Goal: Task Accomplishment & Management: Manage account settings

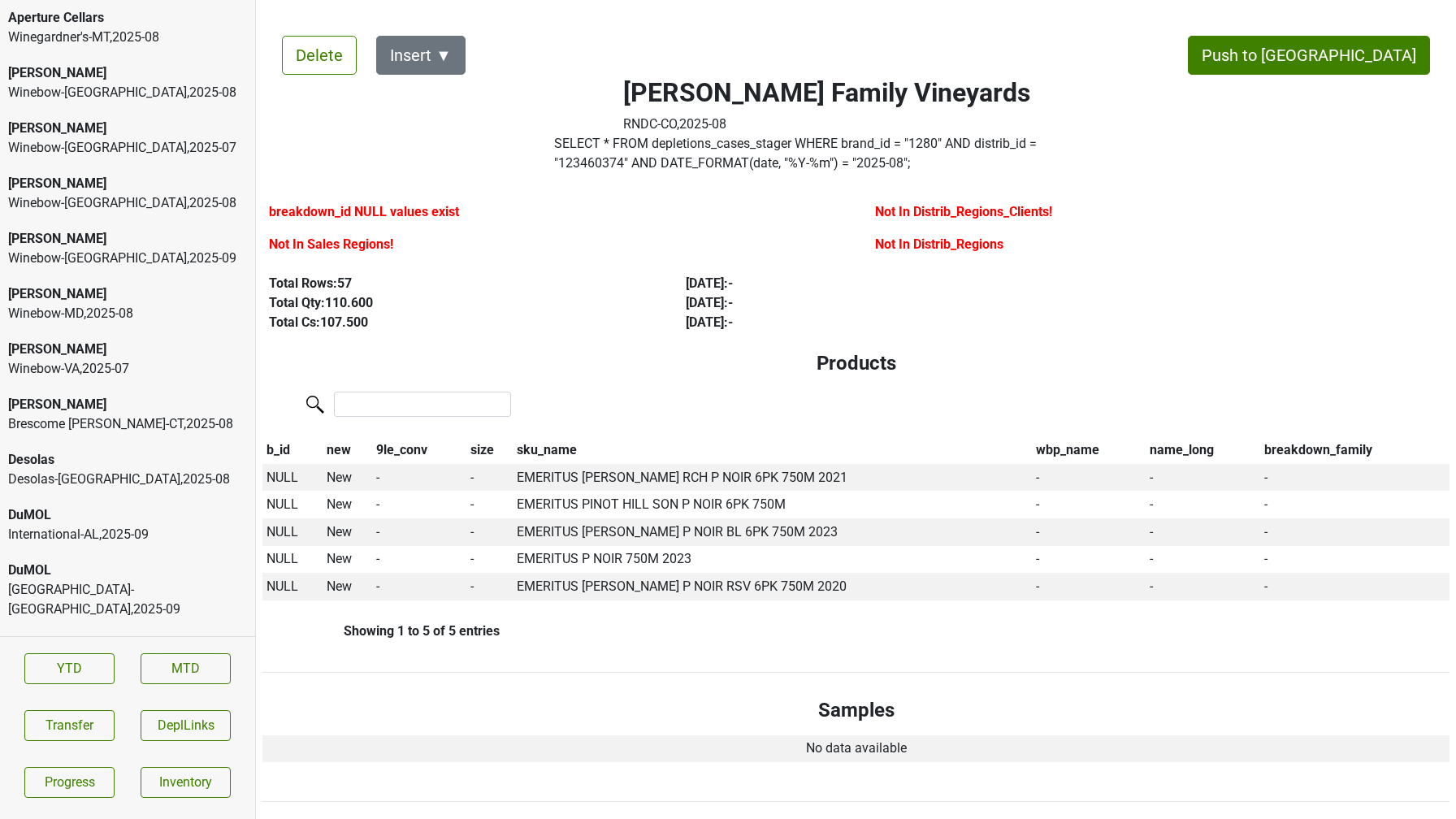
scroll to position [3231, 0]
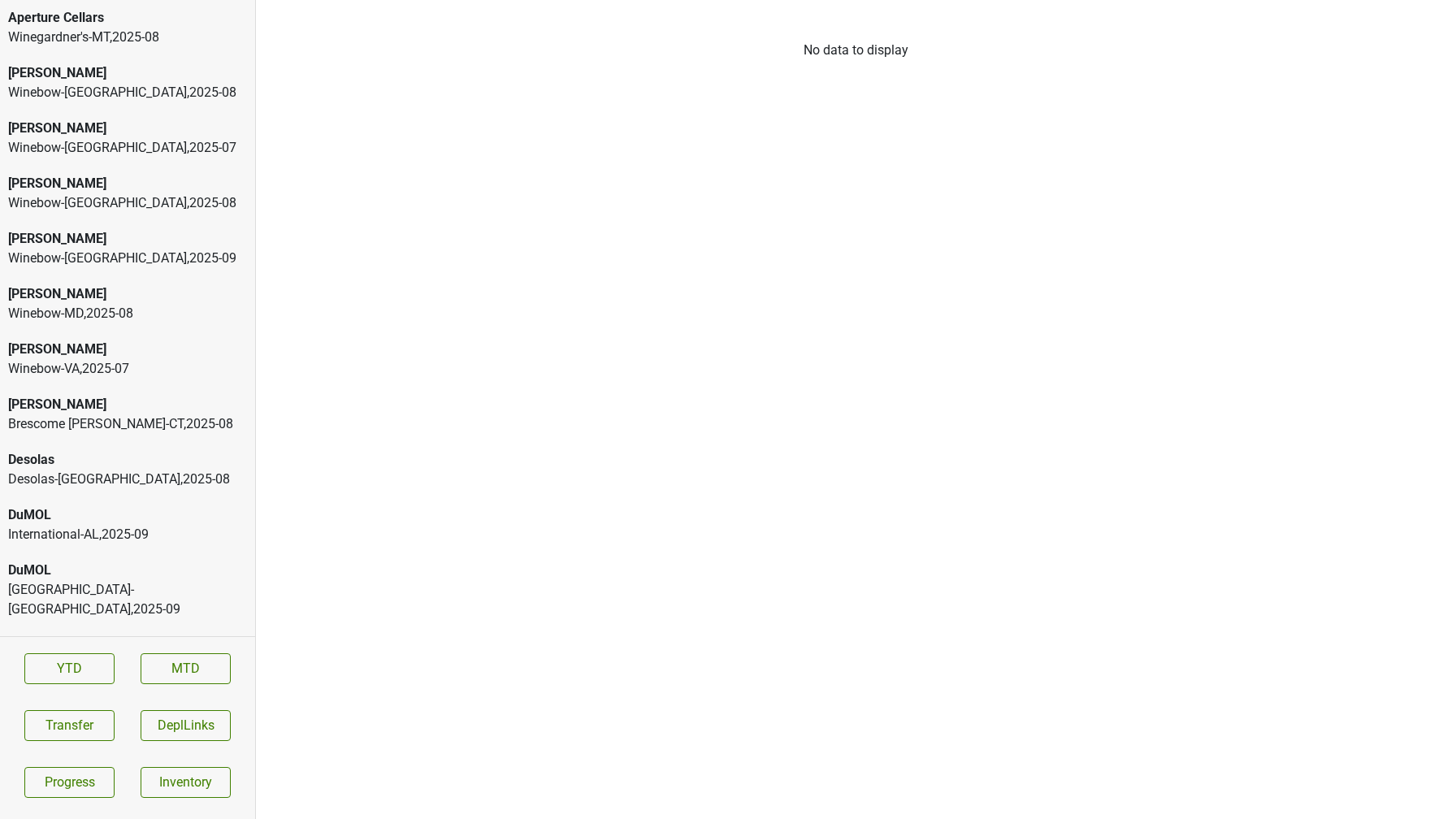
click at [74, 30] on div "Winegardner's-MT , 2025 - 08" at bounding box center [127, 37] width 239 height 19
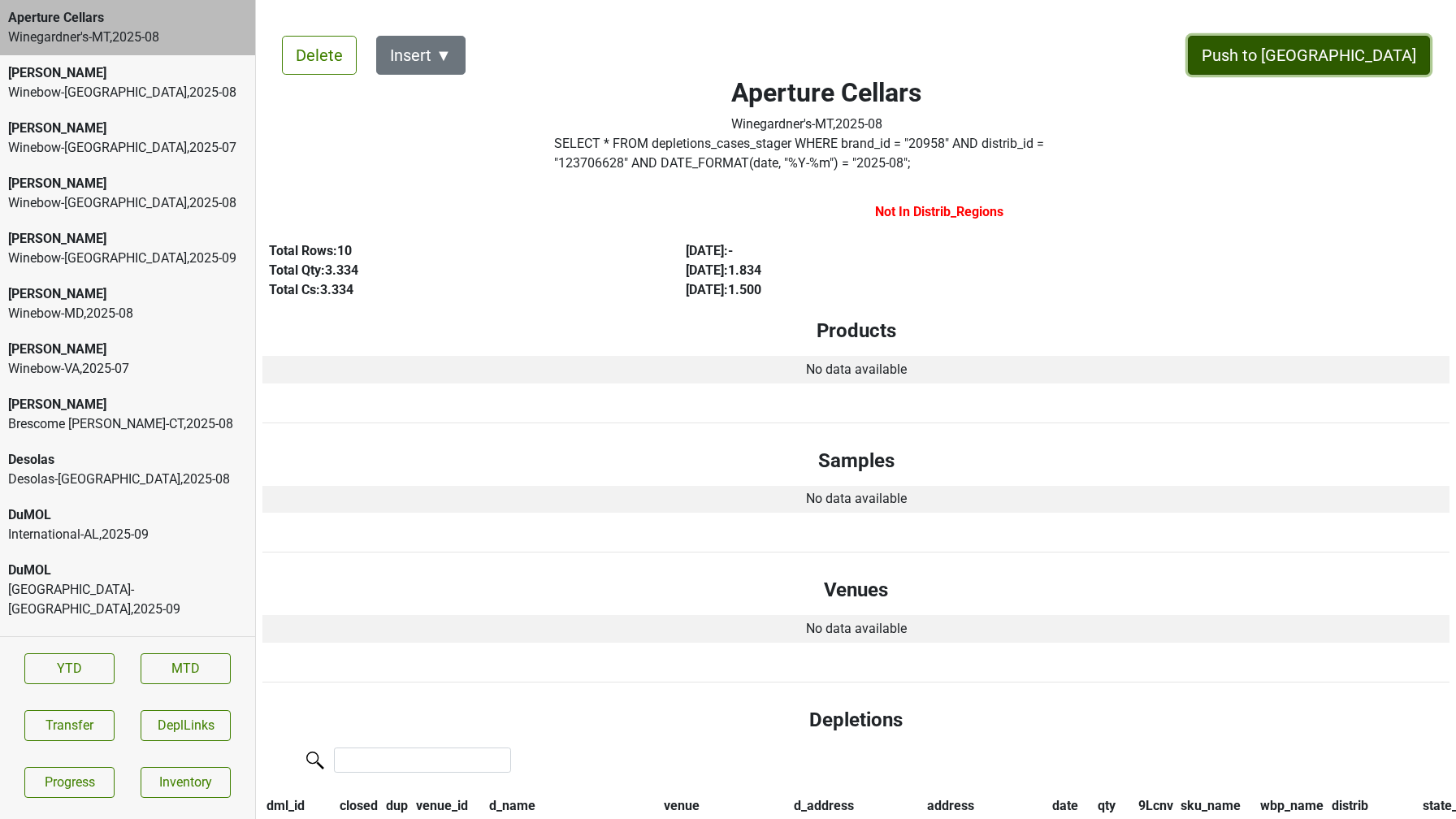
click at [1380, 57] on button "Push to DC" at bounding box center [1309, 55] width 242 height 39
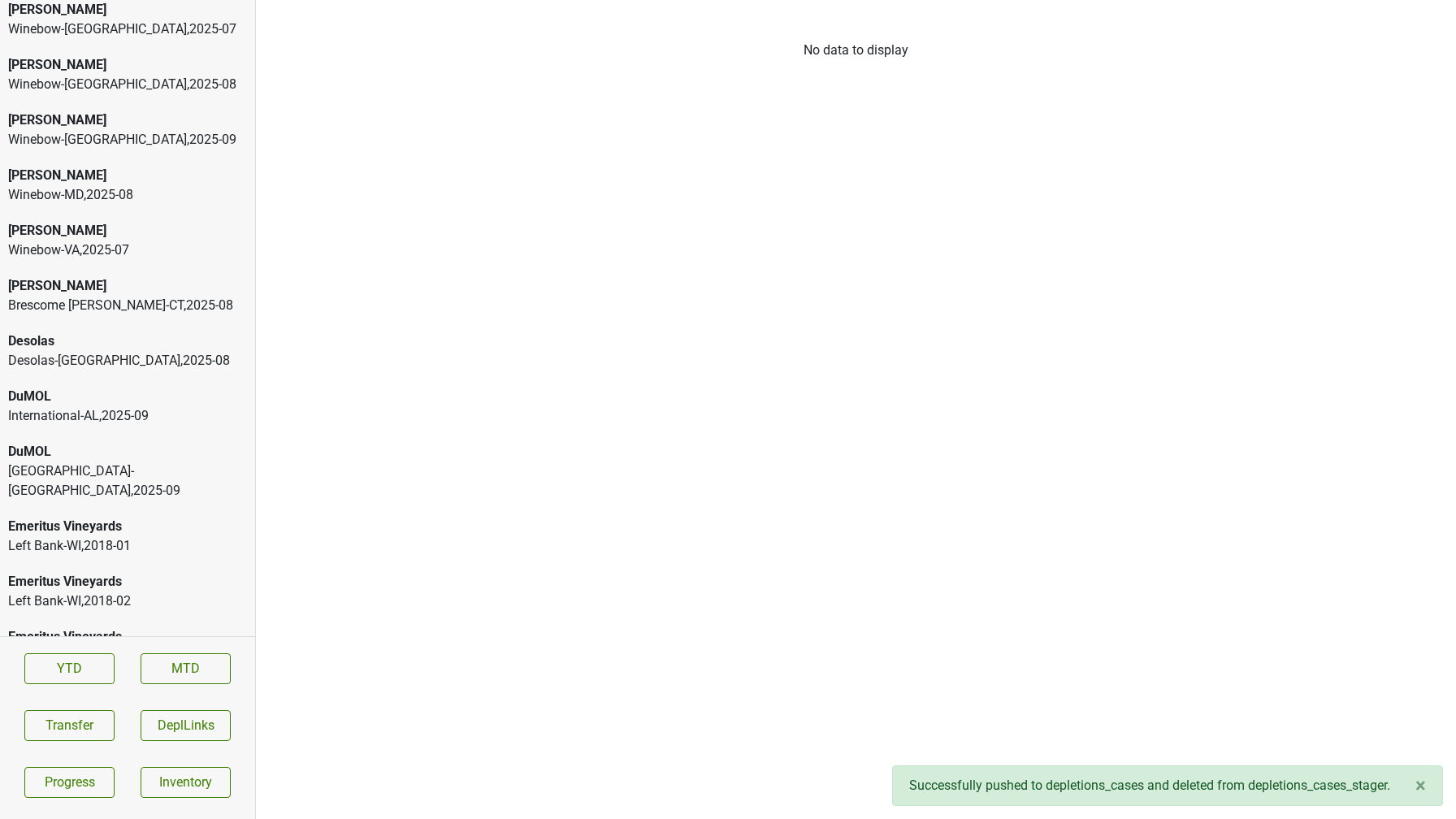
scroll to position [90, 0]
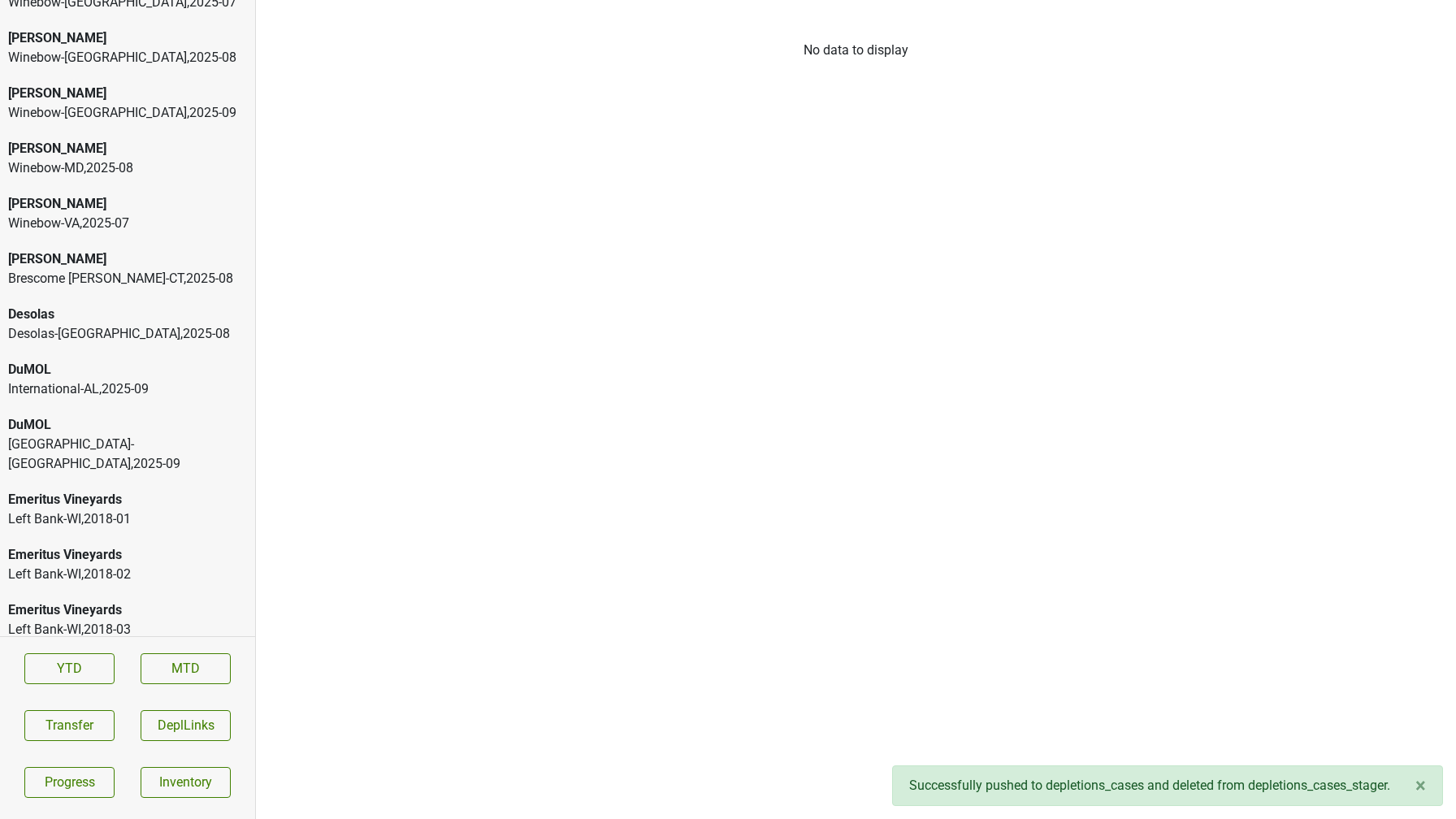
click at [110, 326] on div "Desolas-TX , 2025 - 08" at bounding box center [127, 333] width 239 height 19
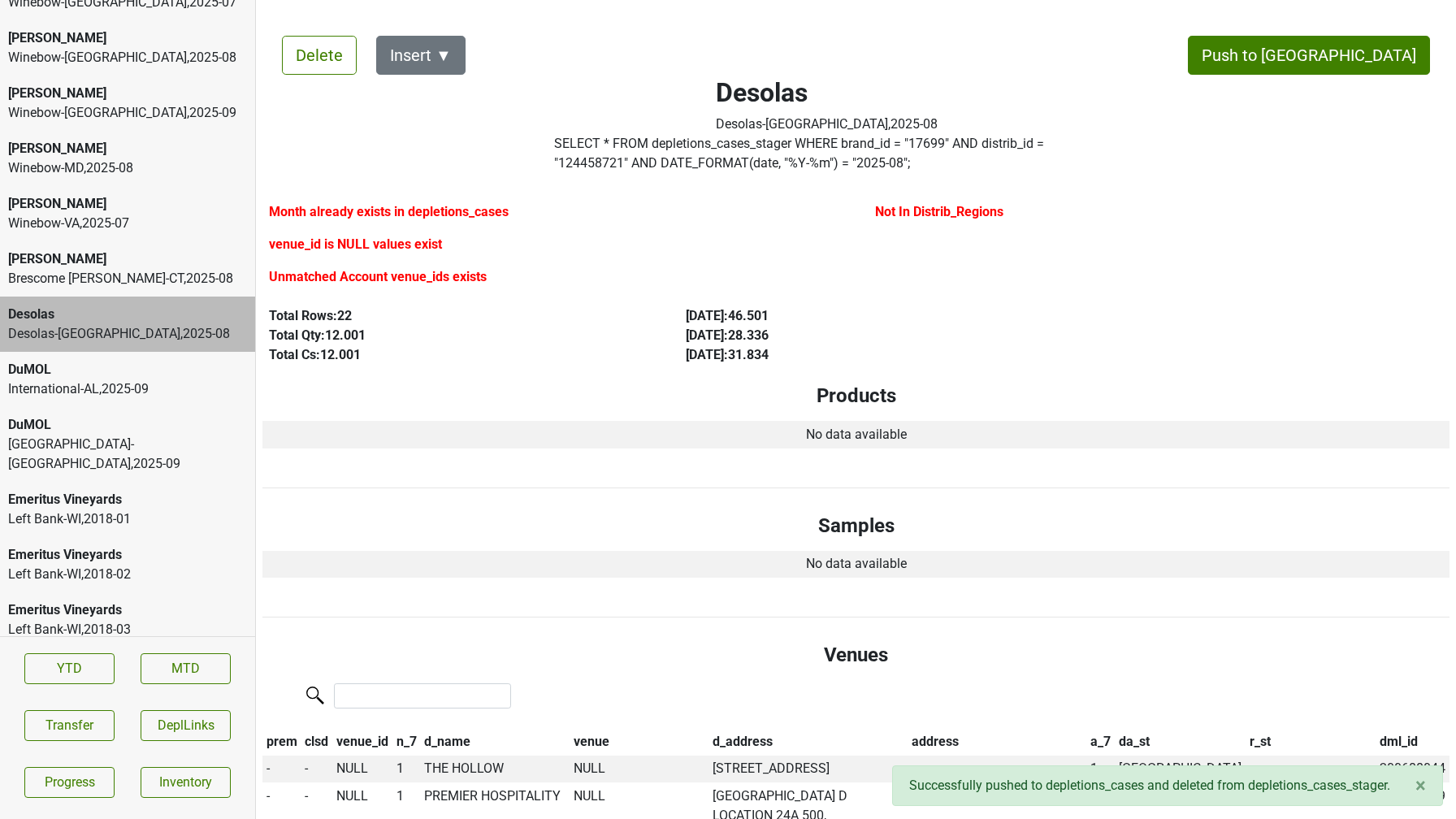
scroll to position [6, 0]
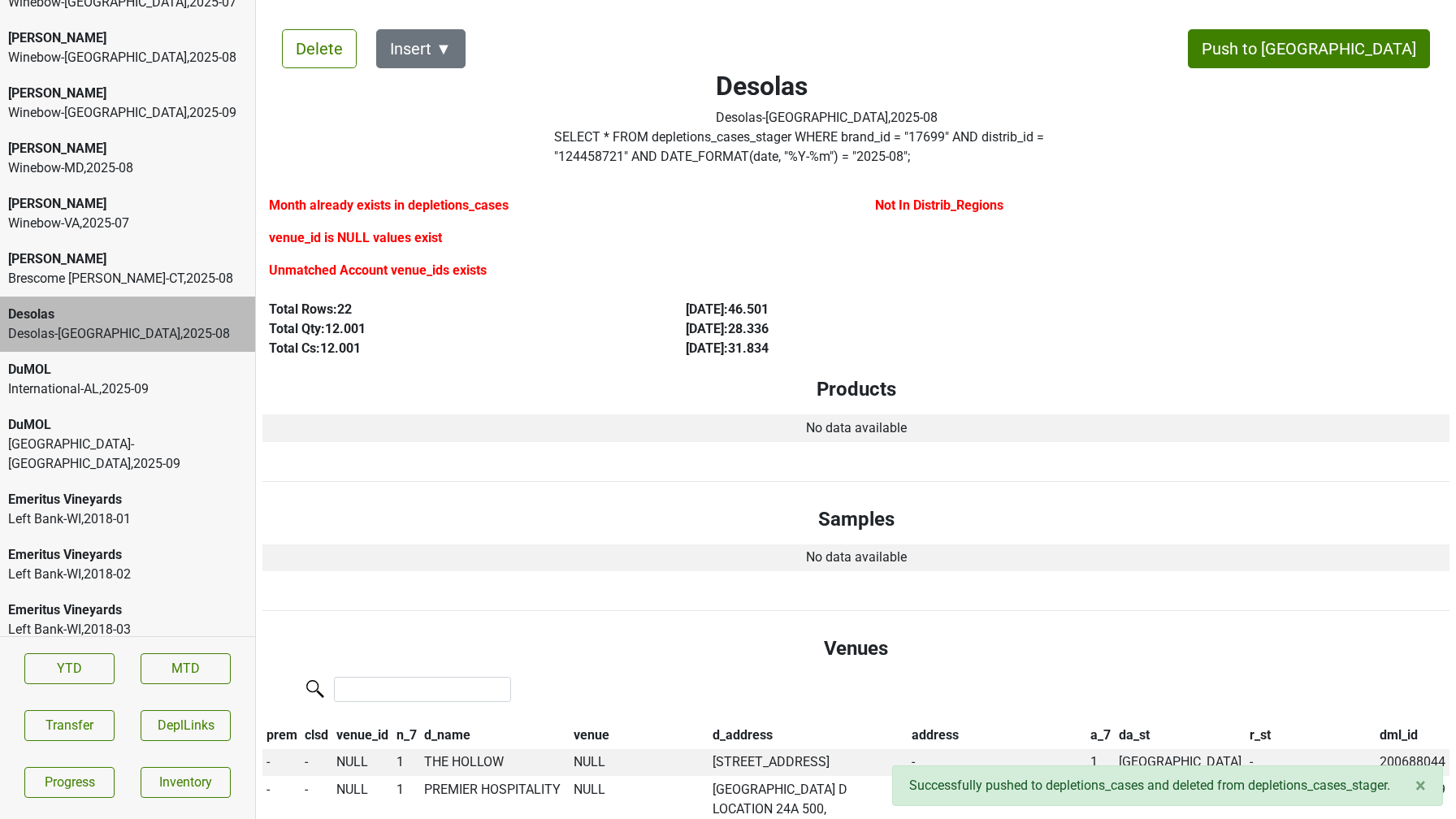
click at [98, 421] on div "DuMOL" at bounding box center [127, 424] width 239 height 19
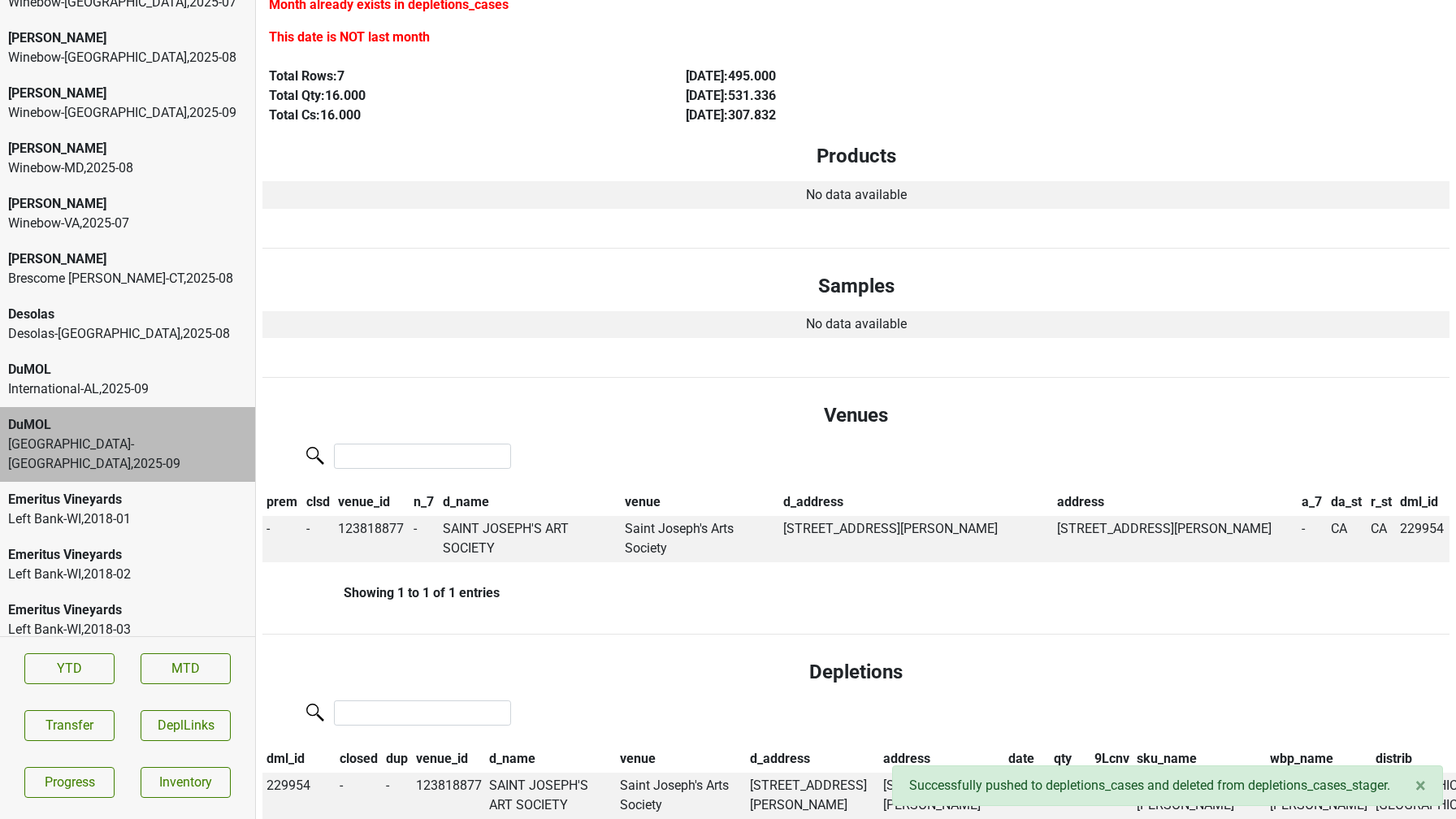
scroll to position [0, 0]
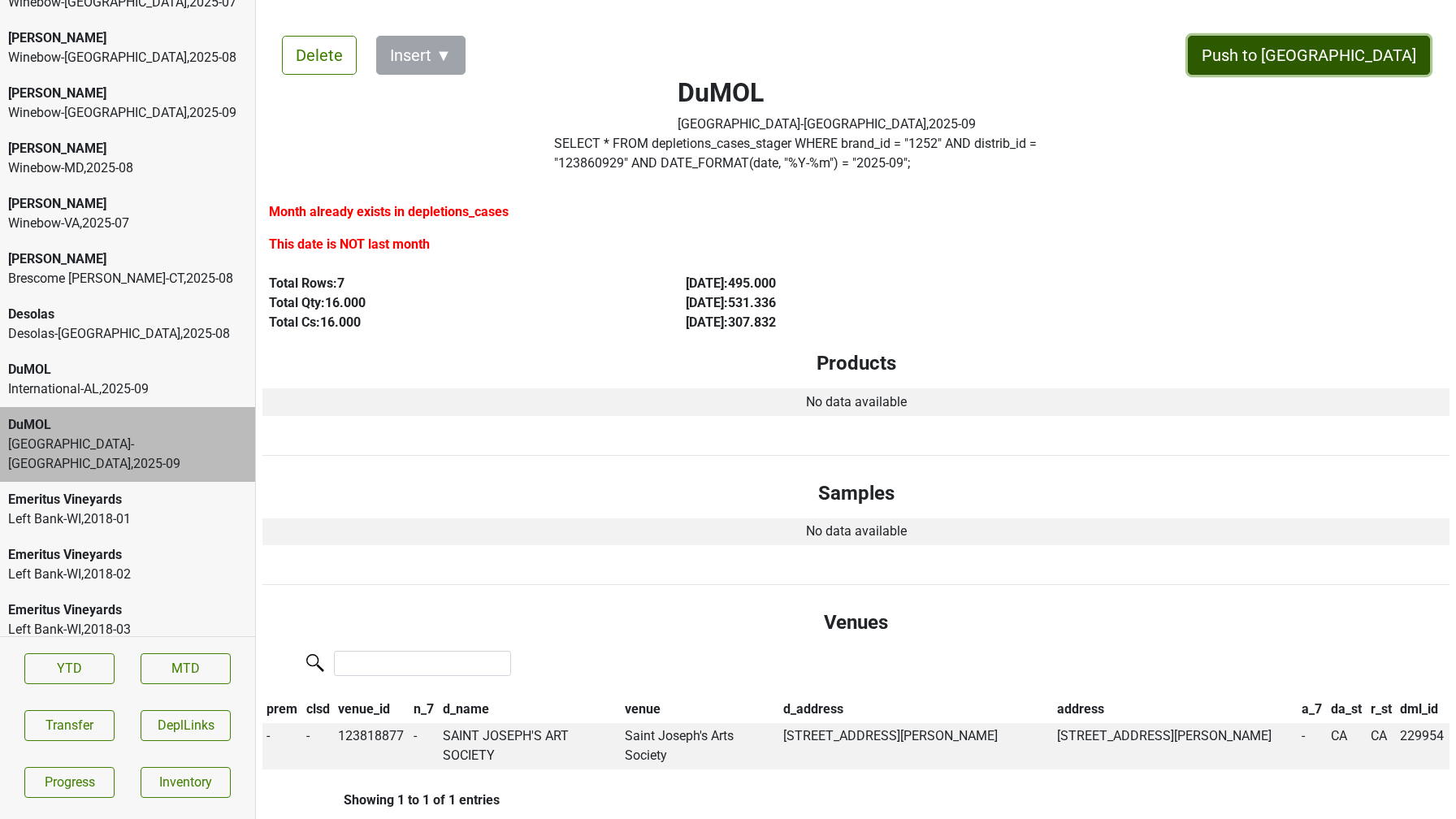
click at [1335, 67] on button "Push to DC" at bounding box center [1309, 55] width 242 height 39
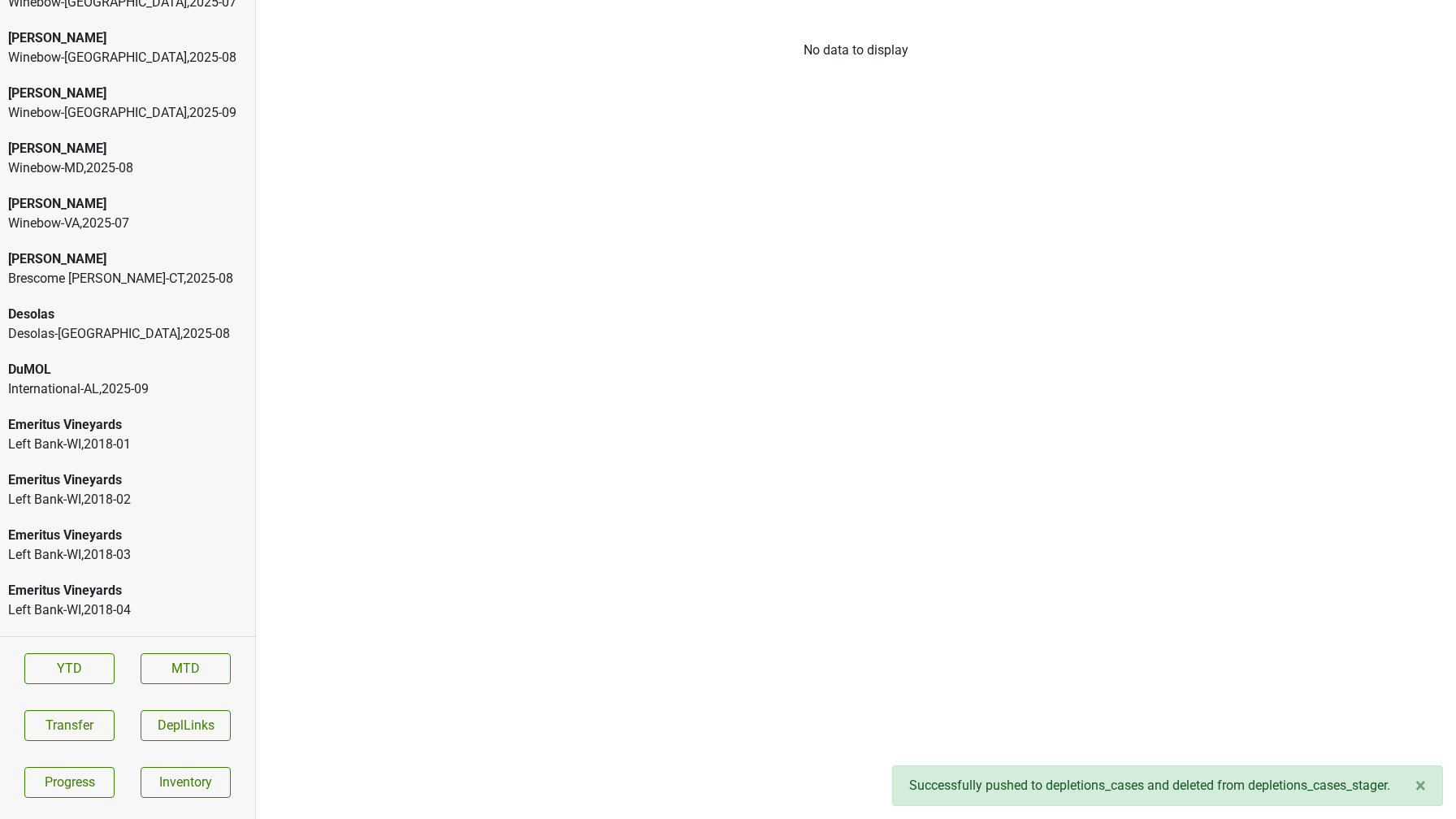
click at [77, 390] on div "International-AL , 2025 - 09" at bounding box center [127, 388] width 239 height 19
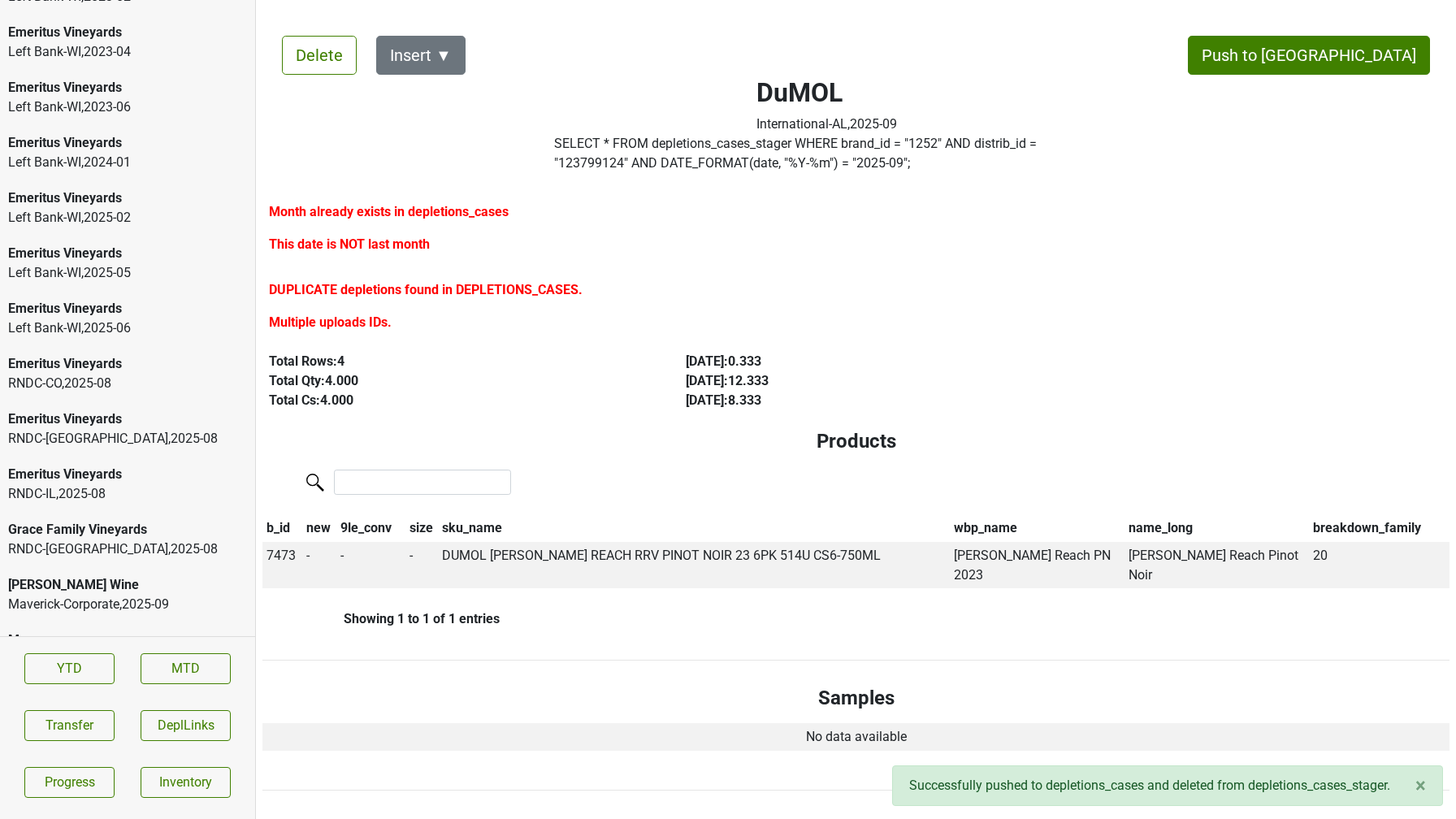
scroll to position [3120, 0]
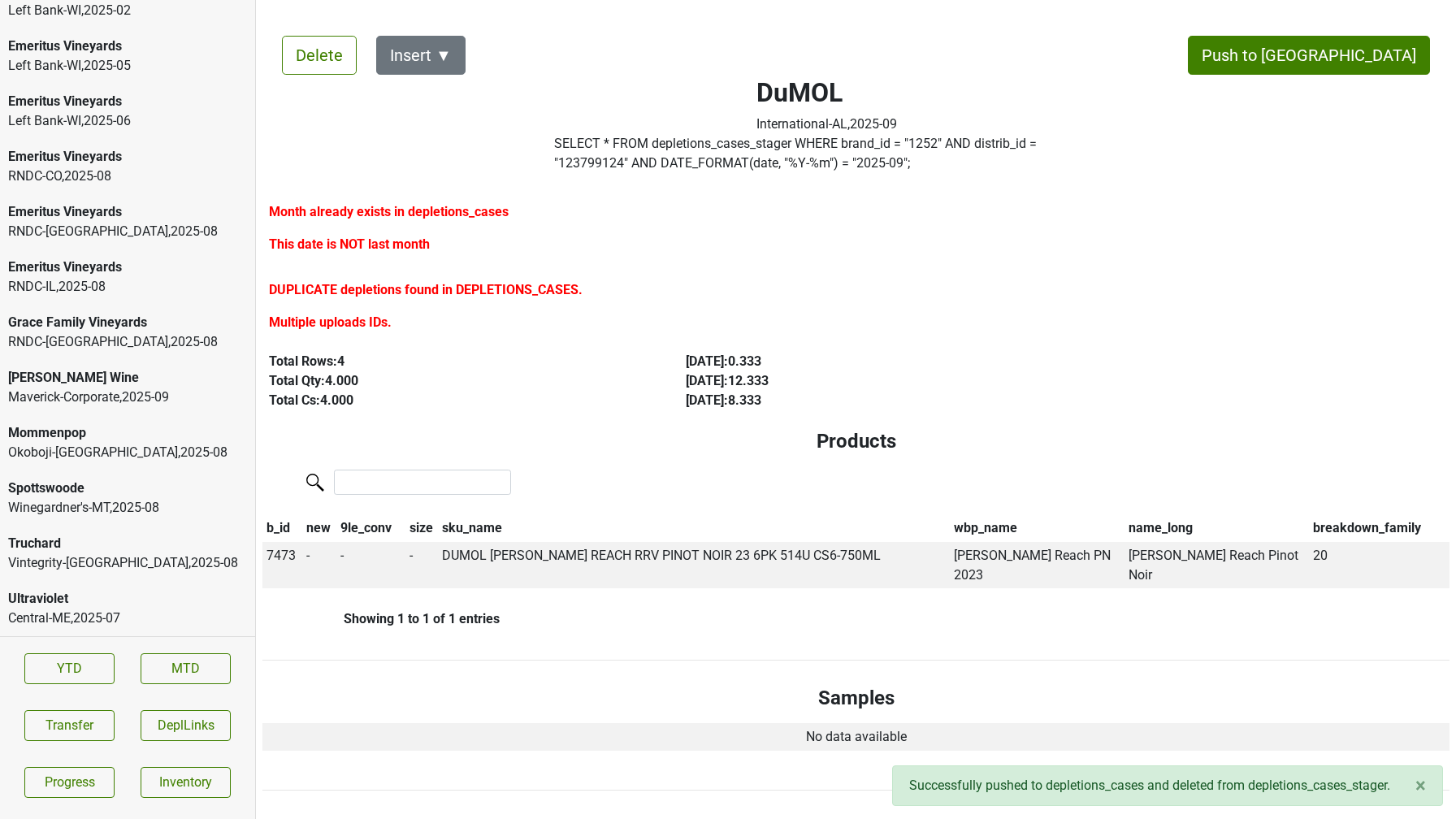
click at [56, 559] on div "Vintegrity-MO , 2025 - 08" at bounding box center [127, 563] width 239 height 19
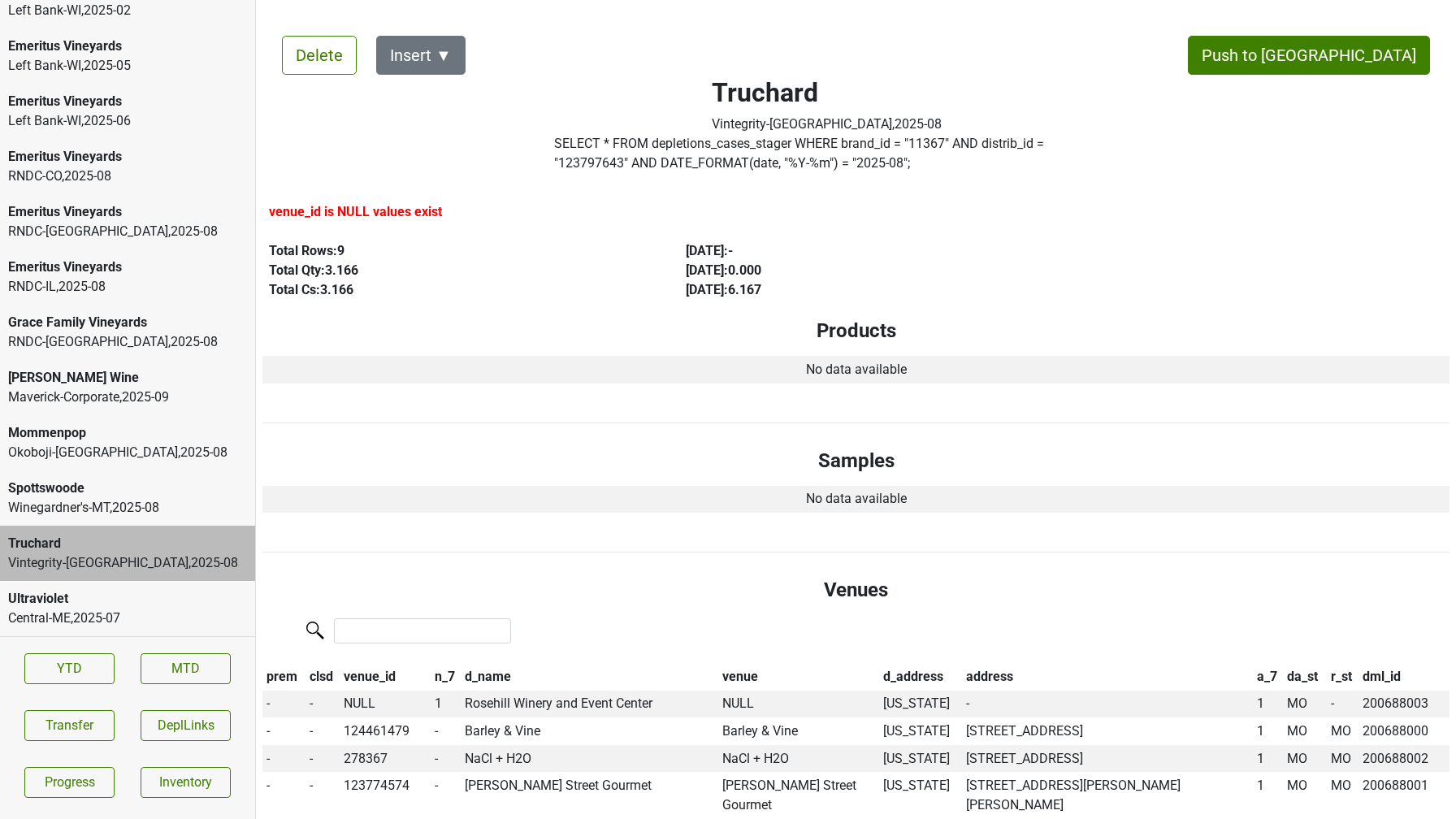
click at [169, 516] on div "Winegardner's-MT , 2025 - 08" at bounding box center [127, 507] width 239 height 19
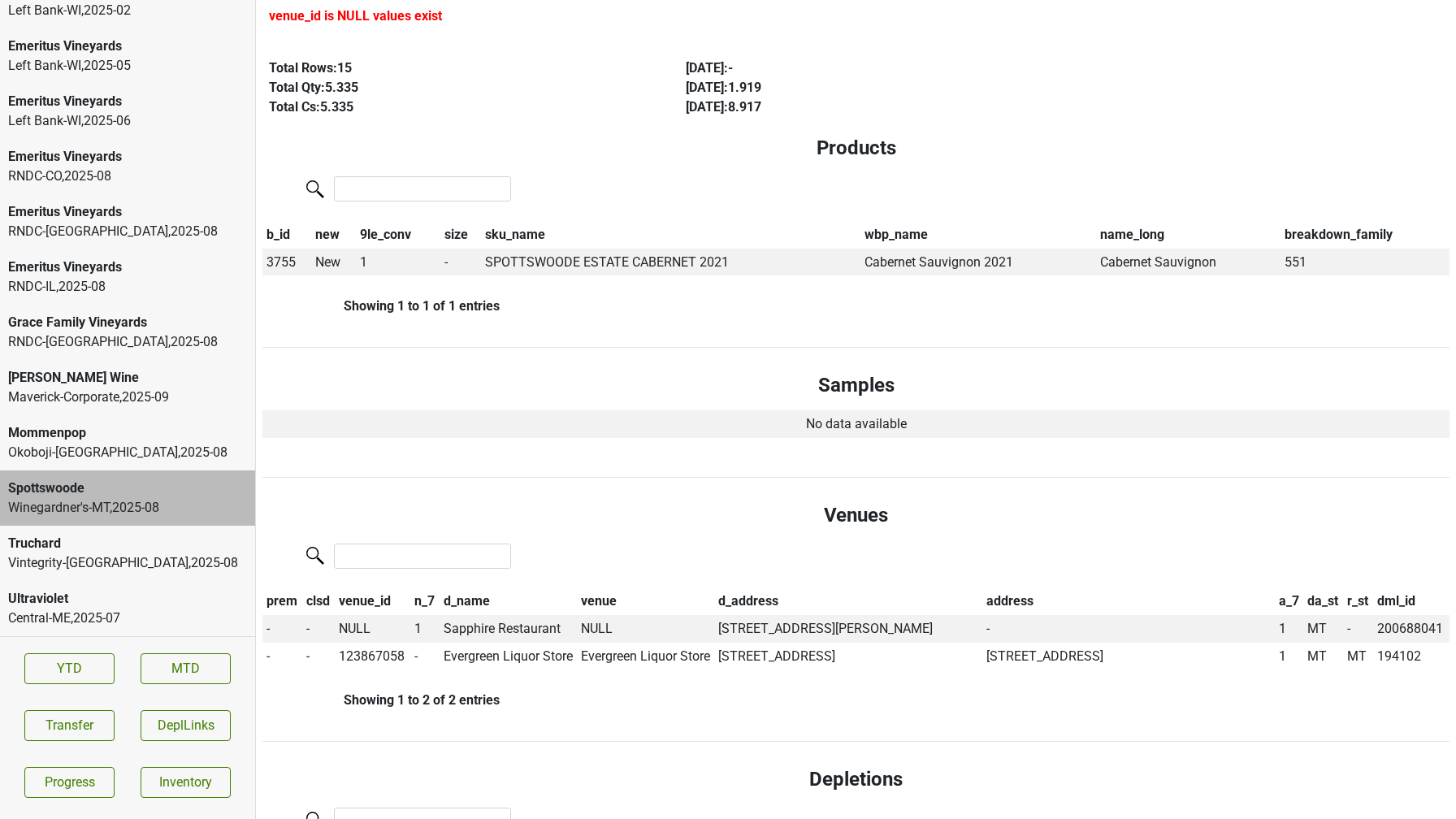
scroll to position [200, 0]
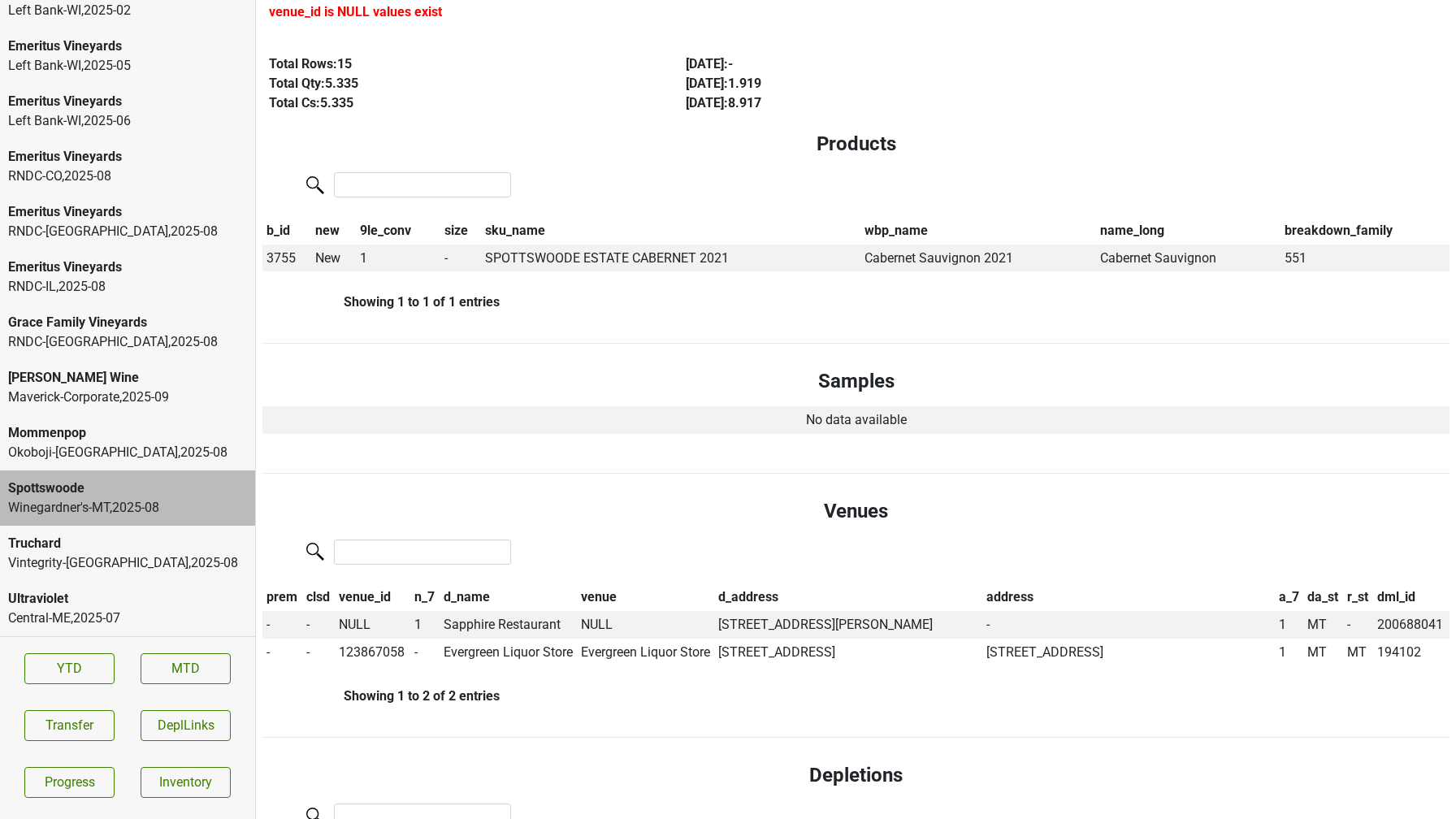
click at [126, 348] on div "RNDC-TX , 2025 - 08" at bounding box center [127, 341] width 239 height 19
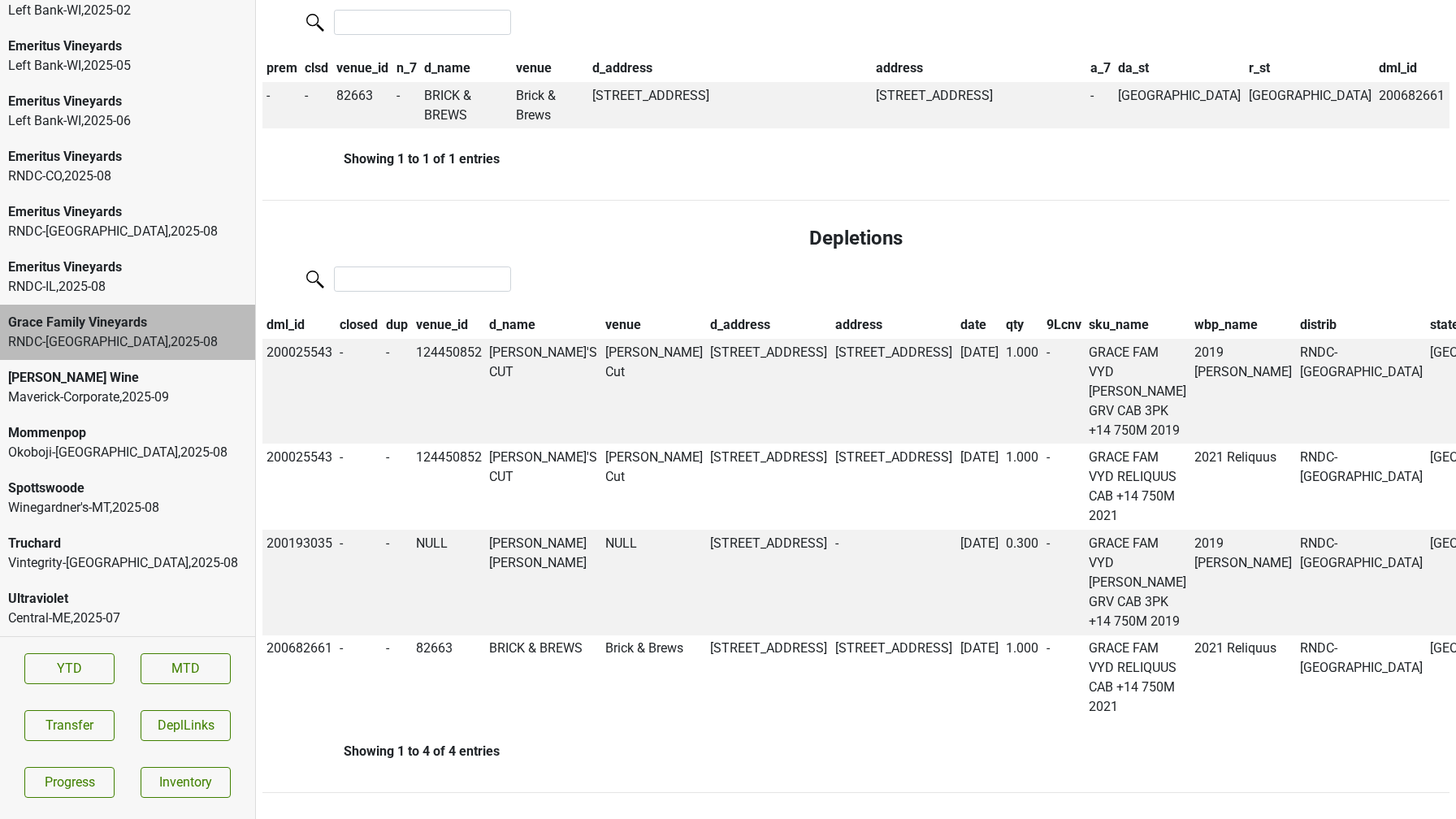
scroll to position [0, 0]
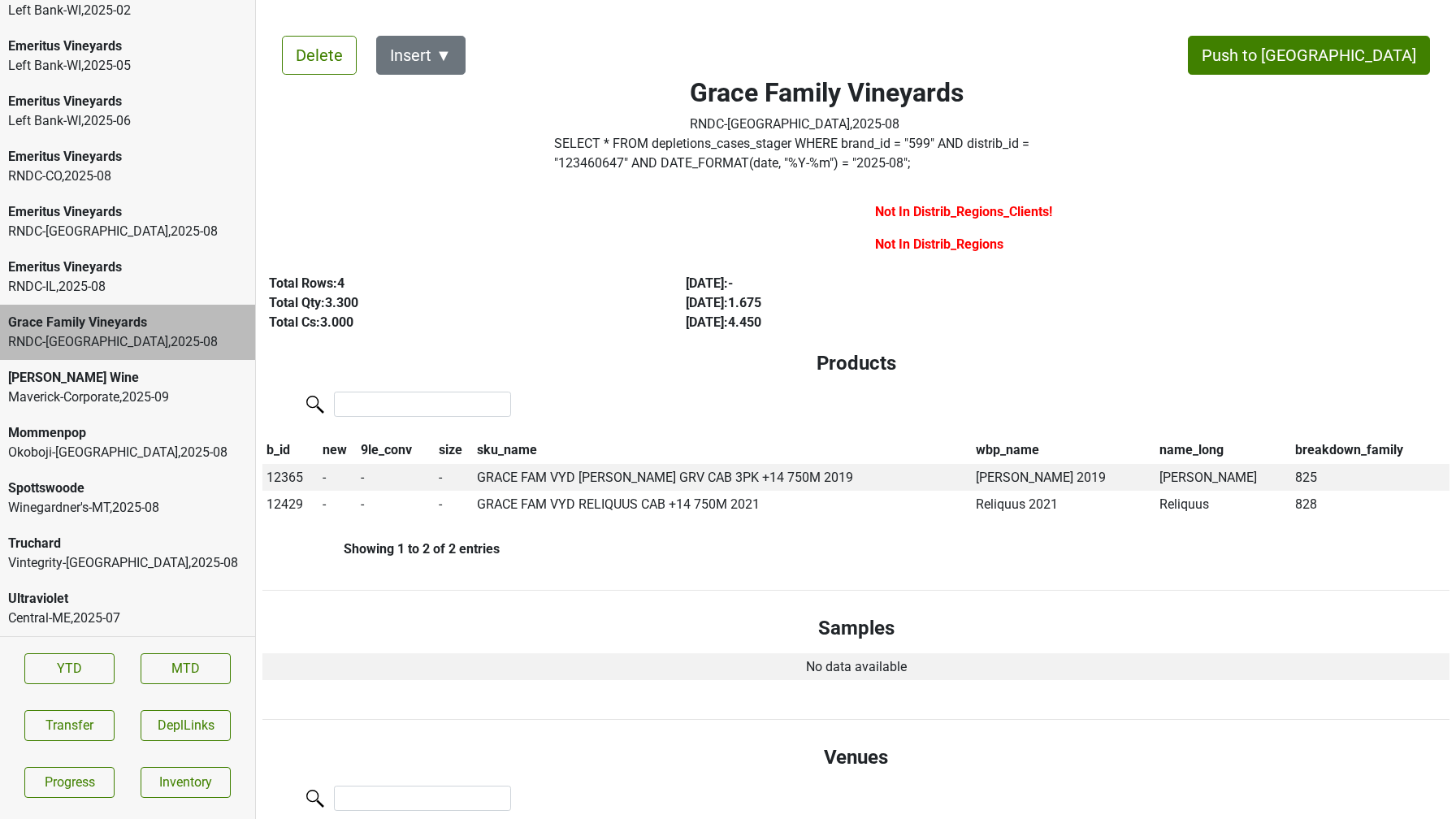
click at [1082, 140] on label "SELECT * FROM depletions_cases_stager WHERE brand_id = " 599 " AND distrib_id =…" at bounding box center [827, 153] width 545 height 39
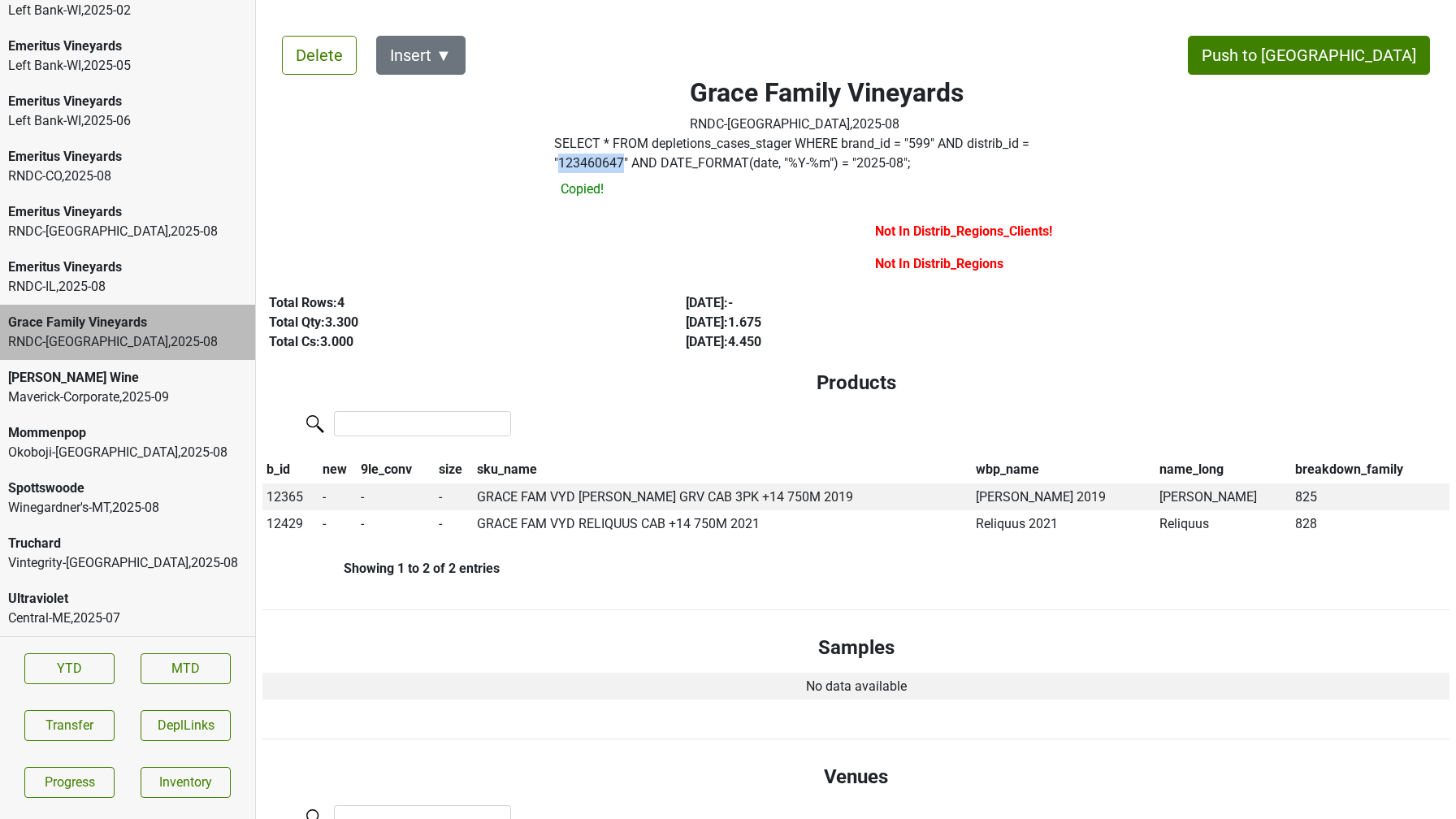
click at [1082, 140] on label "SELECT * FROM depletions_cases_stager WHERE brand_id = " 599 " AND distrib_id =…" at bounding box center [827, 153] width 545 height 39
copy label "123460647"
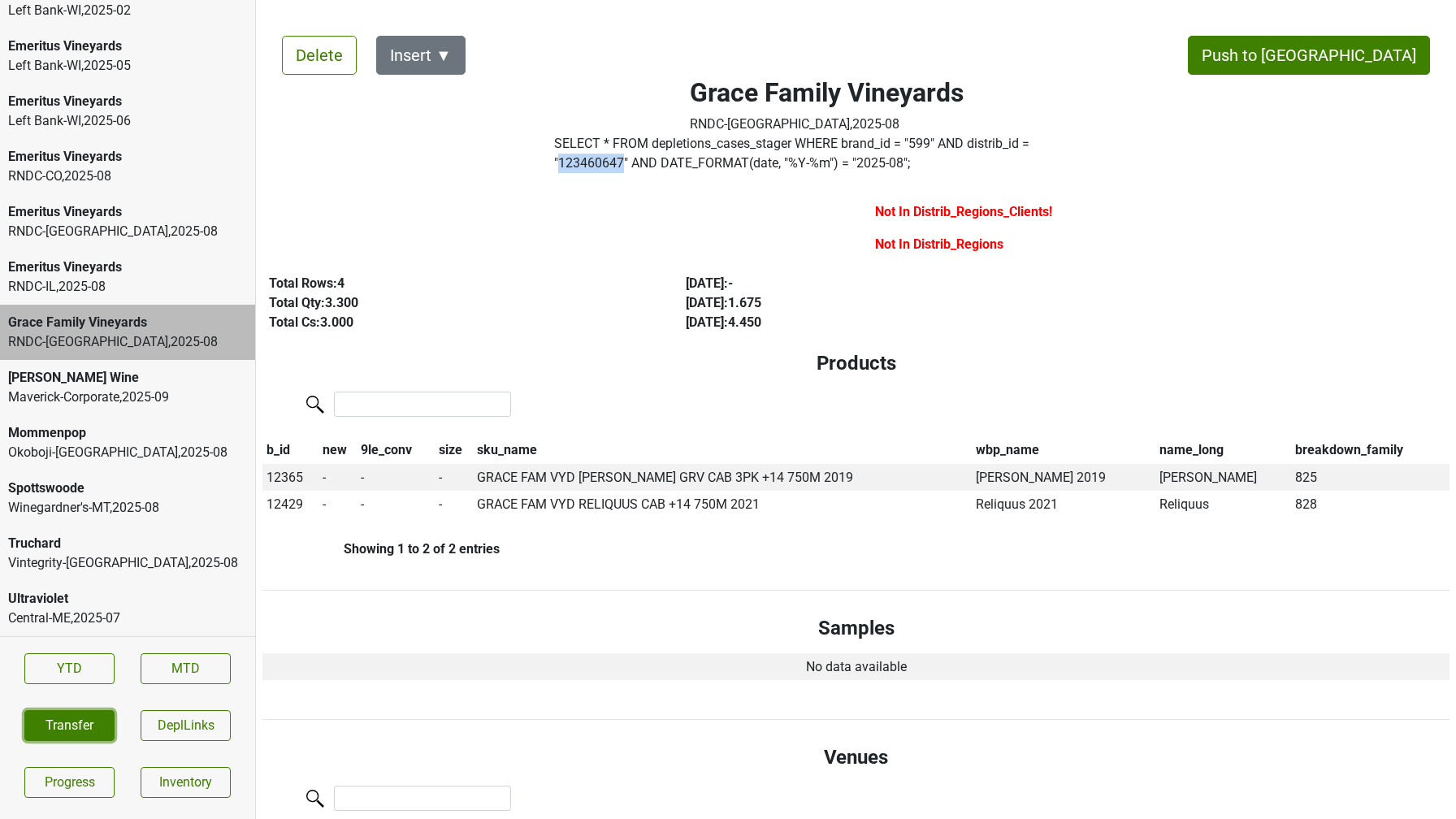
click at [66, 739] on button "Transfer" at bounding box center [69, 725] width 90 height 30
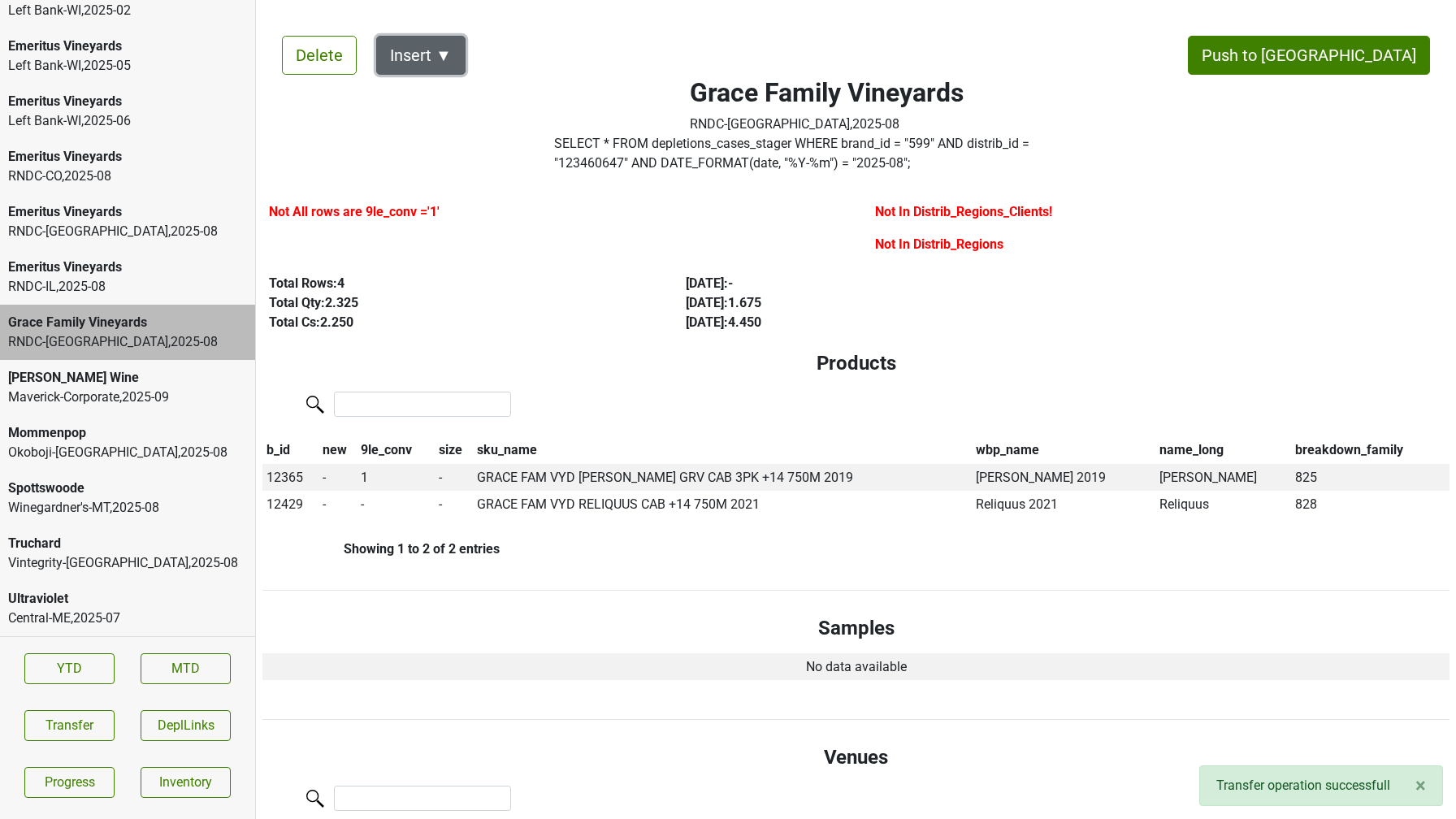
click at [441, 58] on button "Insert ▼" at bounding box center [421, 55] width 90 height 39
click at [449, 88] on div "DRC ▶" at bounding box center [449, 100] width 145 height 42
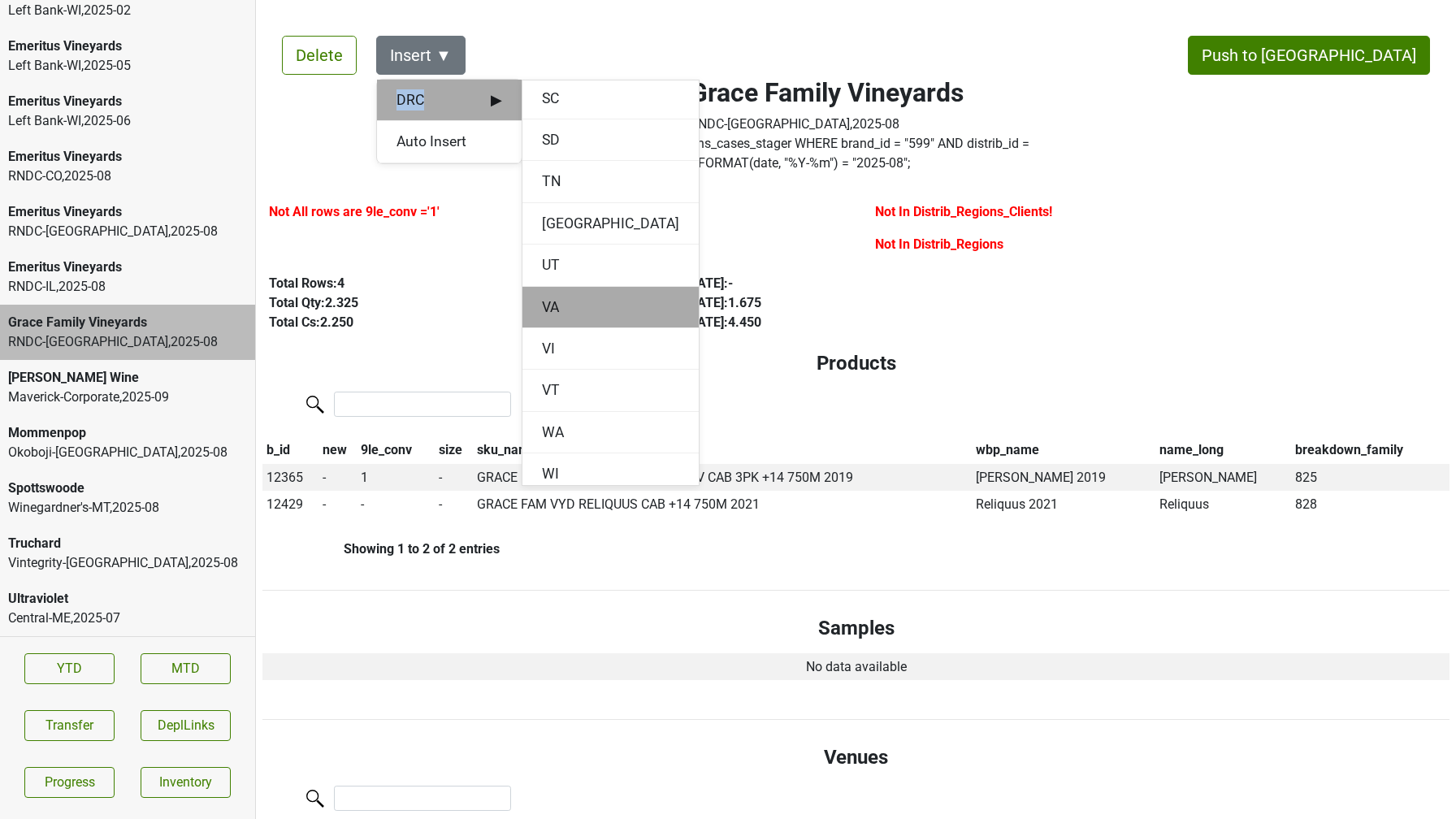
scroll to position [2005, 0]
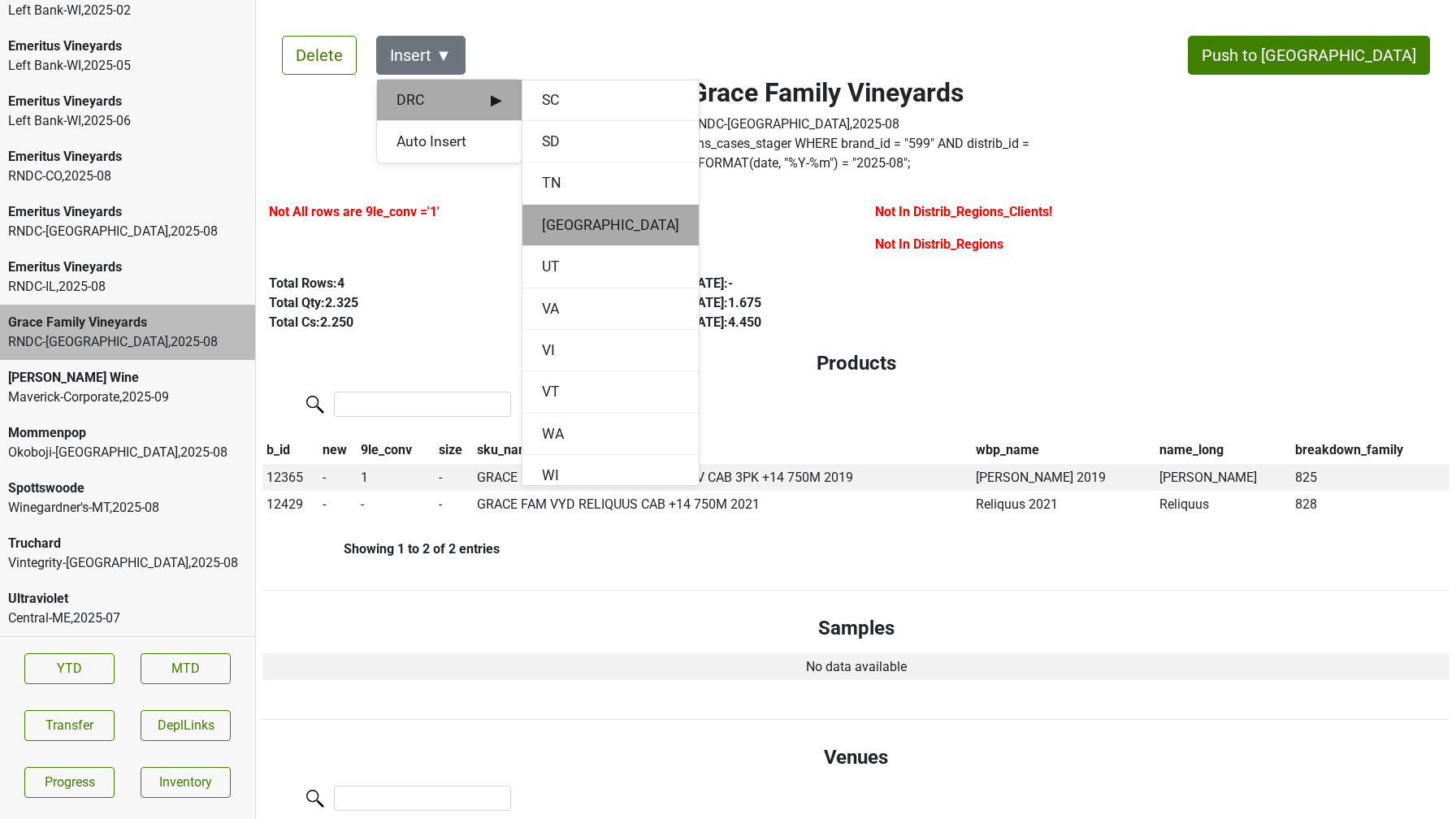
click at [539, 225] on div "TX" at bounding box center [610, 225] width 176 height 42
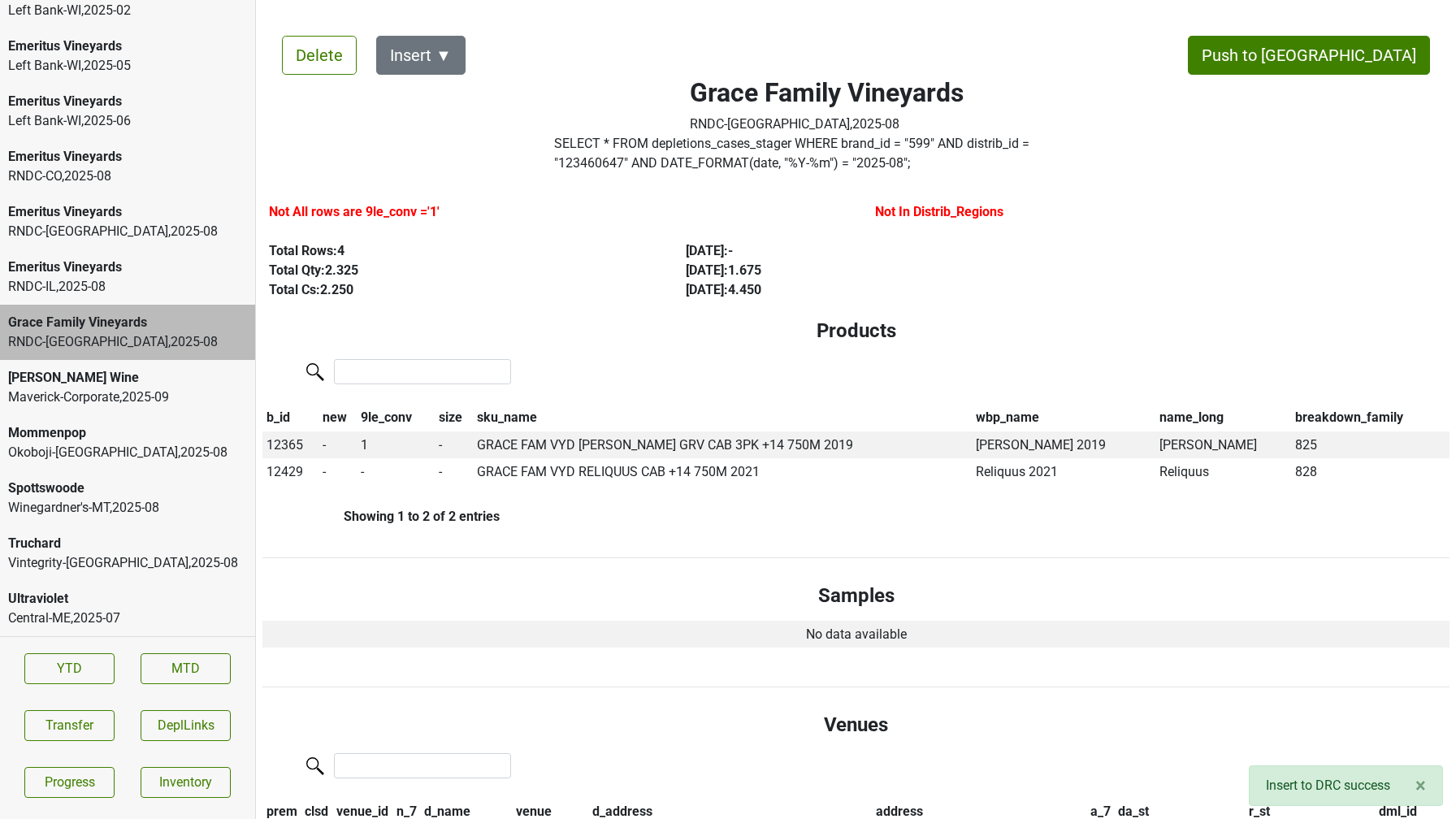
click at [511, 291] on div "Total Cs: 2.250" at bounding box center [459, 290] width 379 height 19
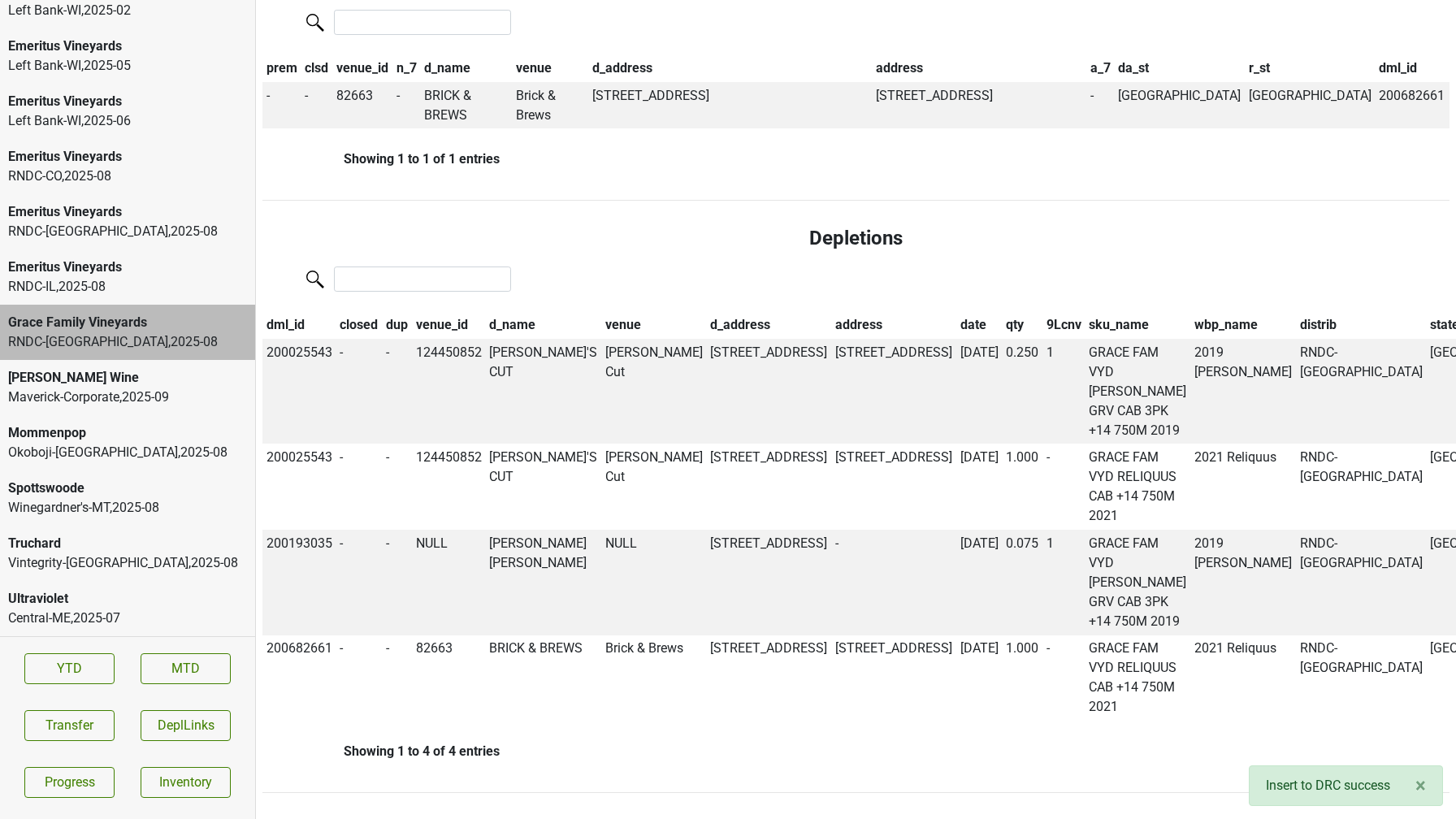
scroll to position [0, 0]
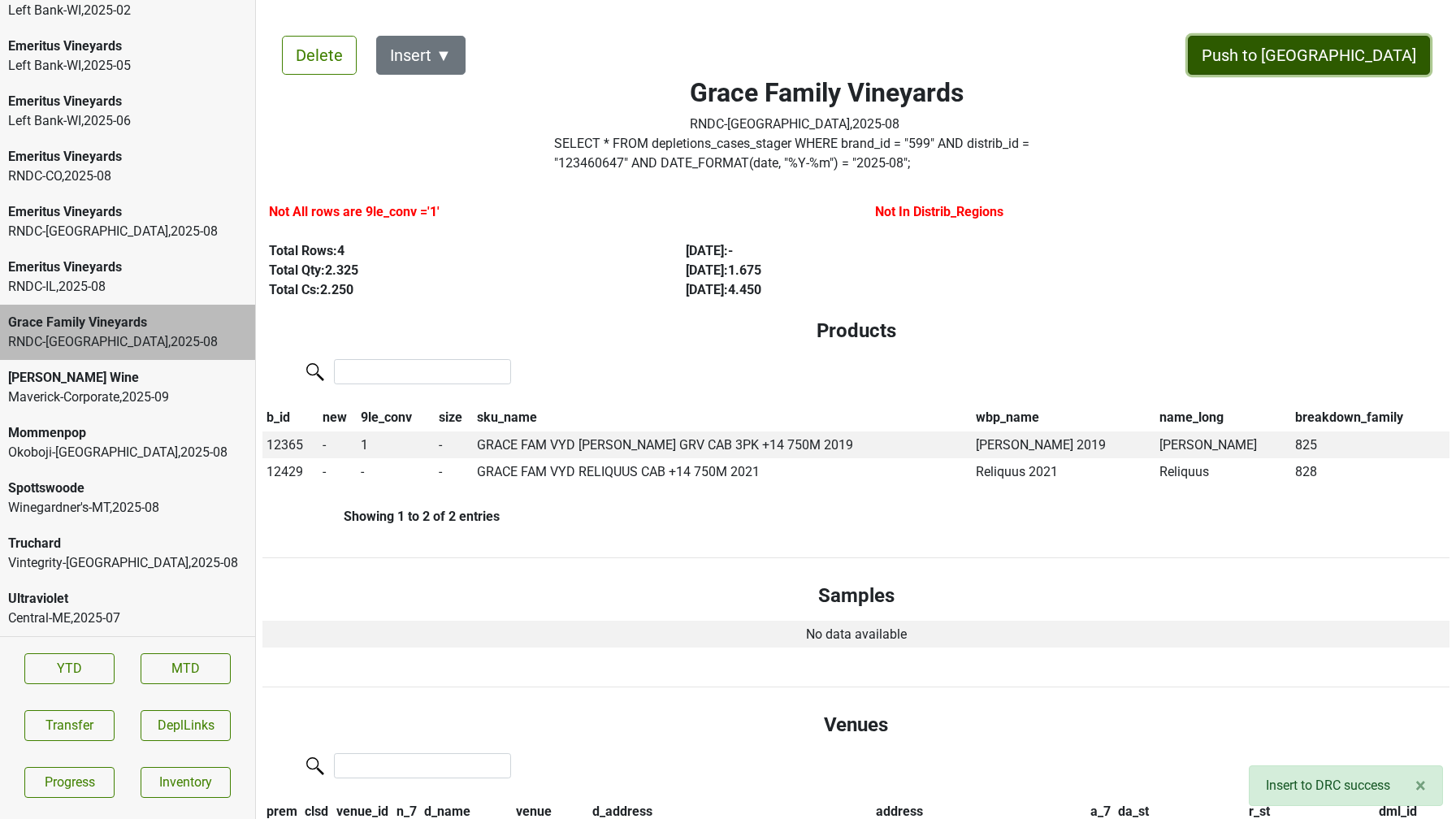
click at [1379, 45] on button "Push to DC" at bounding box center [1309, 55] width 242 height 39
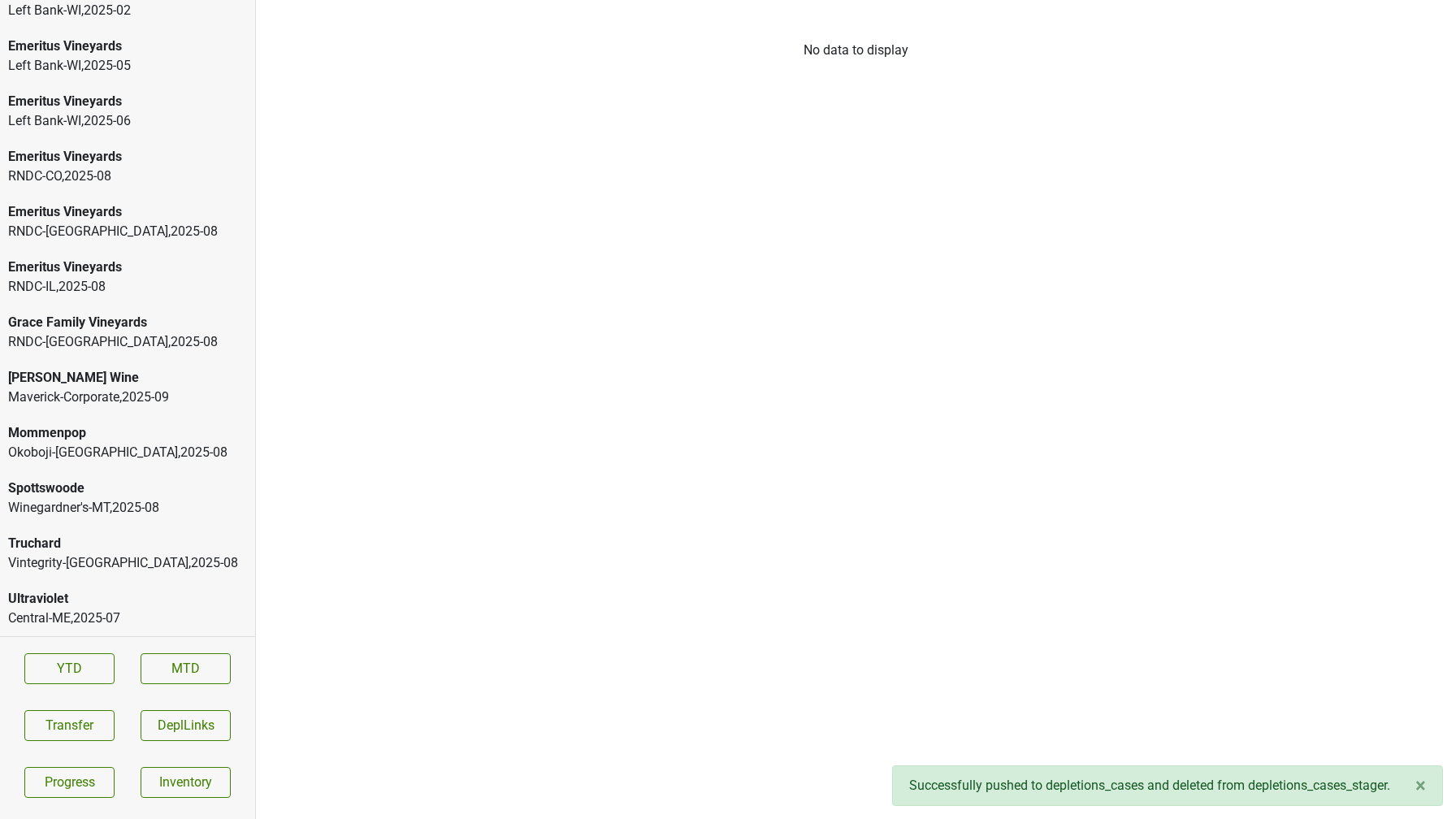
scroll to position [3065, 0]
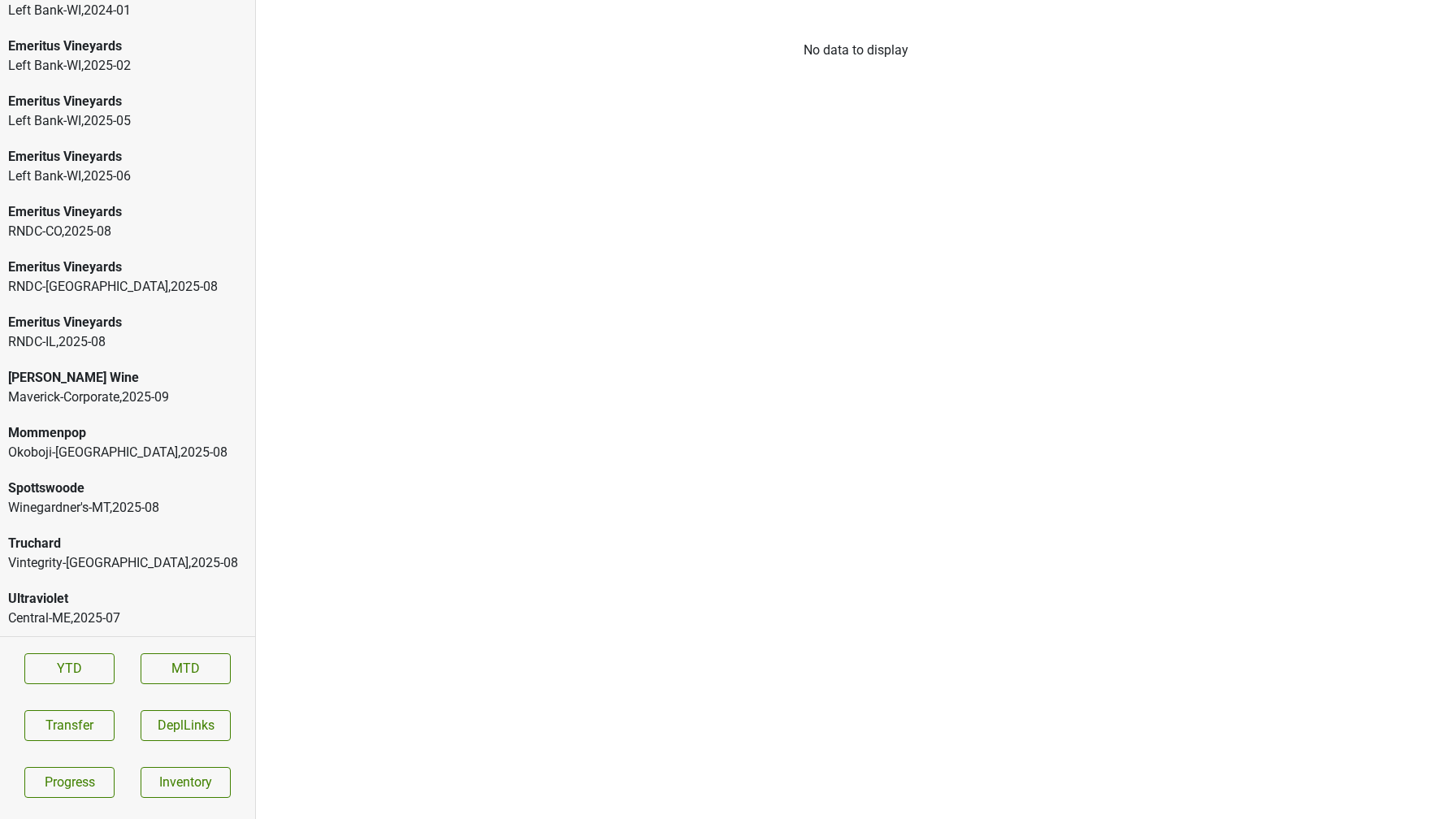
click at [100, 387] on div "Maverick-Corporate , 2025 - 09" at bounding box center [127, 397] width 239 height 19
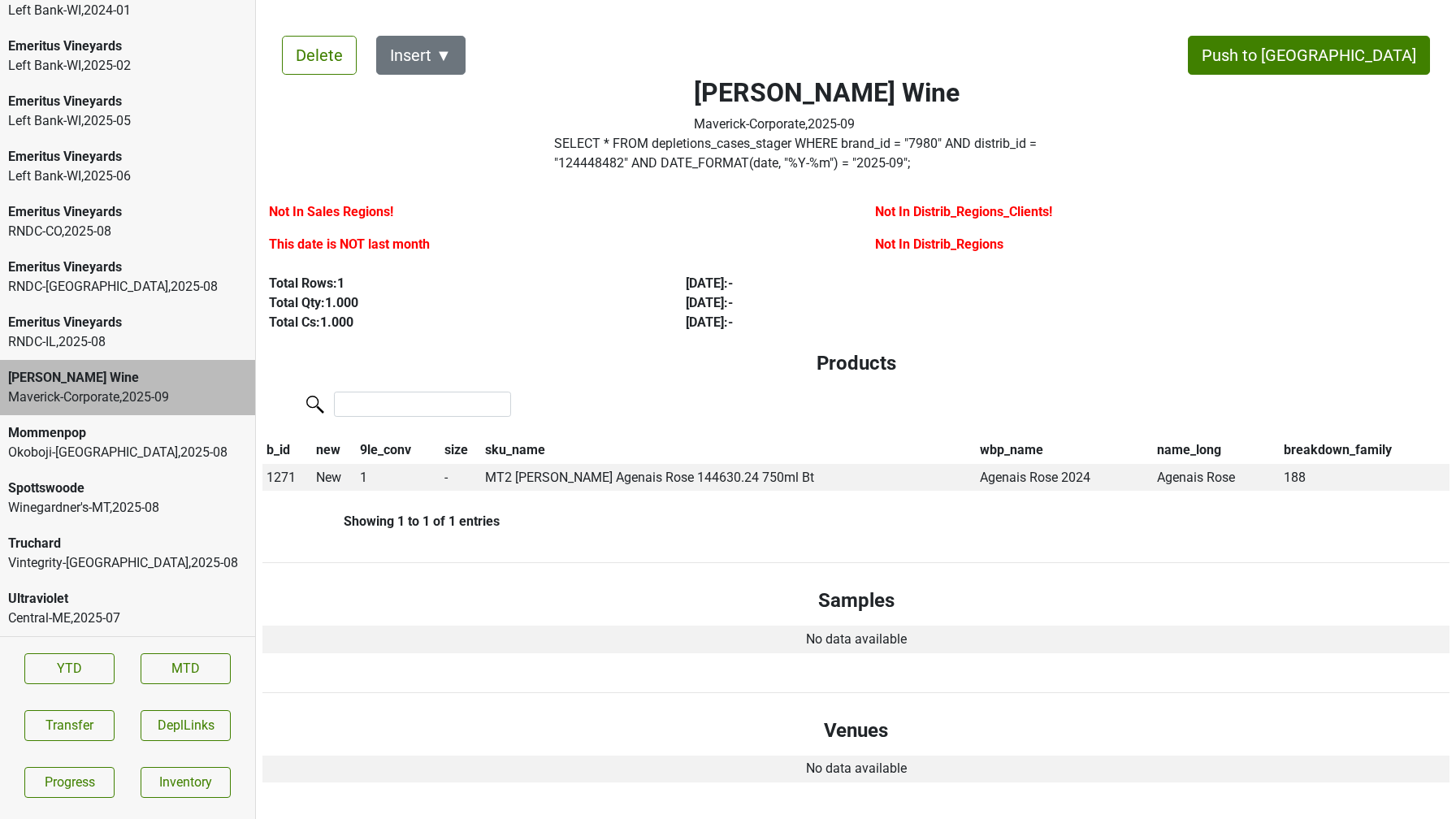
click at [603, 153] on label "SELECT * FROM depletions_cases_stager WHERE brand_id = " 7980 " AND distrib_id …" at bounding box center [827, 153] width 545 height 39
click at [80, 724] on button "Transfer" at bounding box center [69, 725] width 90 height 30
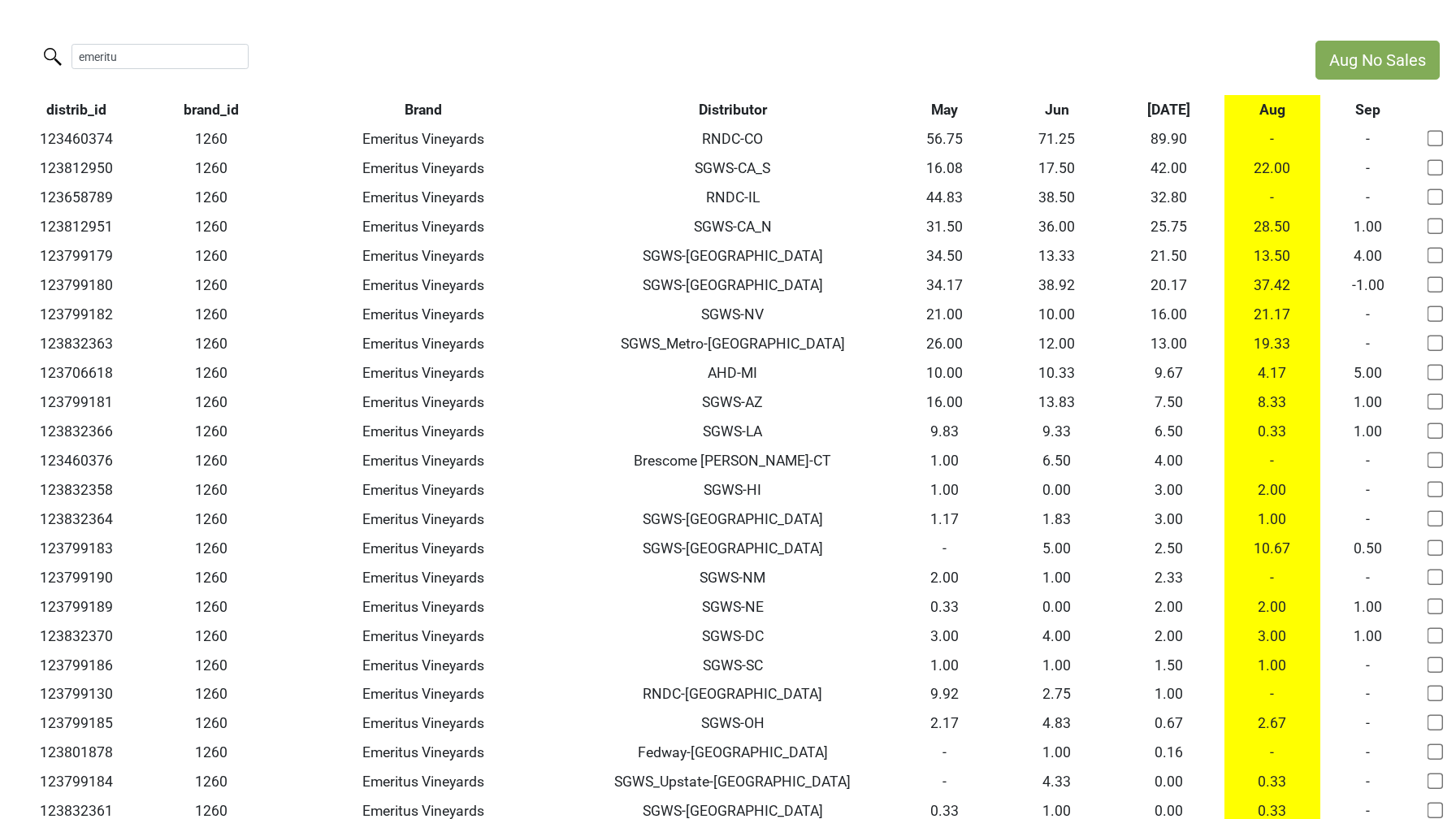
drag, startPoint x: 148, startPoint y: 58, endPoint x: 0, endPoint y: 28, distance: 151.0
click at [0, 28] on html "Aug No Sales emeritu distrib_id brand_id Brand Distributor May Jun Jul Aug Sep …" at bounding box center [728, 506] width 1456 height 1013
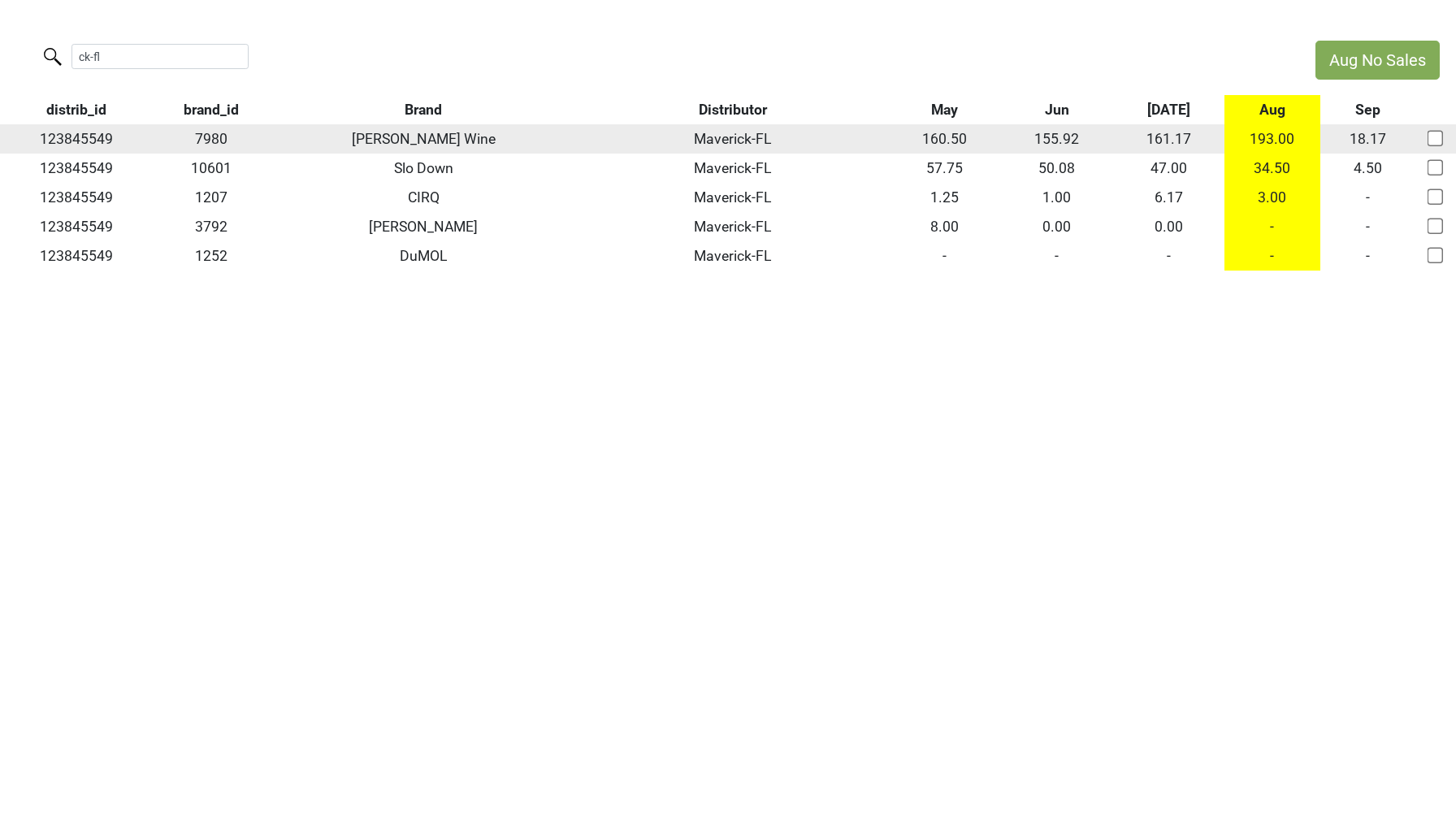
click at [78, 137] on td "123845549" at bounding box center [77, 139] width 153 height 30
copy td "123845549"
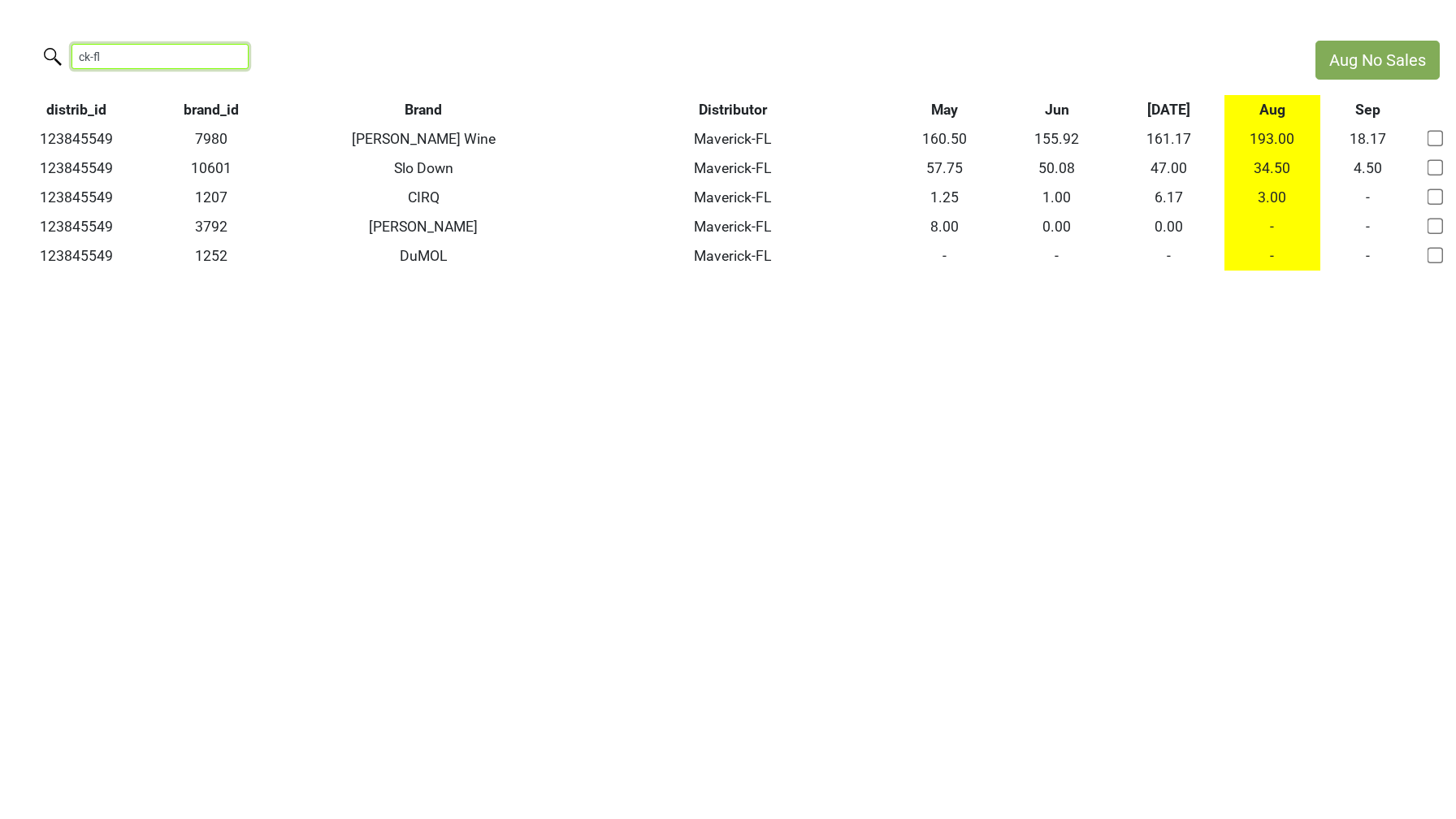
drag, startPoint x: 147, startPoint y: 56, endPoint x: 0, endPoint y: 26, distance: 150.0
click at [0, 26] on html "Aug No Sales ck-fl distrib_id brand_id Brand Distributor May Jun Jul Aug Sep 12…" at bounding box center [728, 155] width 1456 height 311
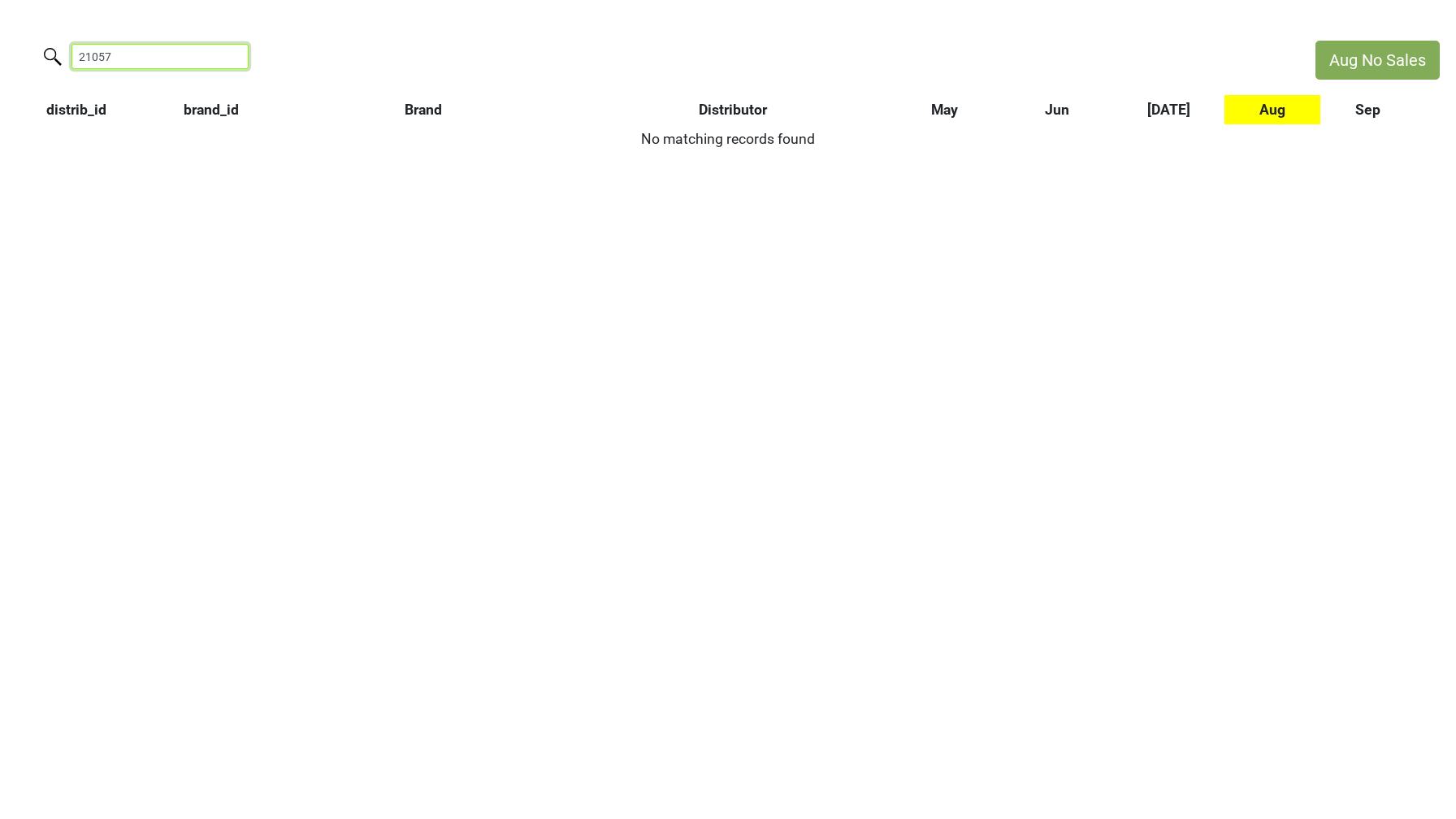
drag, startPoint x: 105, startPoint y: 51, endPoint x: 10, endPoint y: 37, distance: 96.0
click at [10, 37] on html "Aug No Sales 21057 distrib_id brand_id Brand Distributor May Jun Jul Aug Sep No…" at bounding box center [728, 97] width 1456 height 194
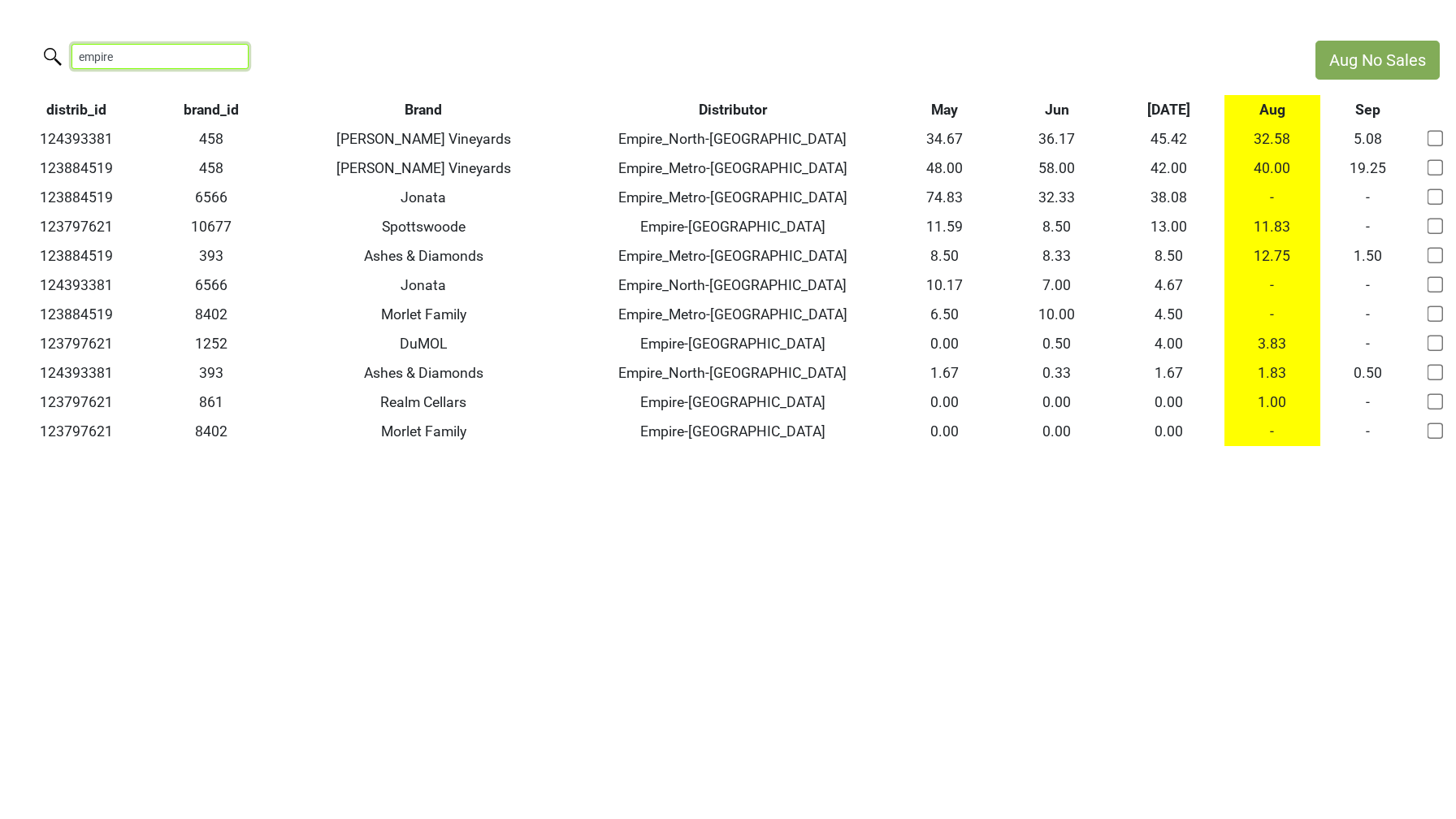
type input "empire"
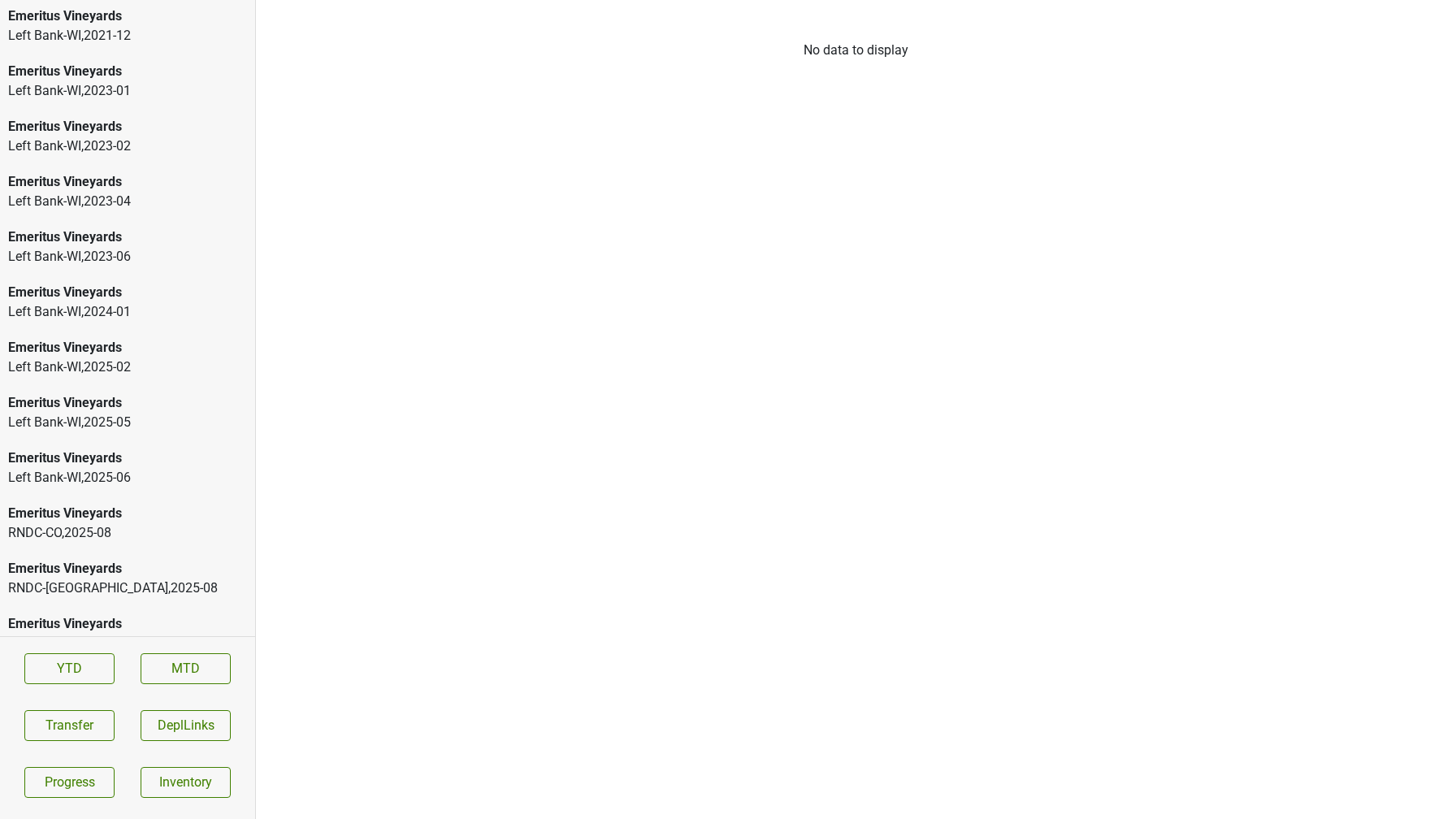
scroll to position [3065, 0]
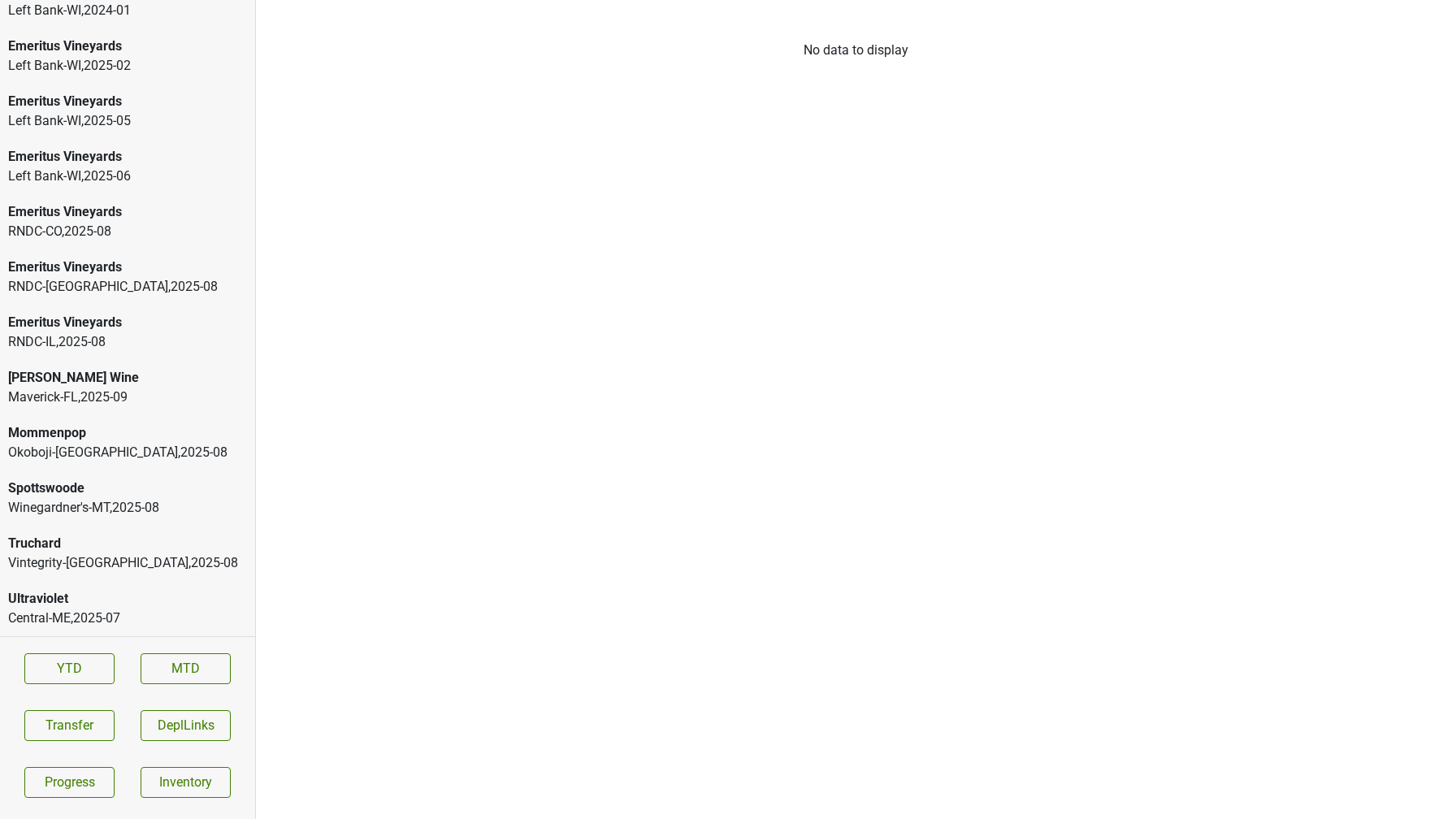
click at [46, 374] on div "[PERSON_NAME] Wine" at bounding box center [127, 377] width 239 height 19
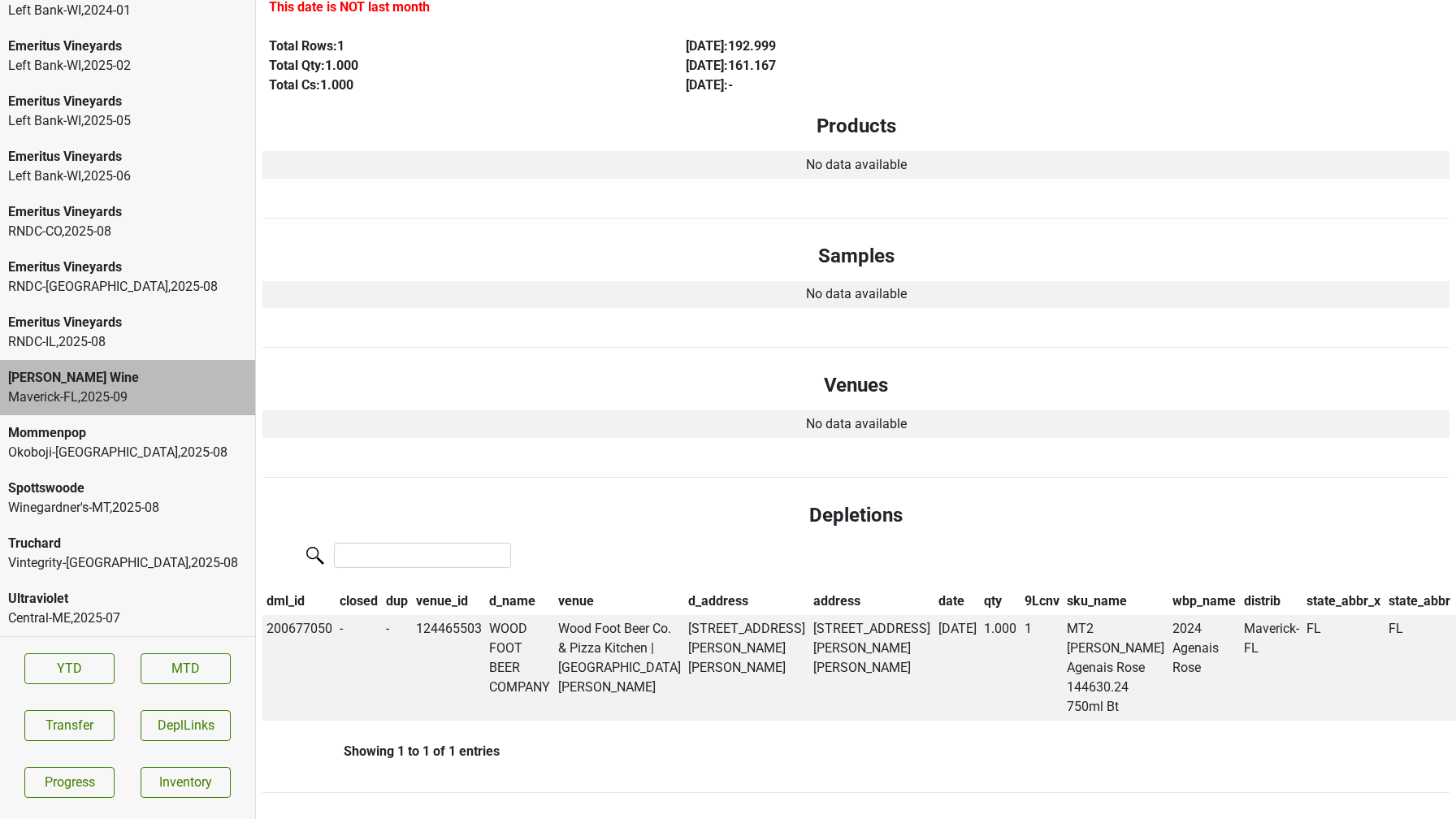
scroll to position [0, 0]
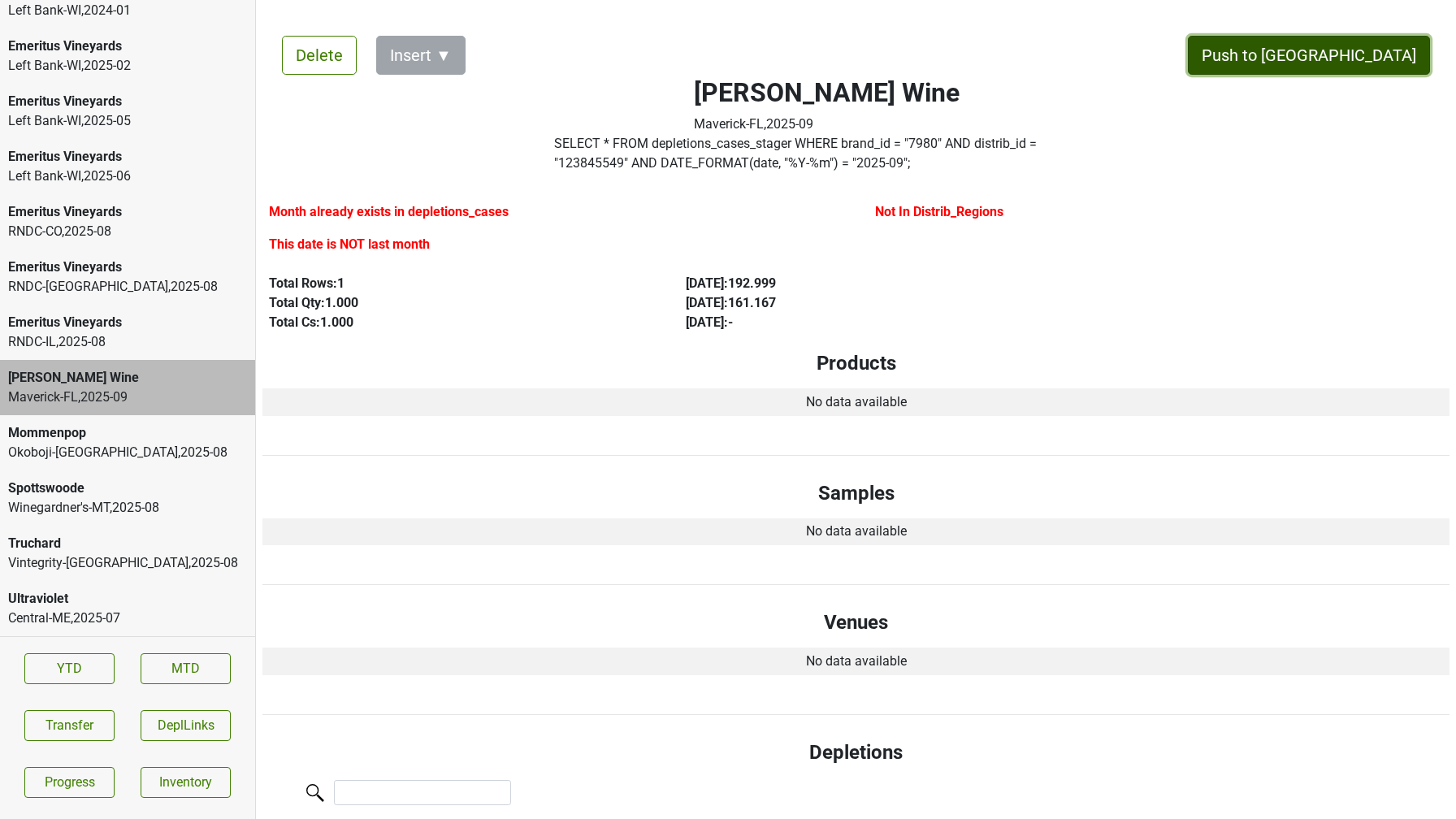
click at [1391, 51] on button "Push to DC" at bounding box center [1309, 55] width 242 height 39
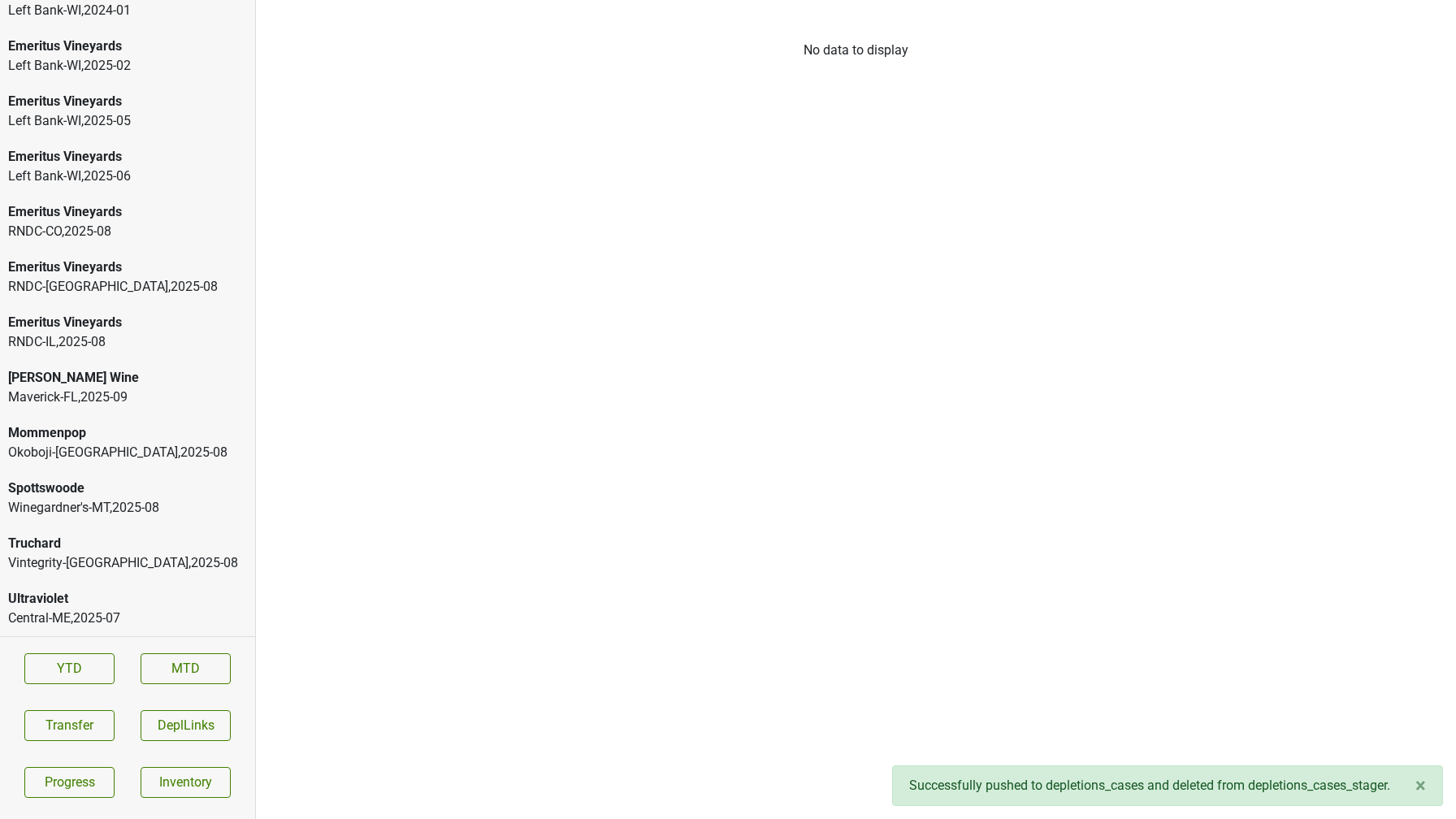
scroll to position [3009, 0]
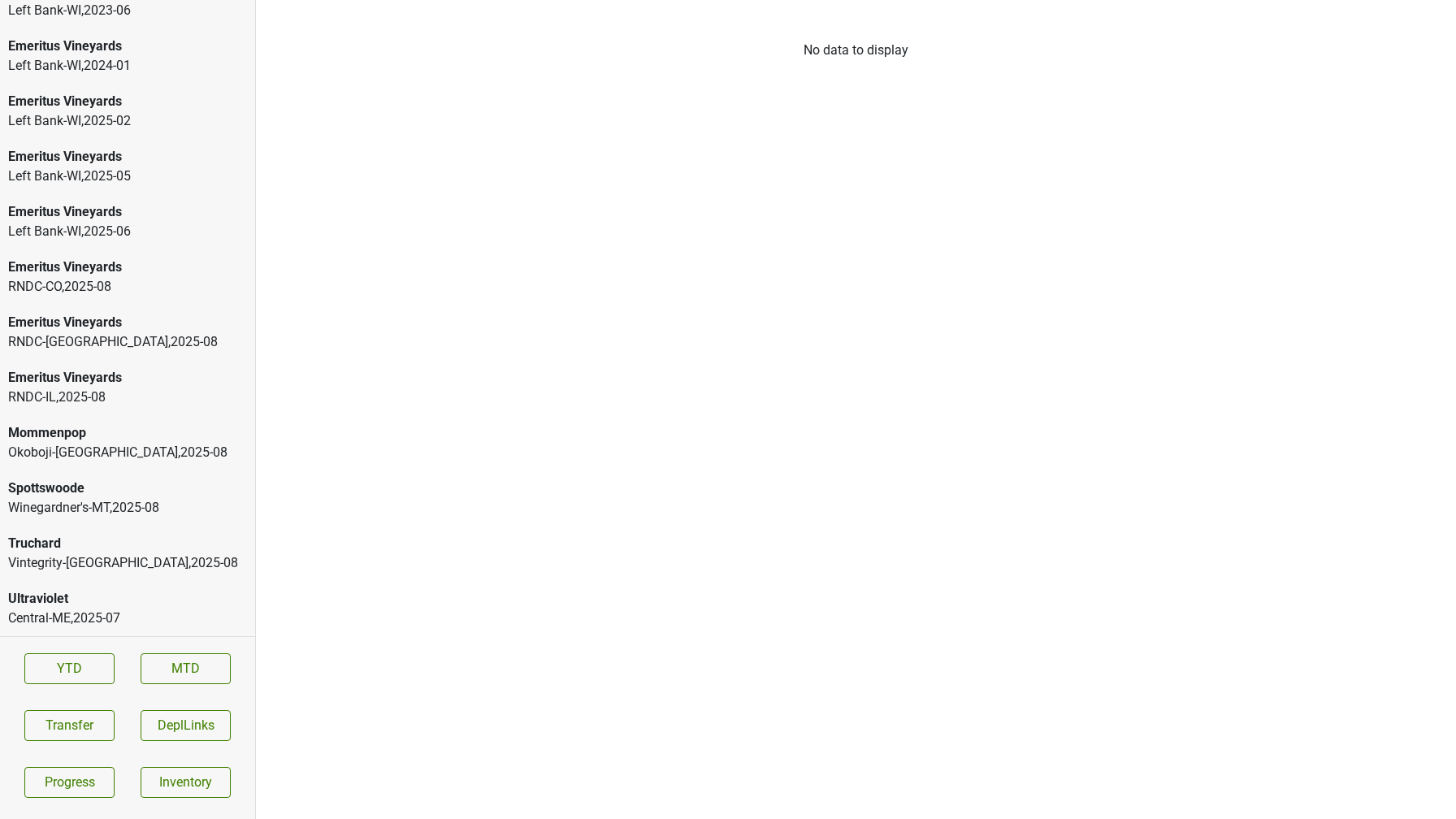
click at [117, 385] on div "Emeritus Vineyards" at bounding box center [127, 377] width 239 height 19
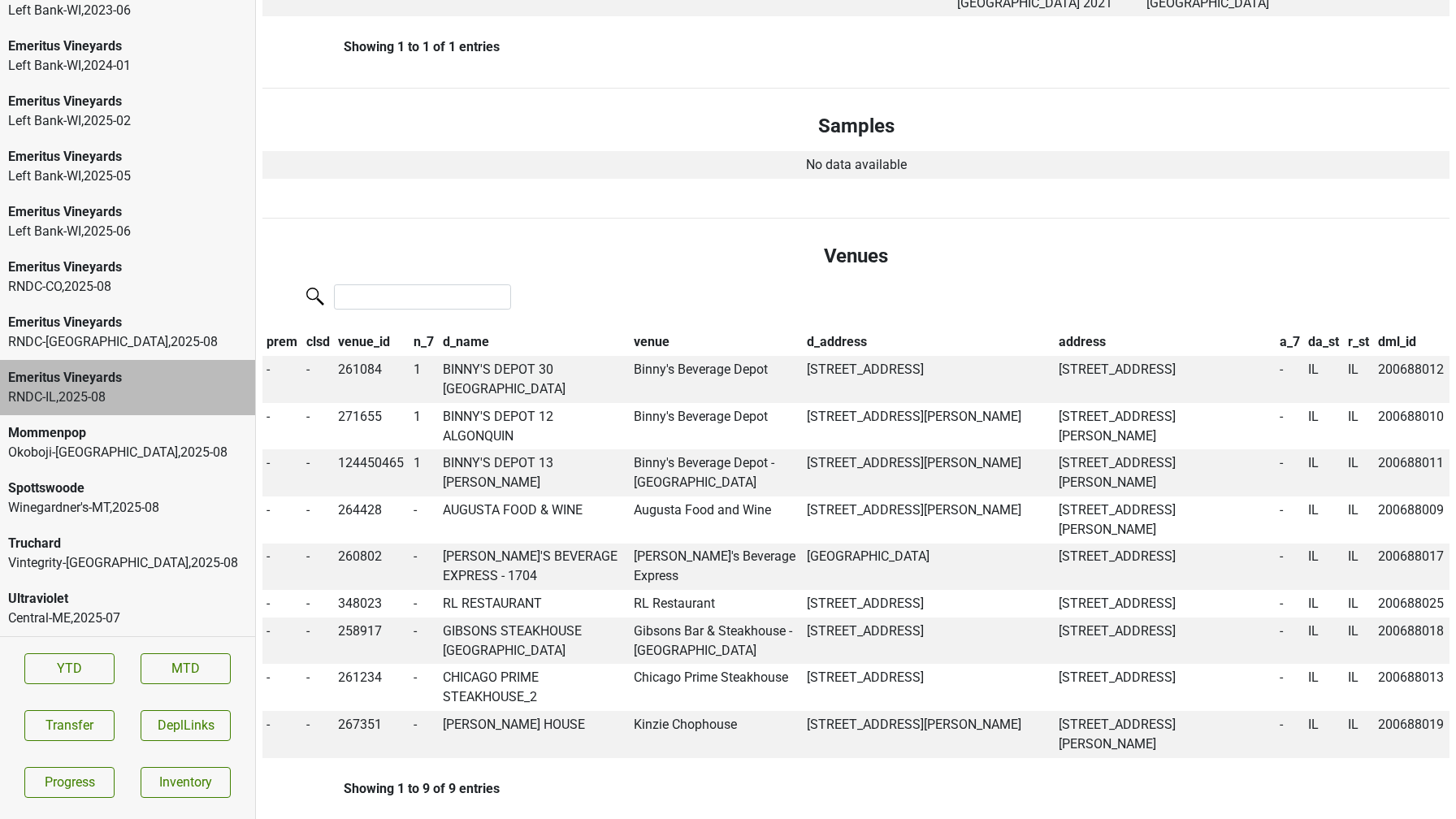
scroll to position [0, 0]
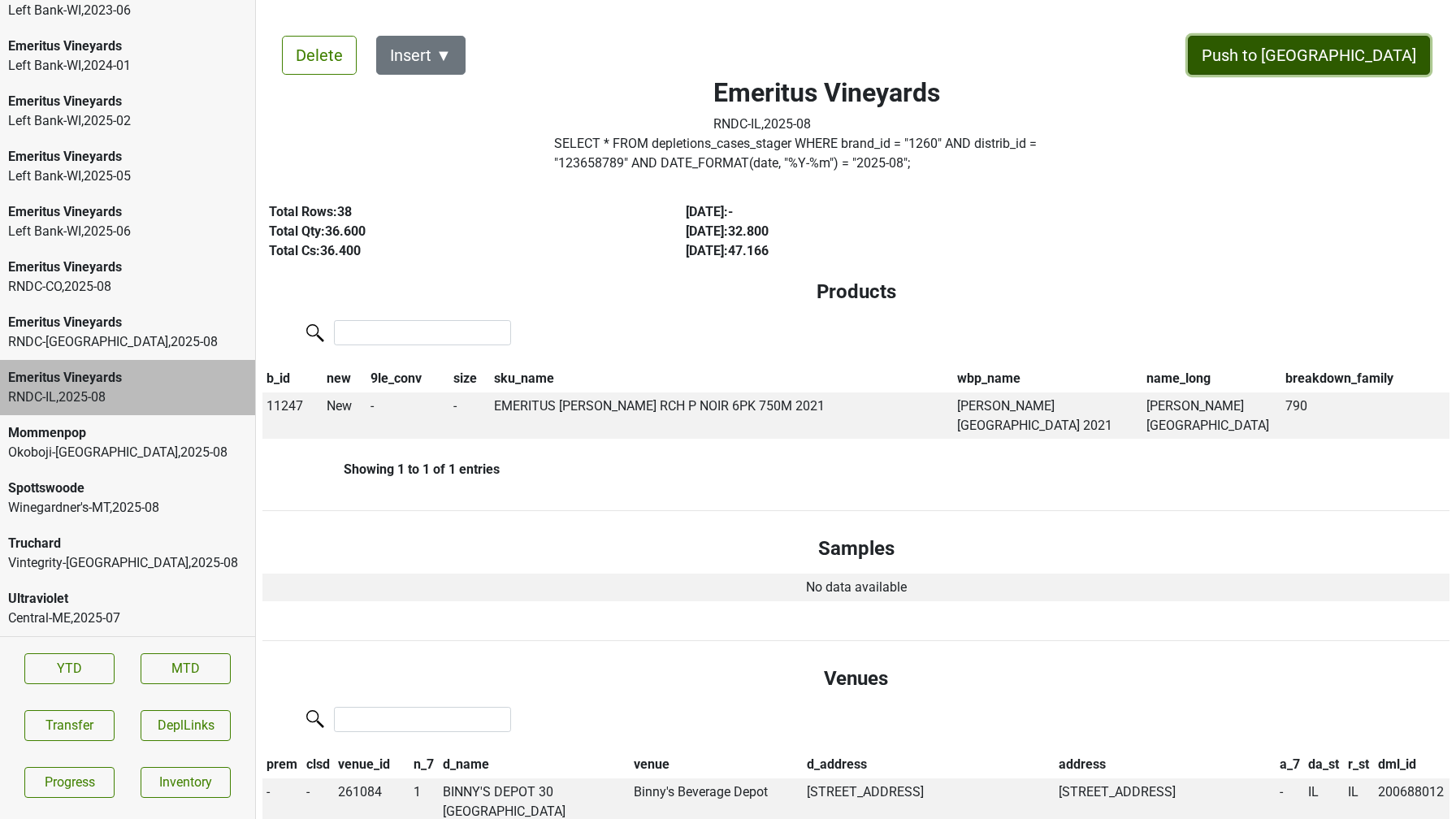
click at [1393, 48] on button "Push to DC" at bounding box center [1309, 55] width 242 height 39
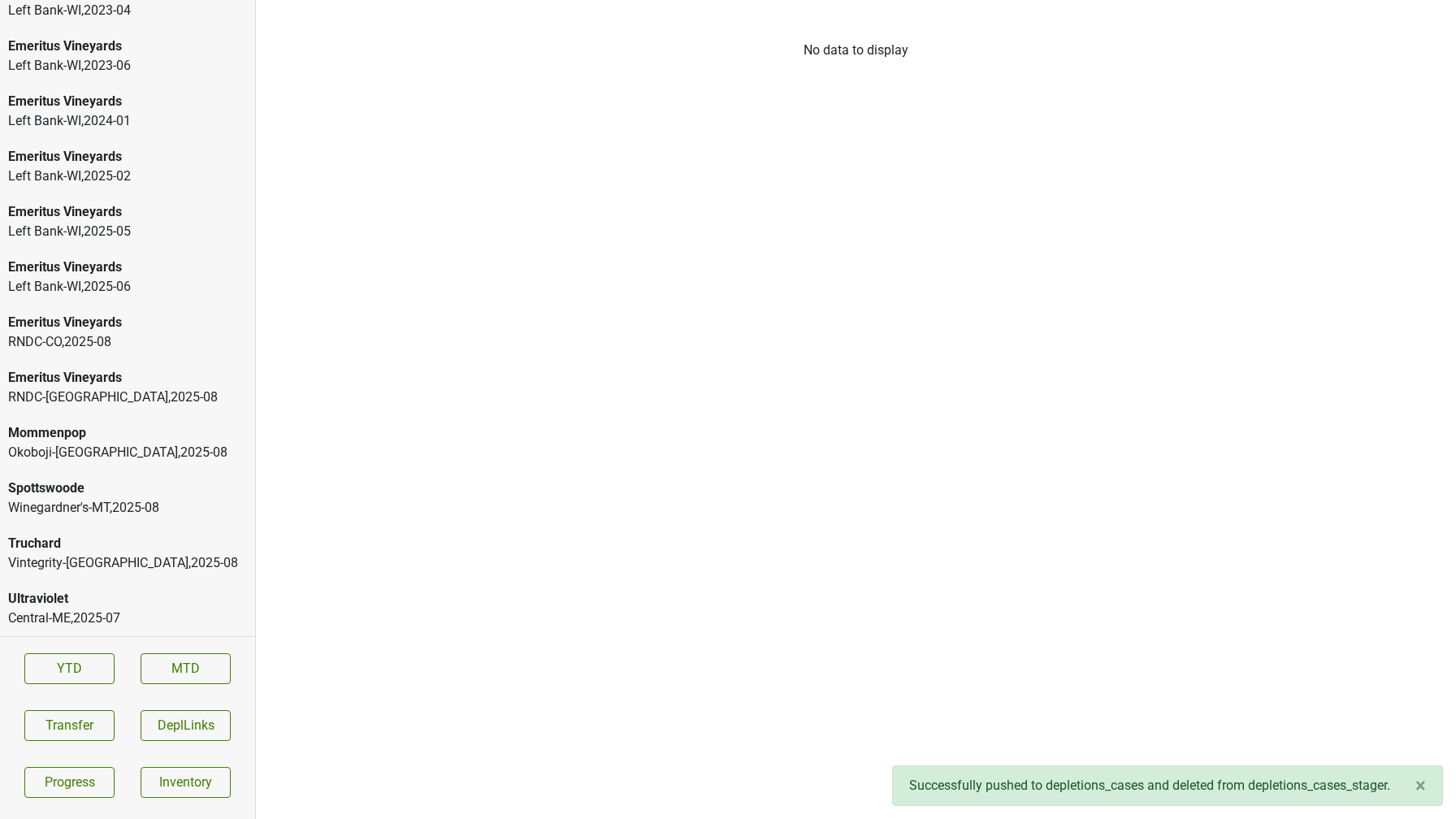
scroll to position [2954, 0]
click at [122, 391] on div "RNDC-GA , 2025 - 08" at bounding box center [127, 397] width 239 height 19
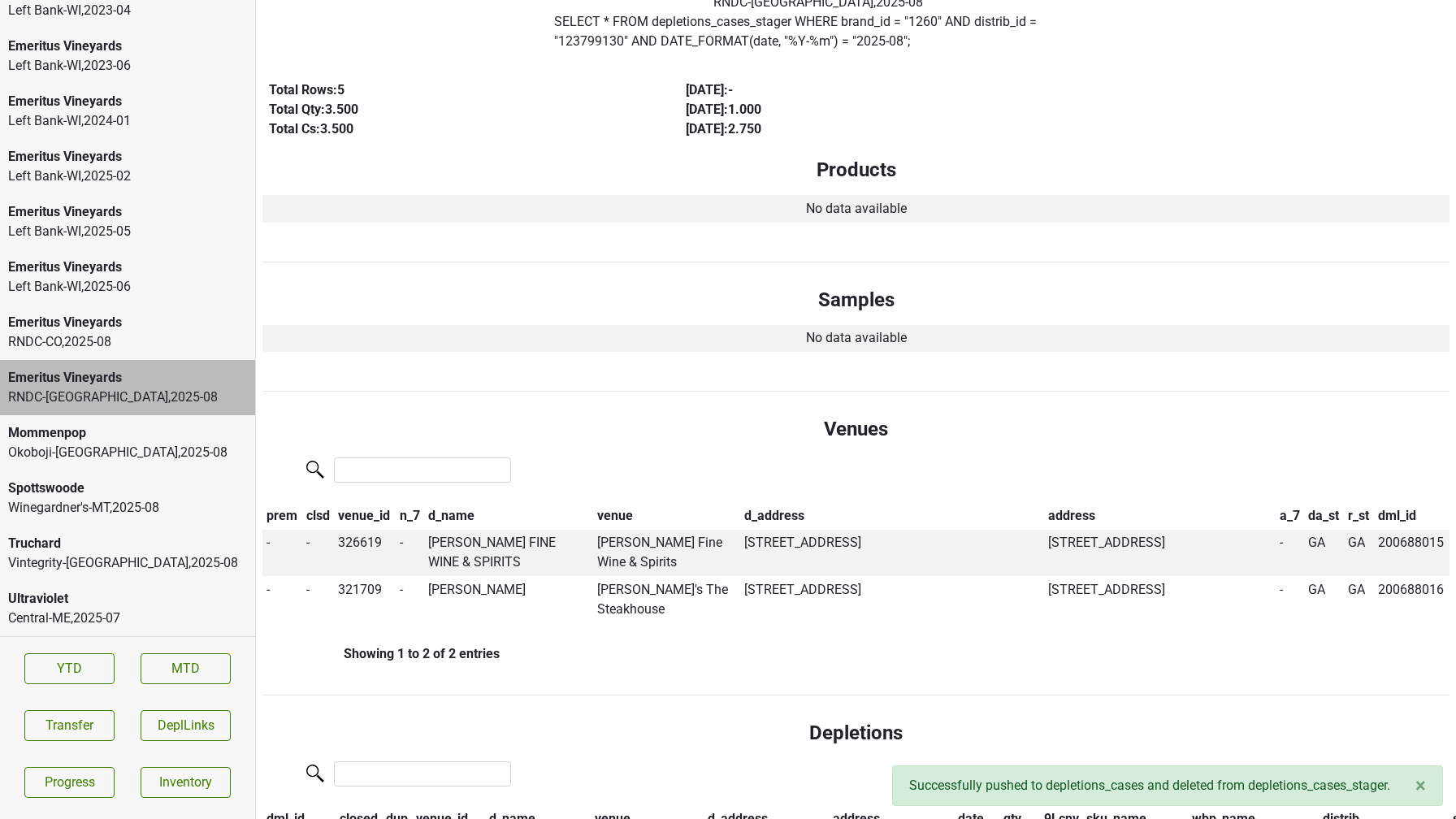
scroll to position [0, 0]
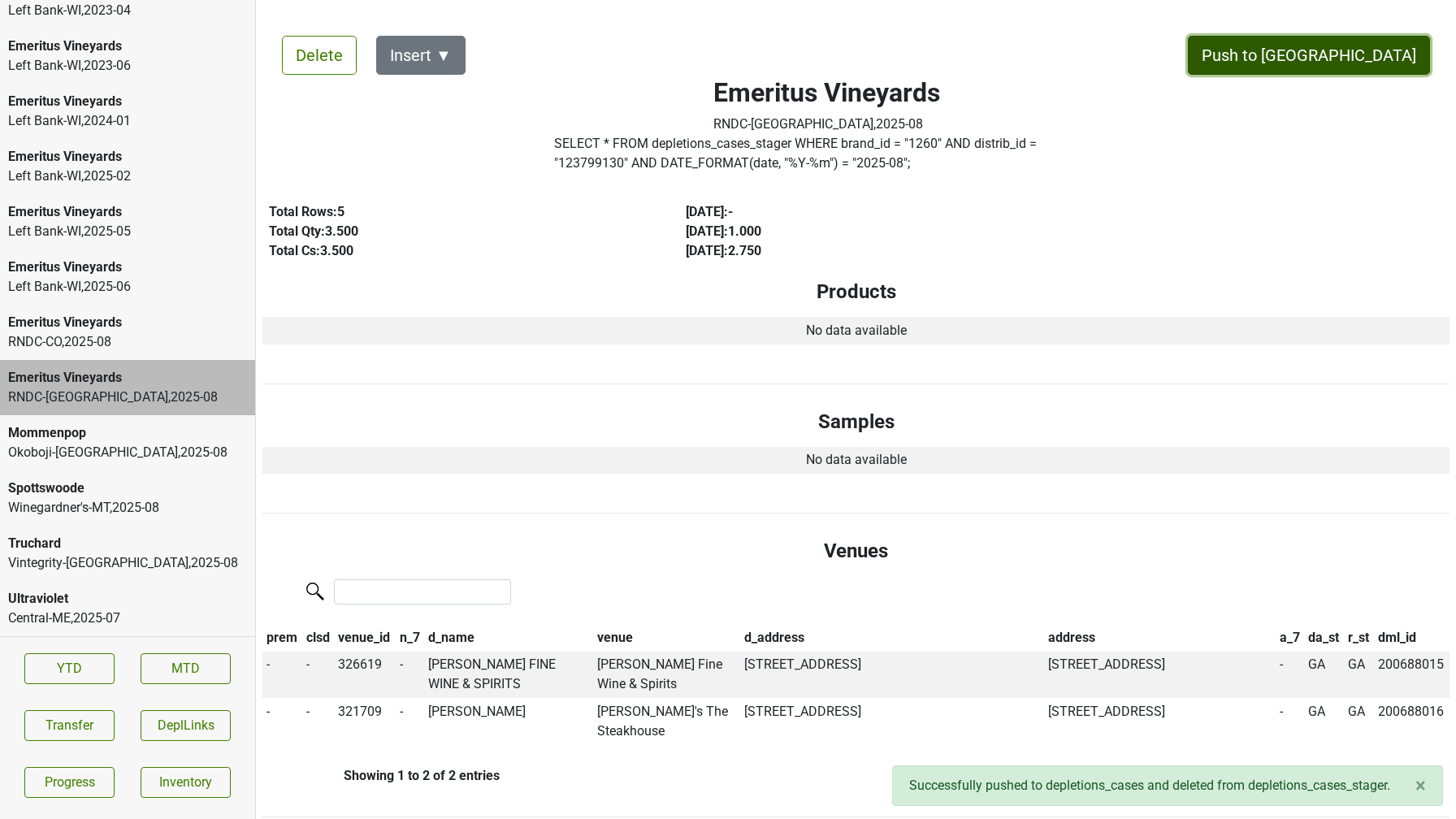
click at [1352, 51] on button "Push to DC" at bounding box center [1309, 55] width 242 height 39
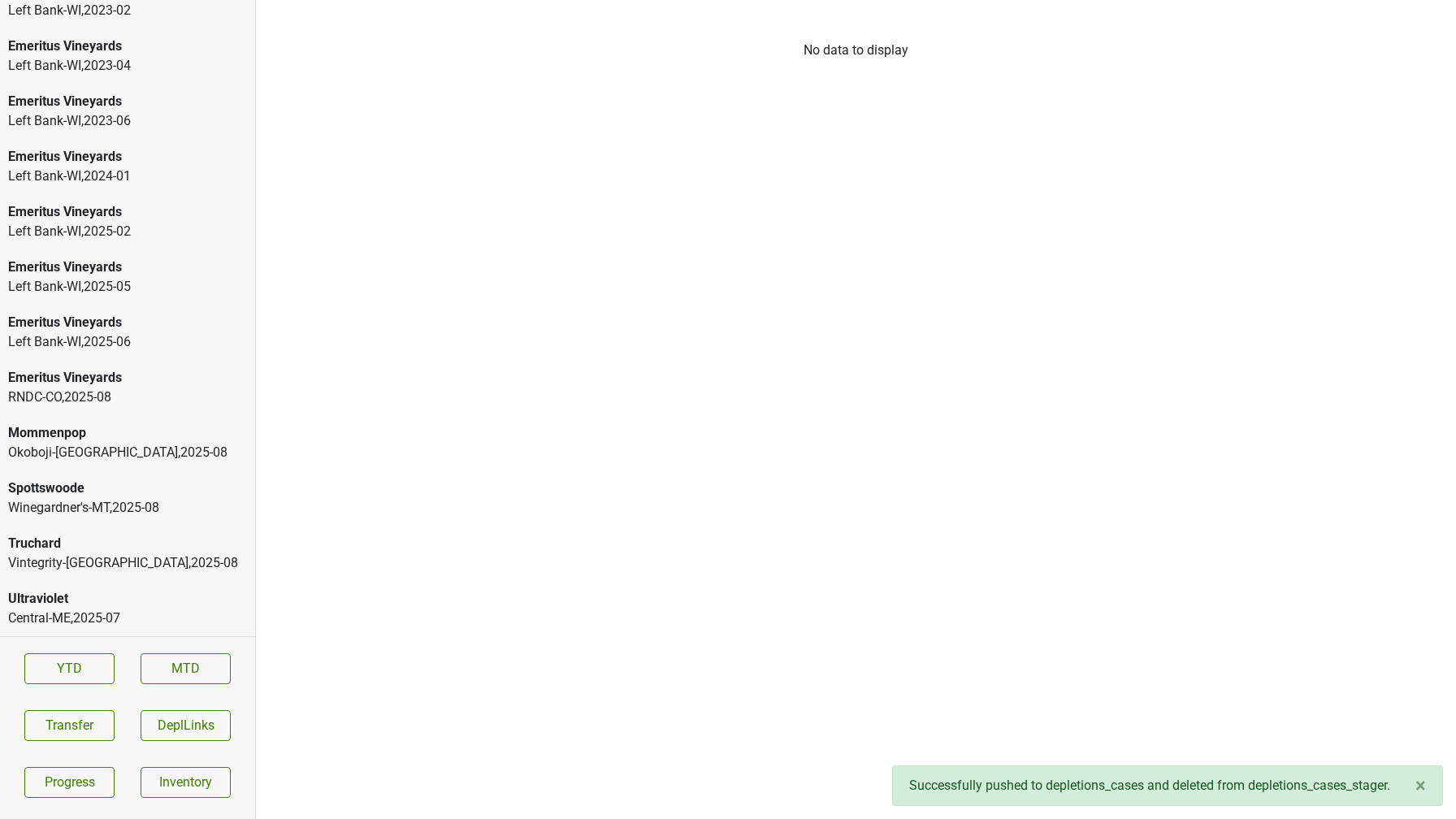
scroll to position [2899, 0]
click at [155, 381] on div "Emeritus Vineyards" at bounding box center [127, 377] width 239 height 19
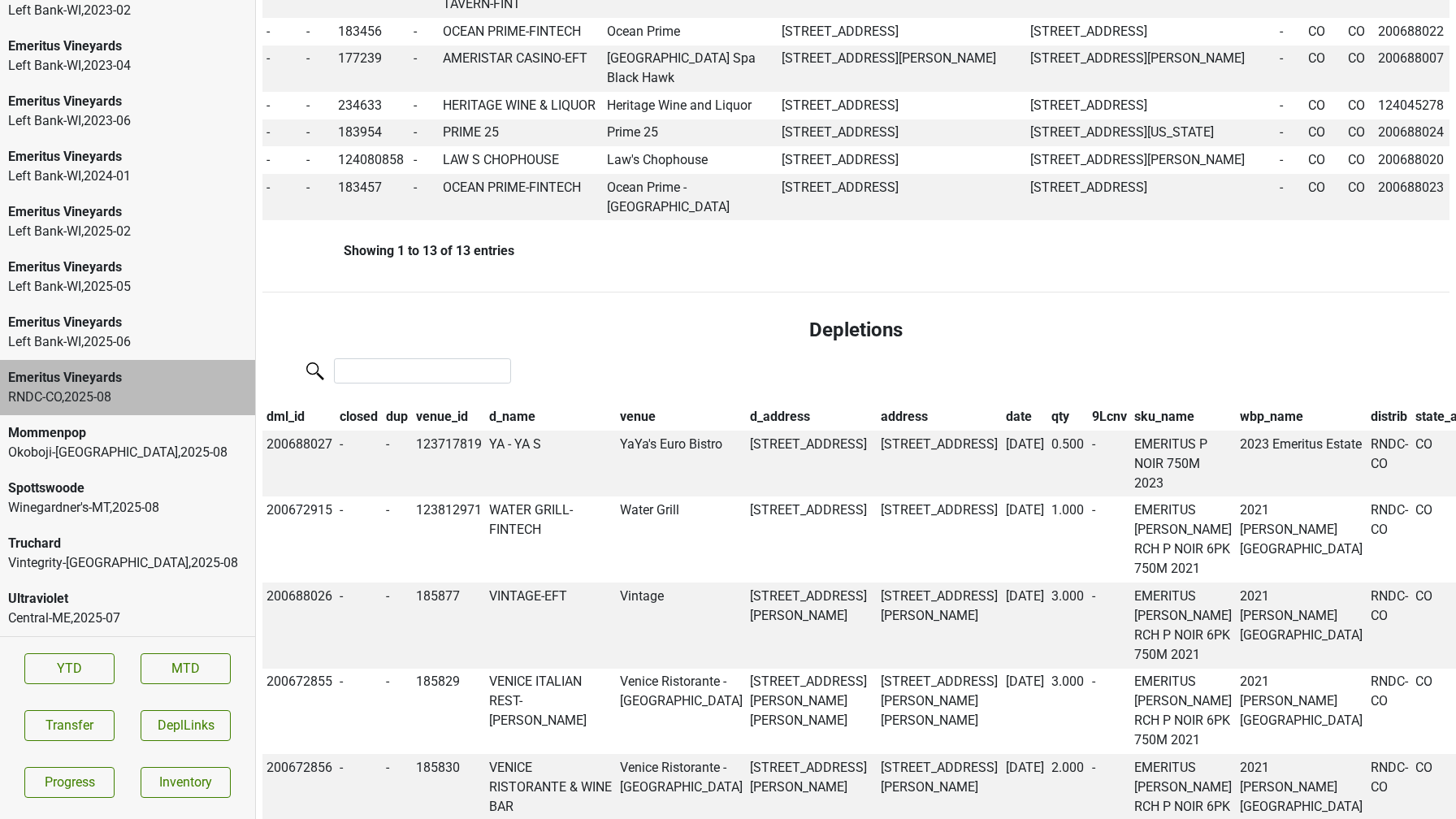
scroll to position [1011, 0]
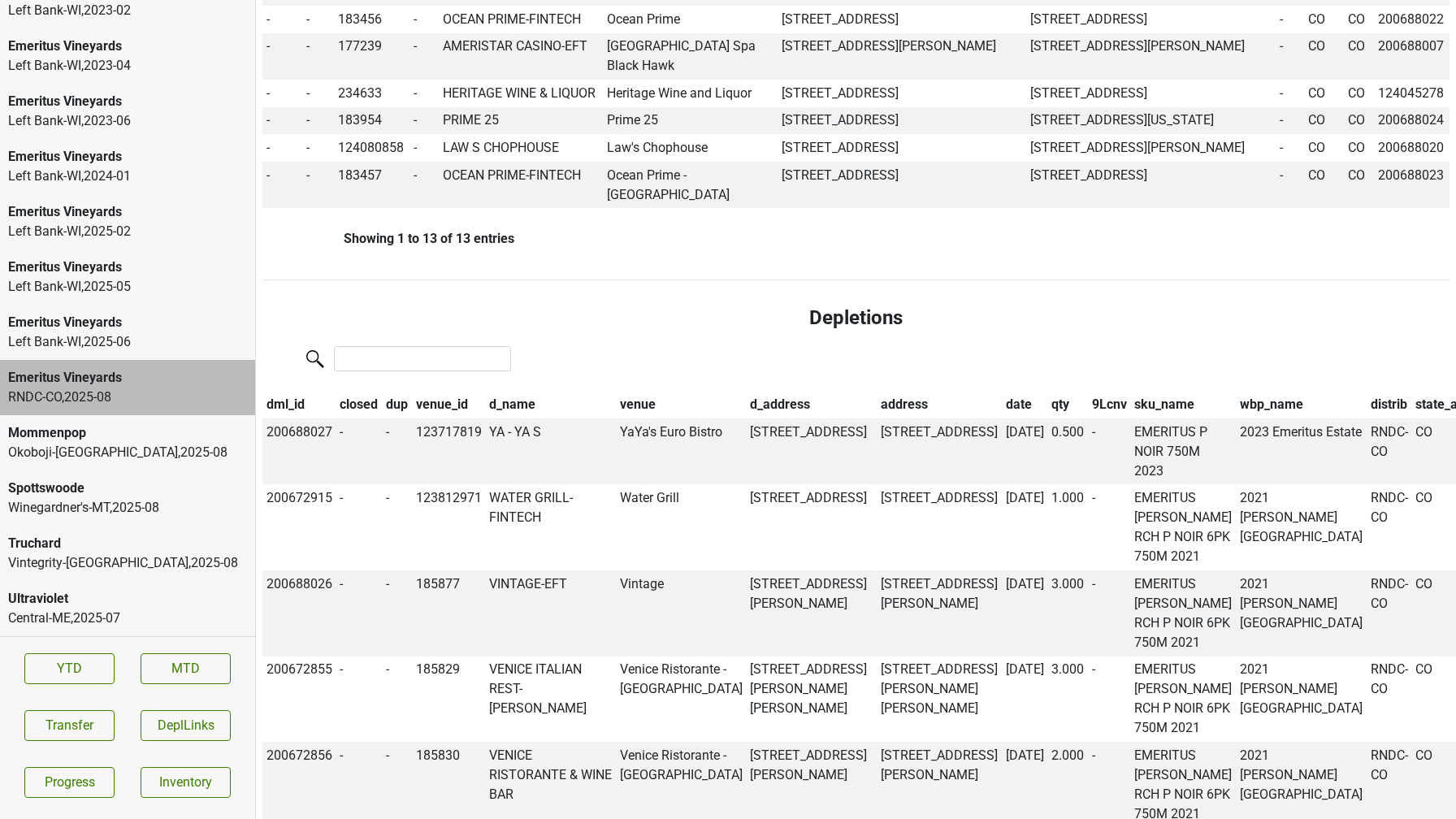
click at [1002, 419] on th "date" at bounding box center [1025, 405] width 46 height 28
click at [1047, 419] on th "qty" at bounding box center [1068, 405] width 41 height 28
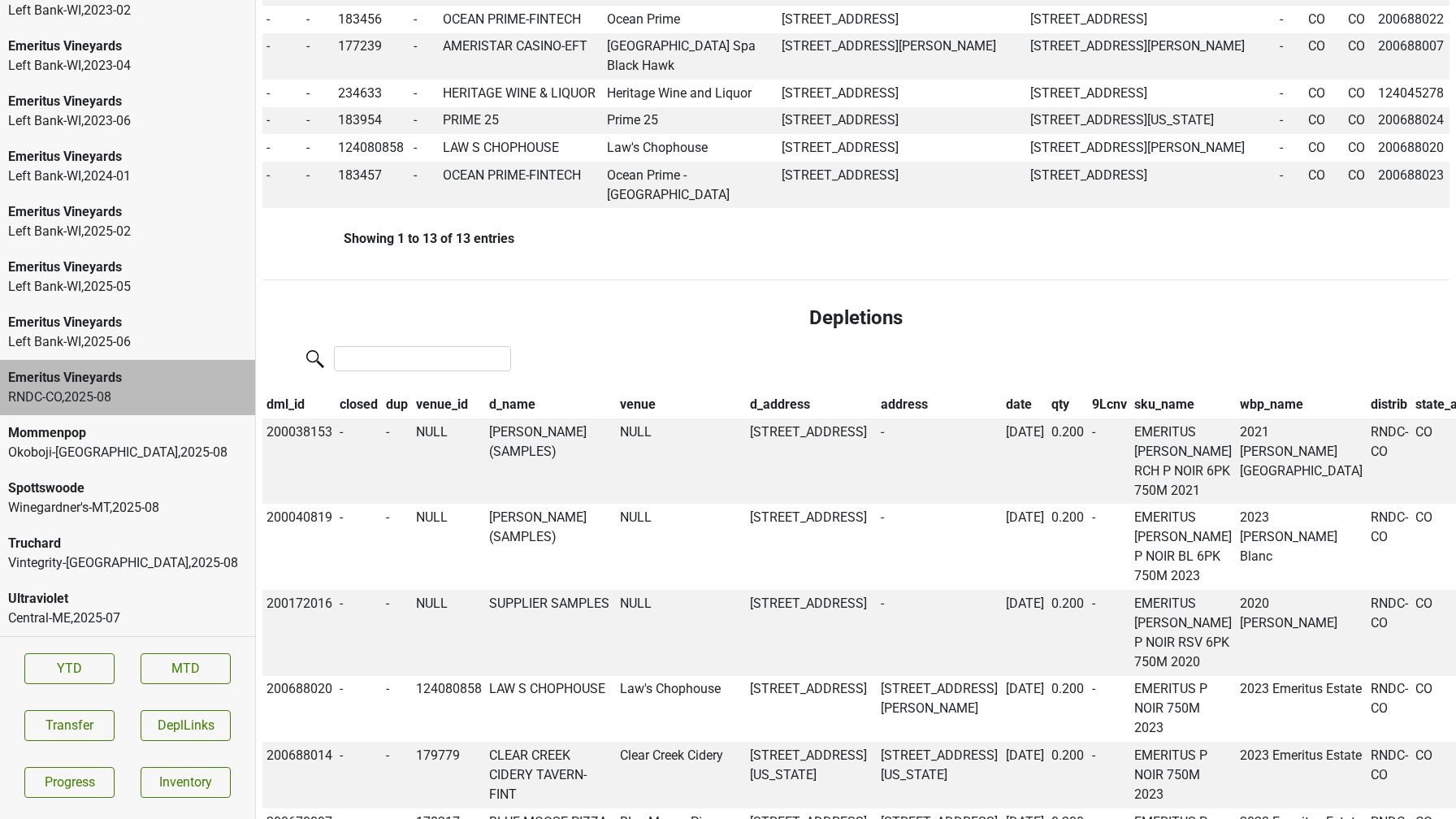
click at [1047, 419] on th "qty" at bounding box center [1068, 405] width 41 height 28
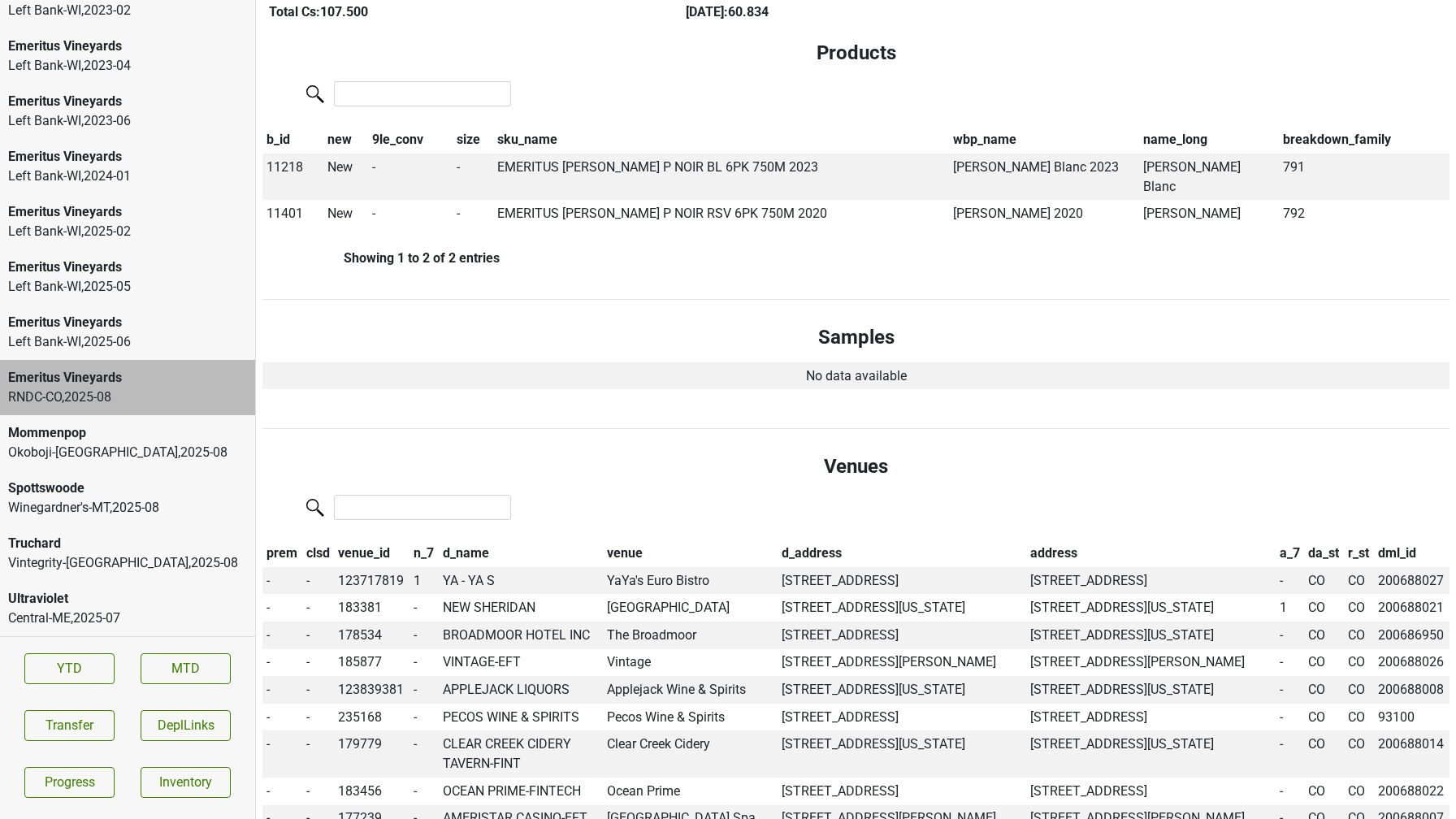
scroll to position [0, 0]
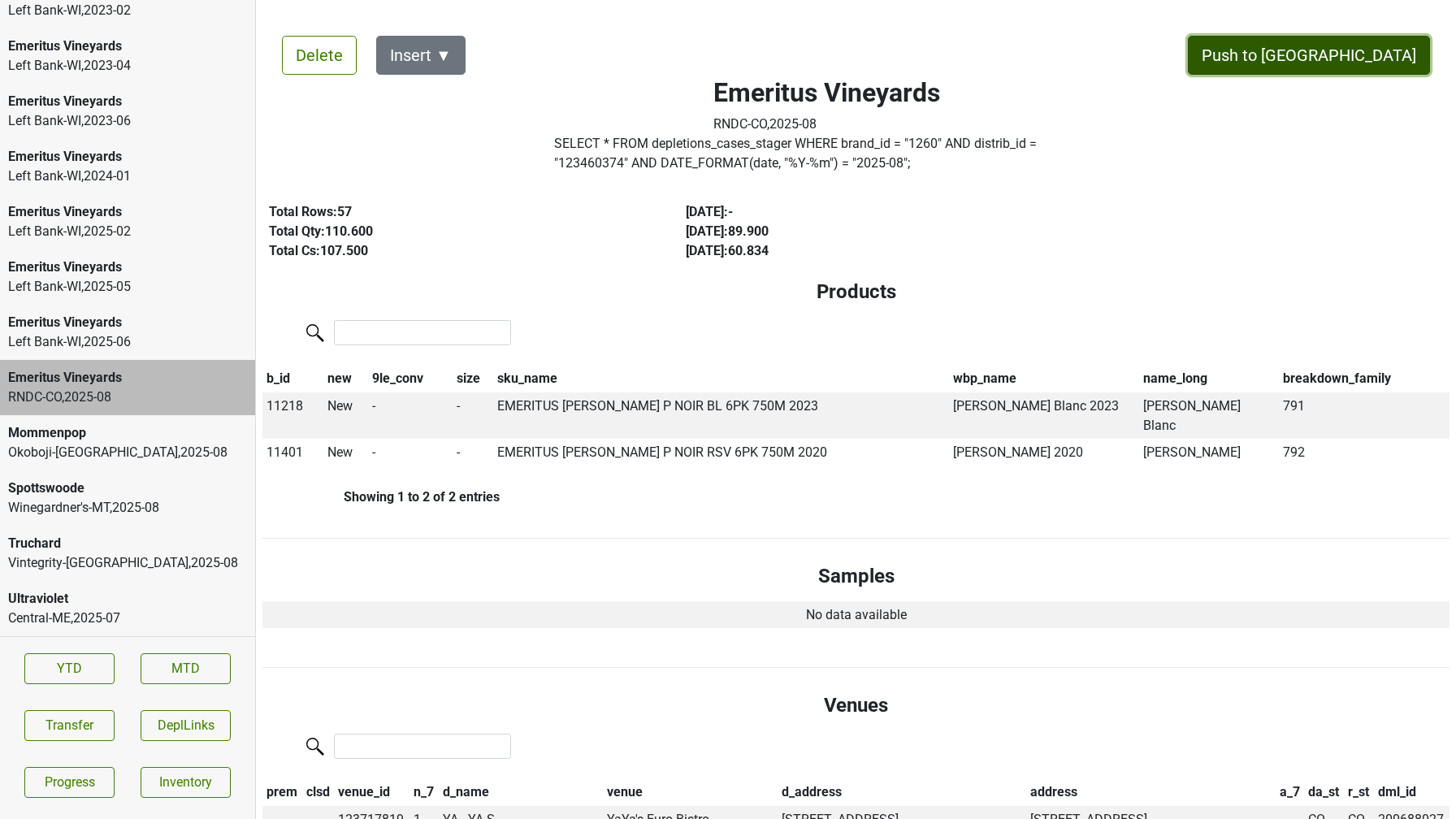
click at [1387, 51] on button "Push to DC" at bounding box center [1309, 55] width 242 height 39
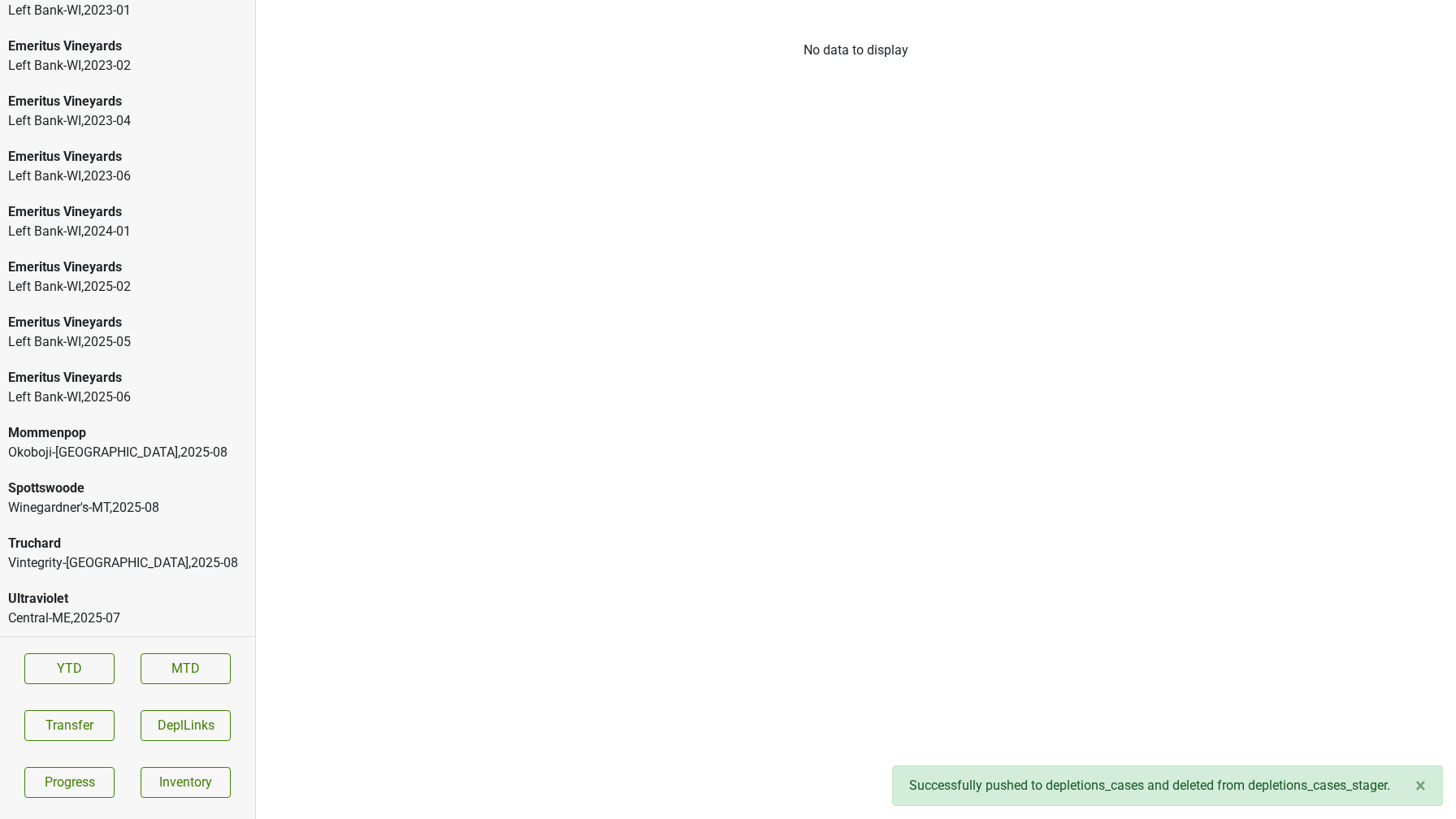
scroll to position [2843, 0]
click at [158, 548] on div "Truchard" at bounding box center [127, 543] width 239 height 19
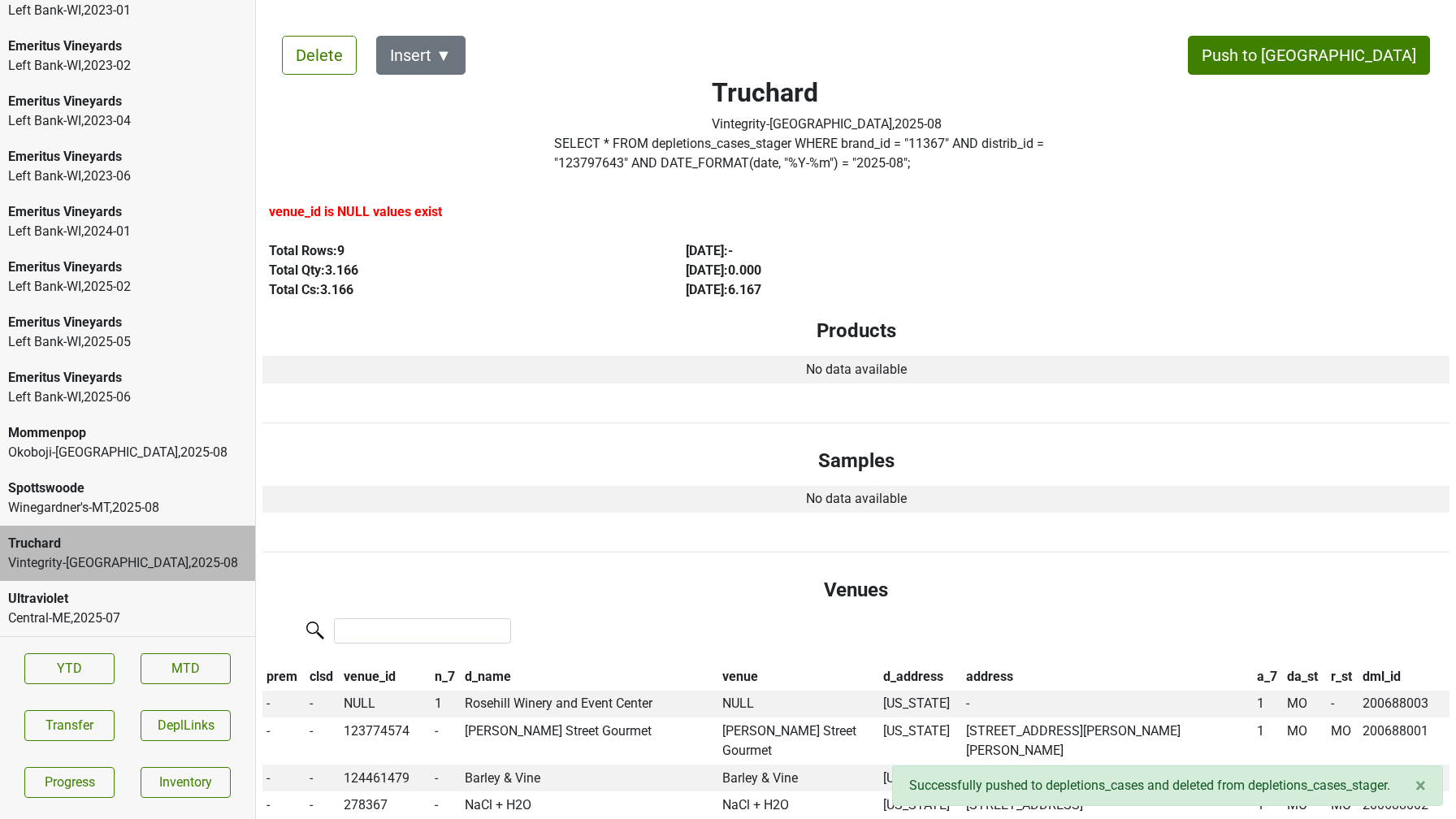
click at [147, 510] on div "Winegardner's-MT , 2025 - 08" at bounding box center [127, 507] width 239 height 19
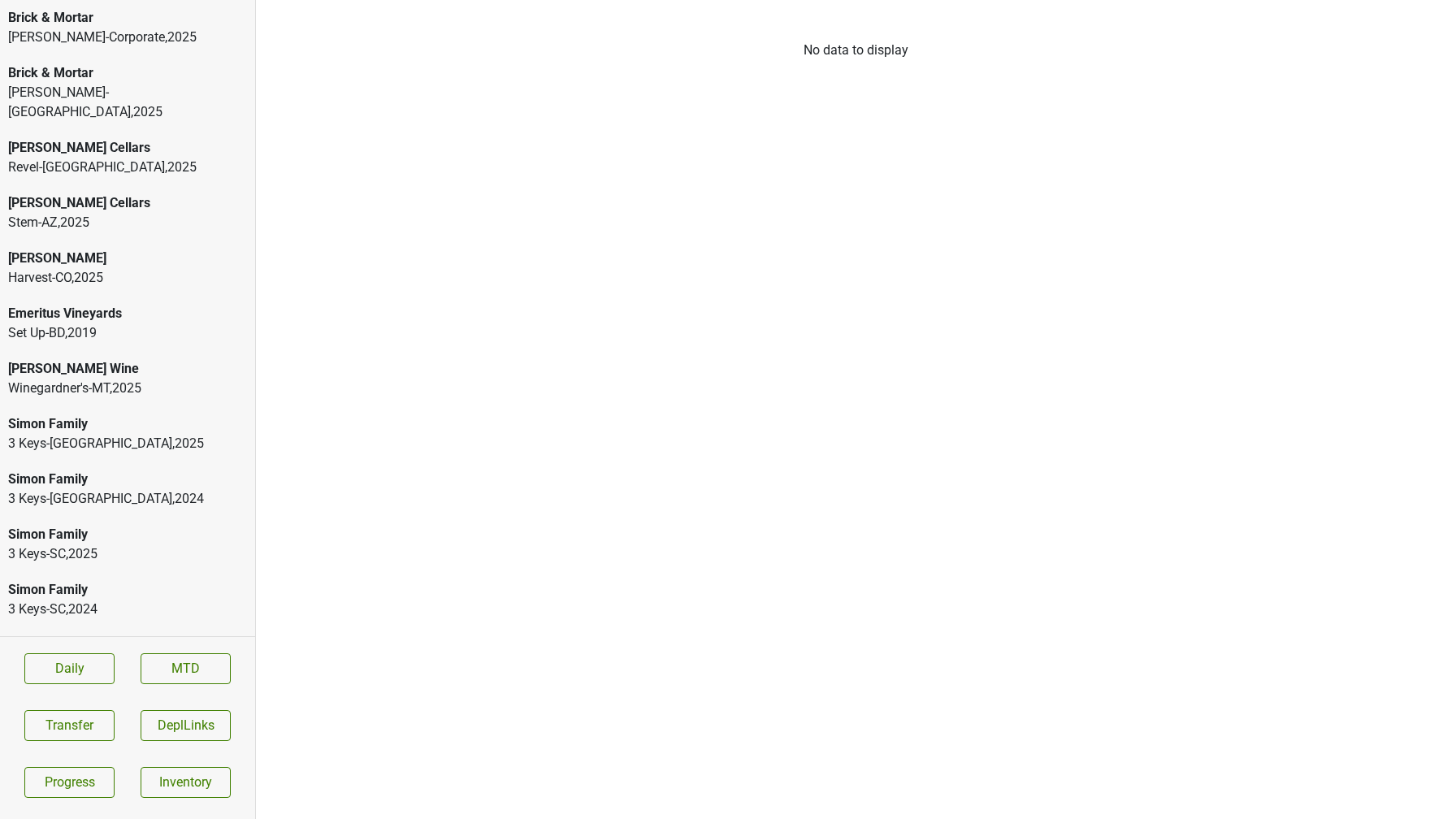
scroll to position [27, 0]
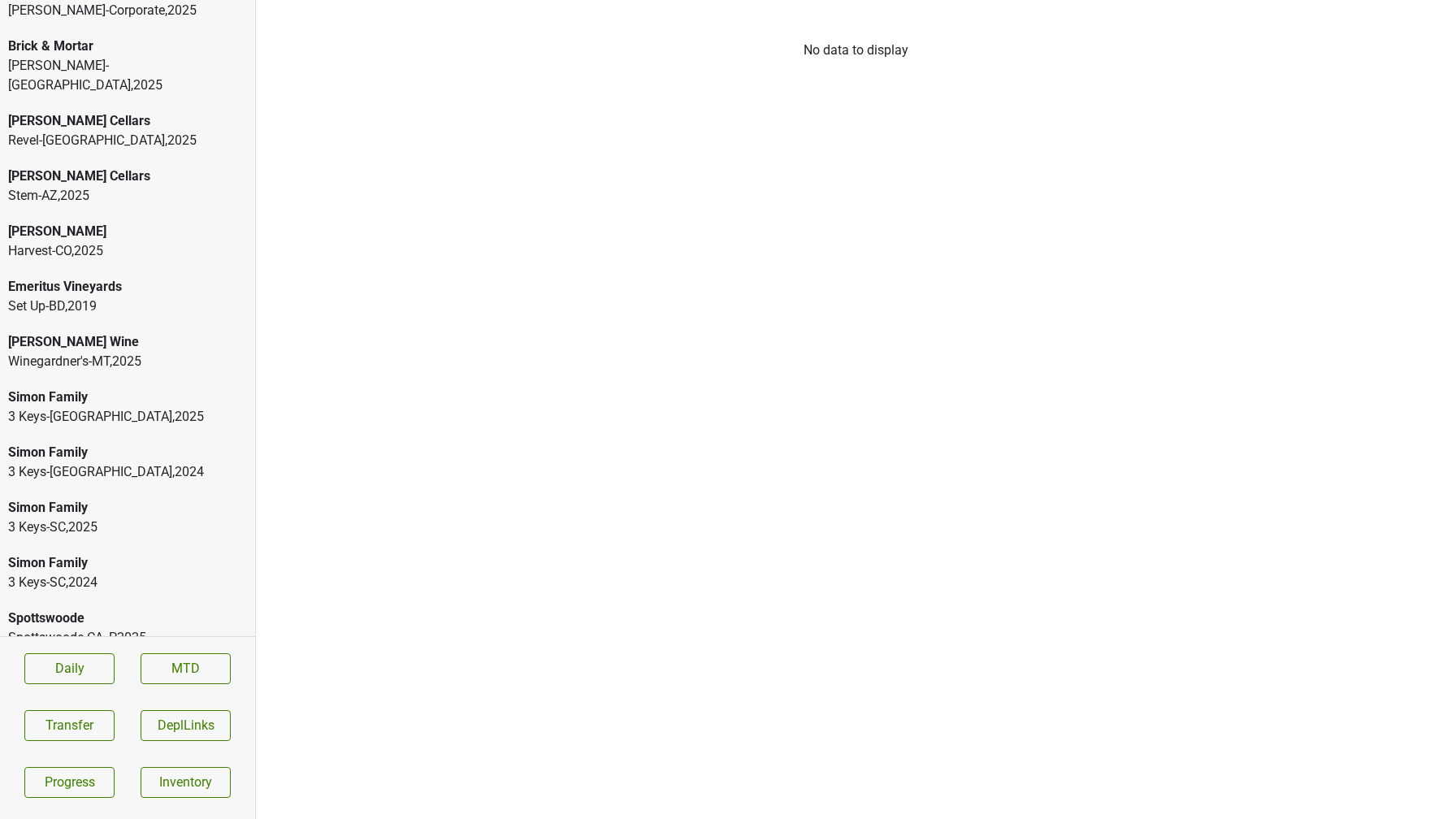
click at [102, 609] on div "Spottswoode" at bounding box center [127, 618] width 239 height 19
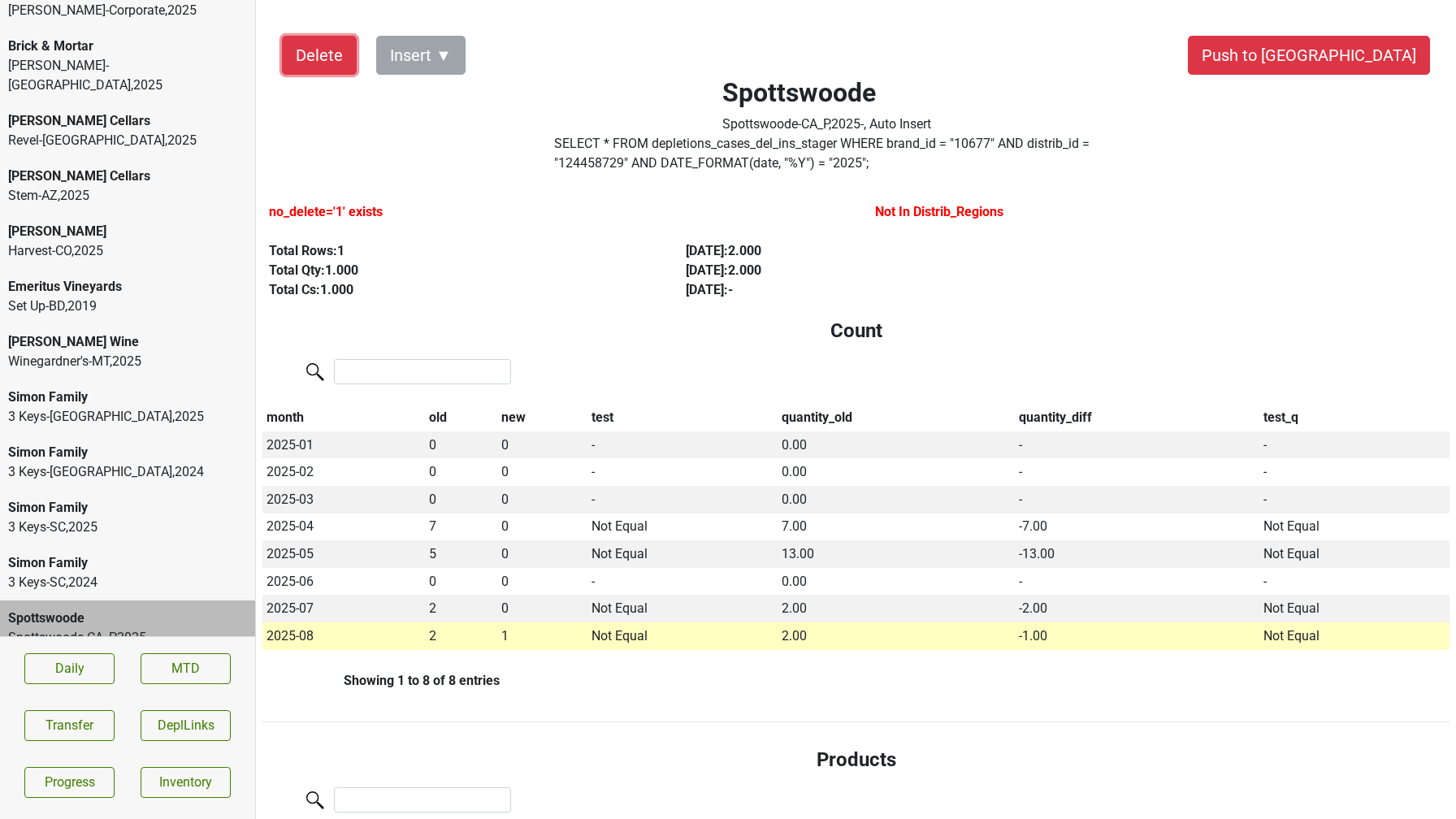
click at [327, 63] on button "Delete" at bounding box center [319, 55] width 75 height 39
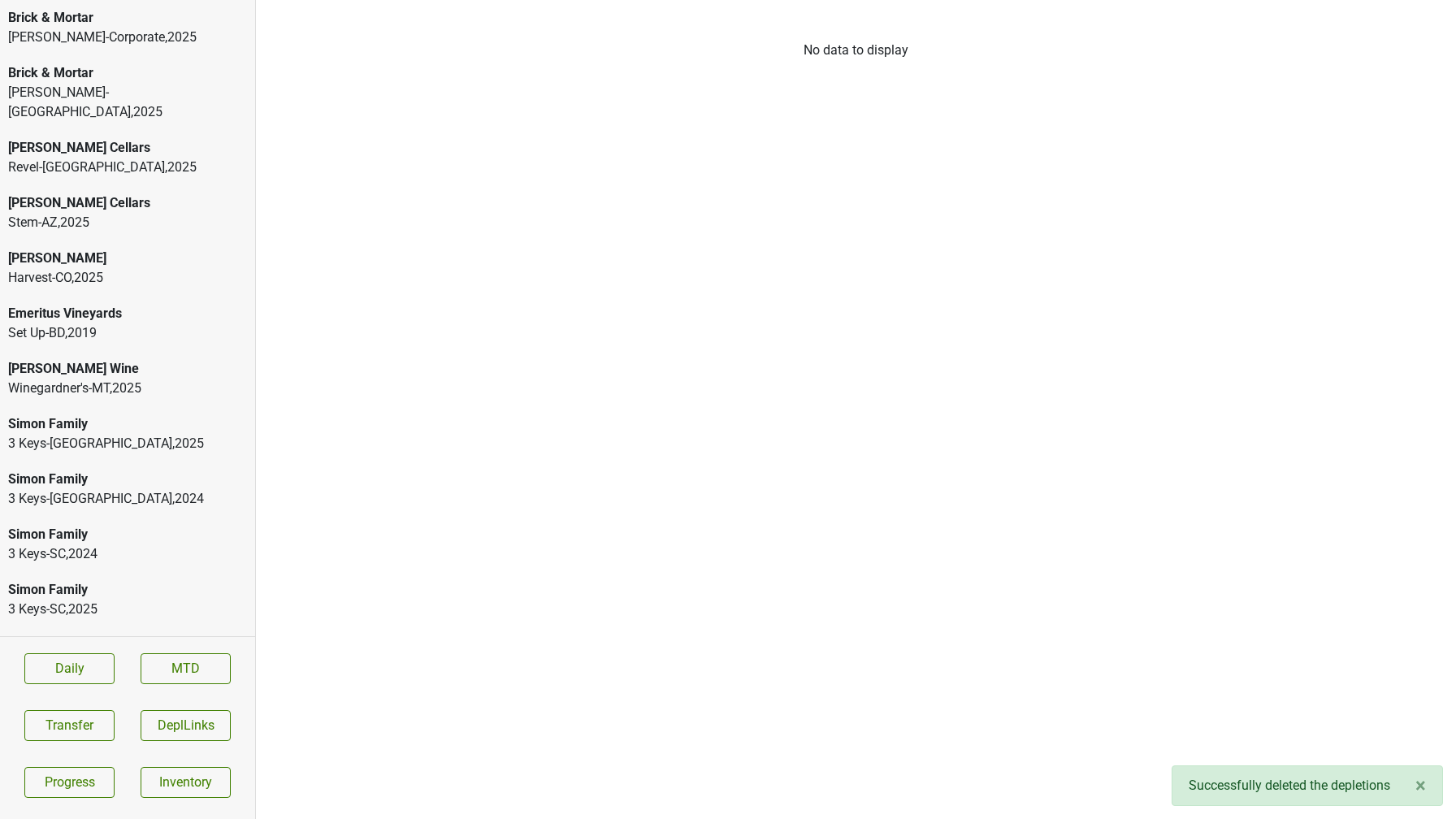
scroll to position [0, 0]
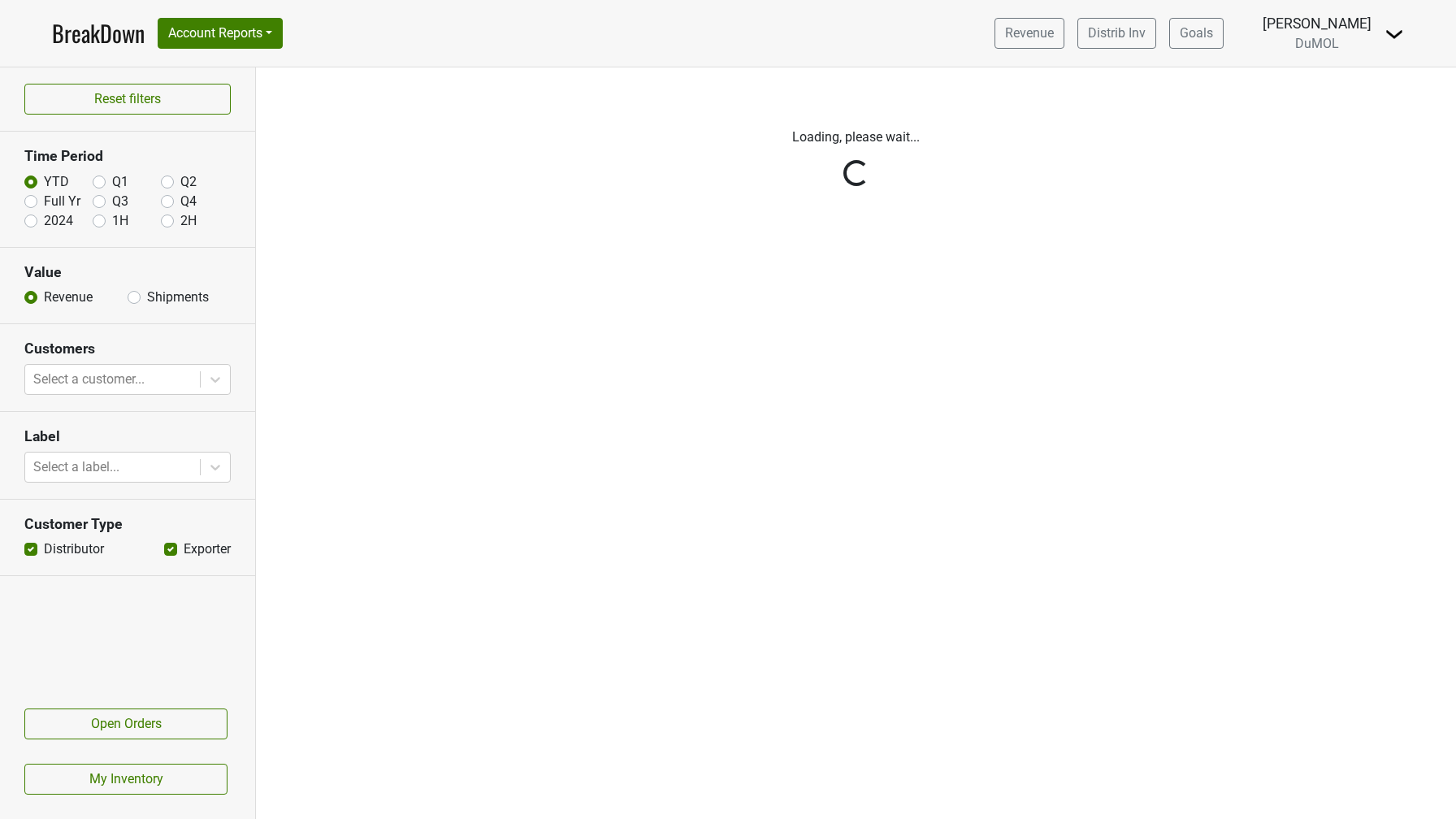
click at [104, 44] on link "BreakDown" at bounding box center [98, 33] width 92 height 34
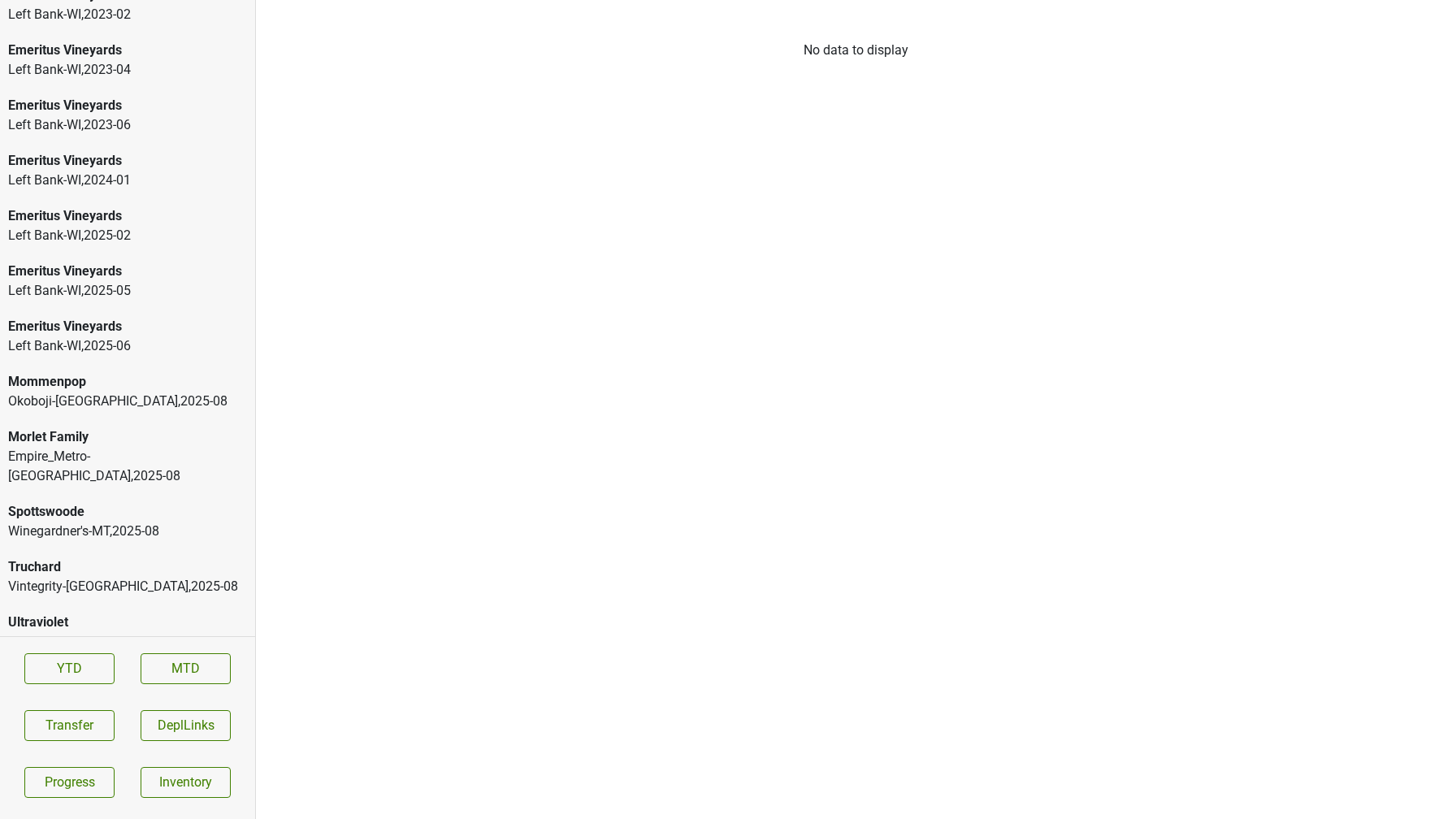
scroll to position [2899, 0]
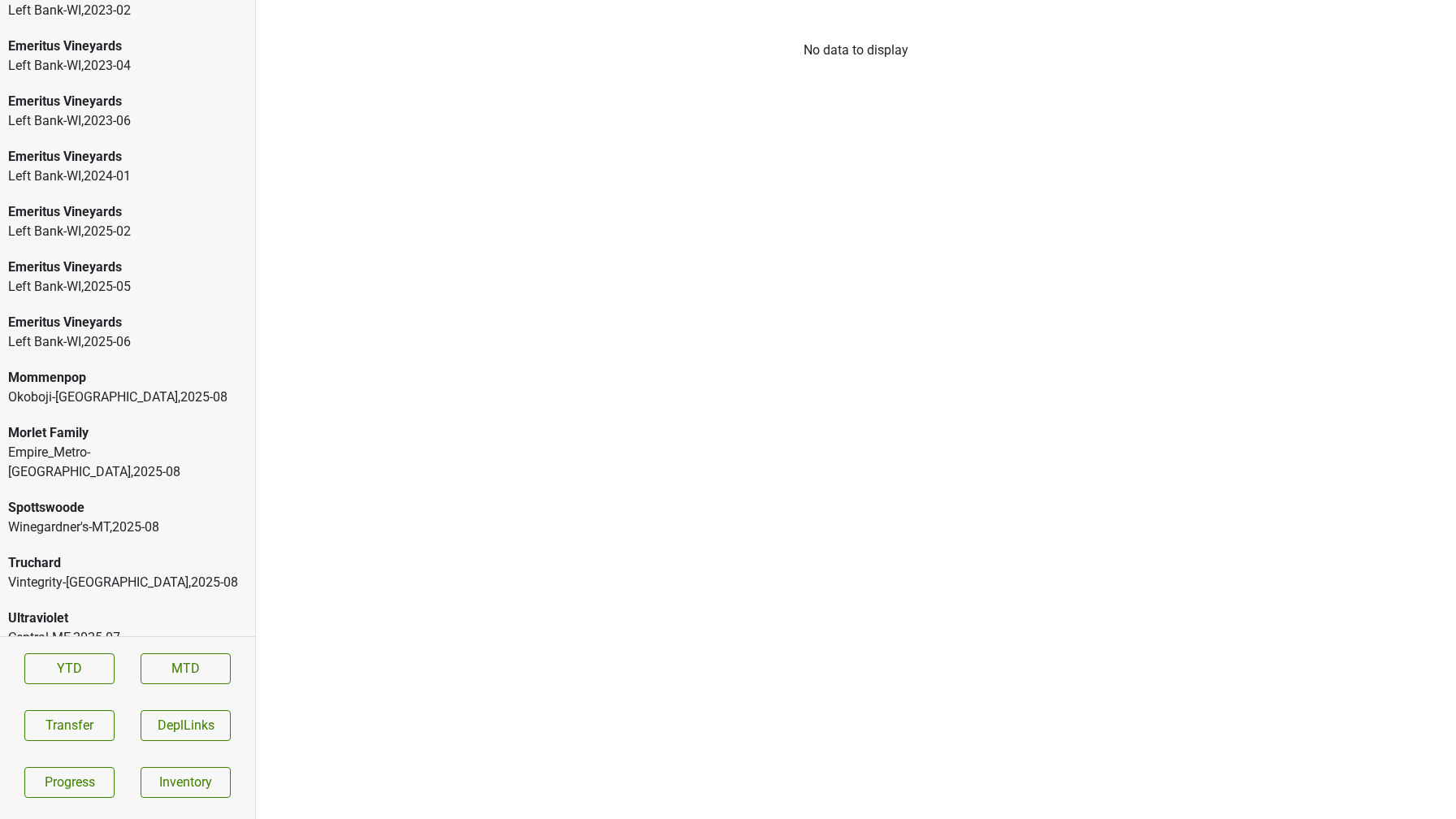
click at [133, 443] on div "Empire_Metro-[GEOGRAPHIC_DATA] , 2025 - 08" at bounding box center [127, 462] width 239 height 39
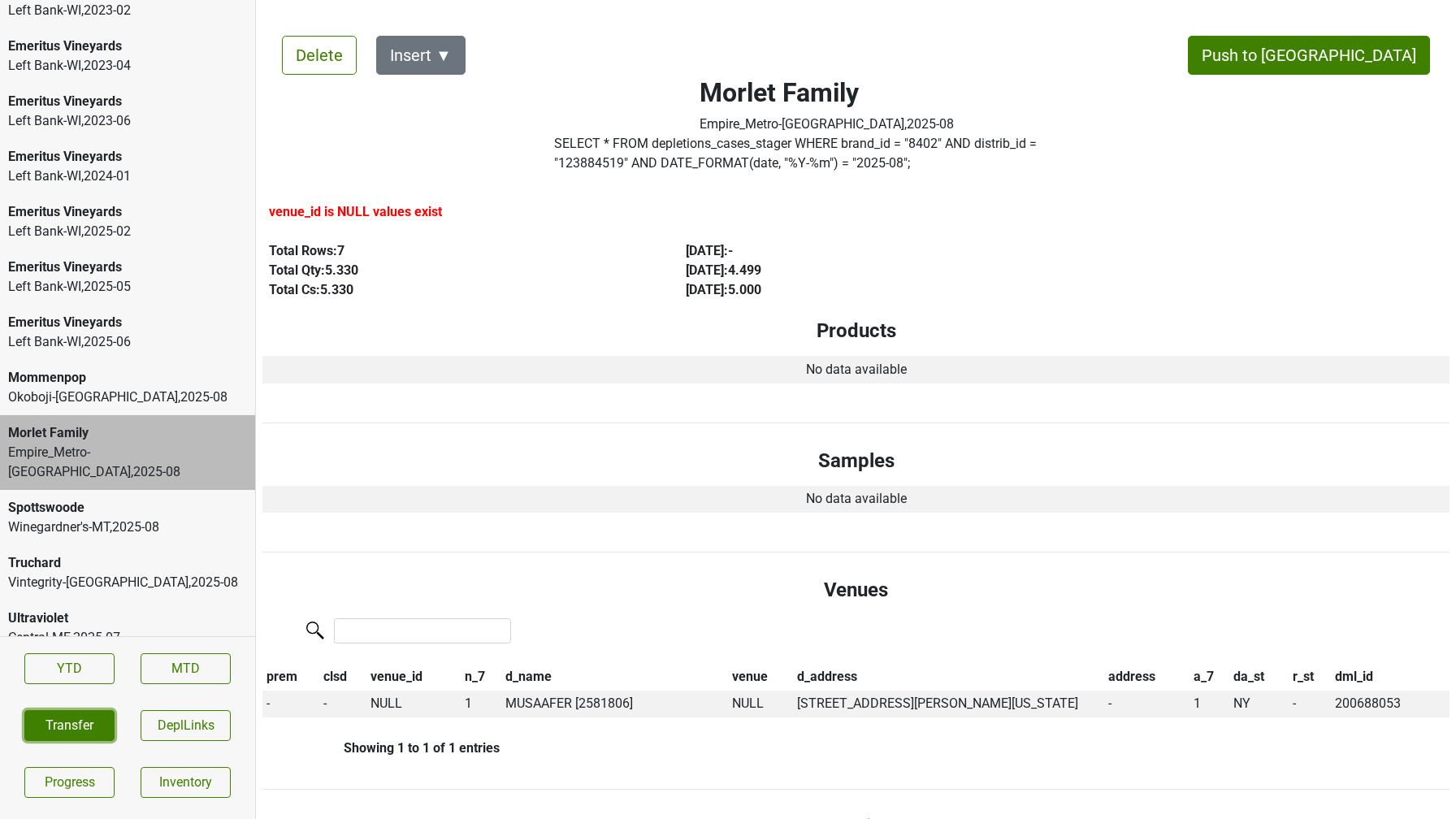
click at [93, 723] on button "Transfer" at bounding box center [69, 725] width 90 height 30
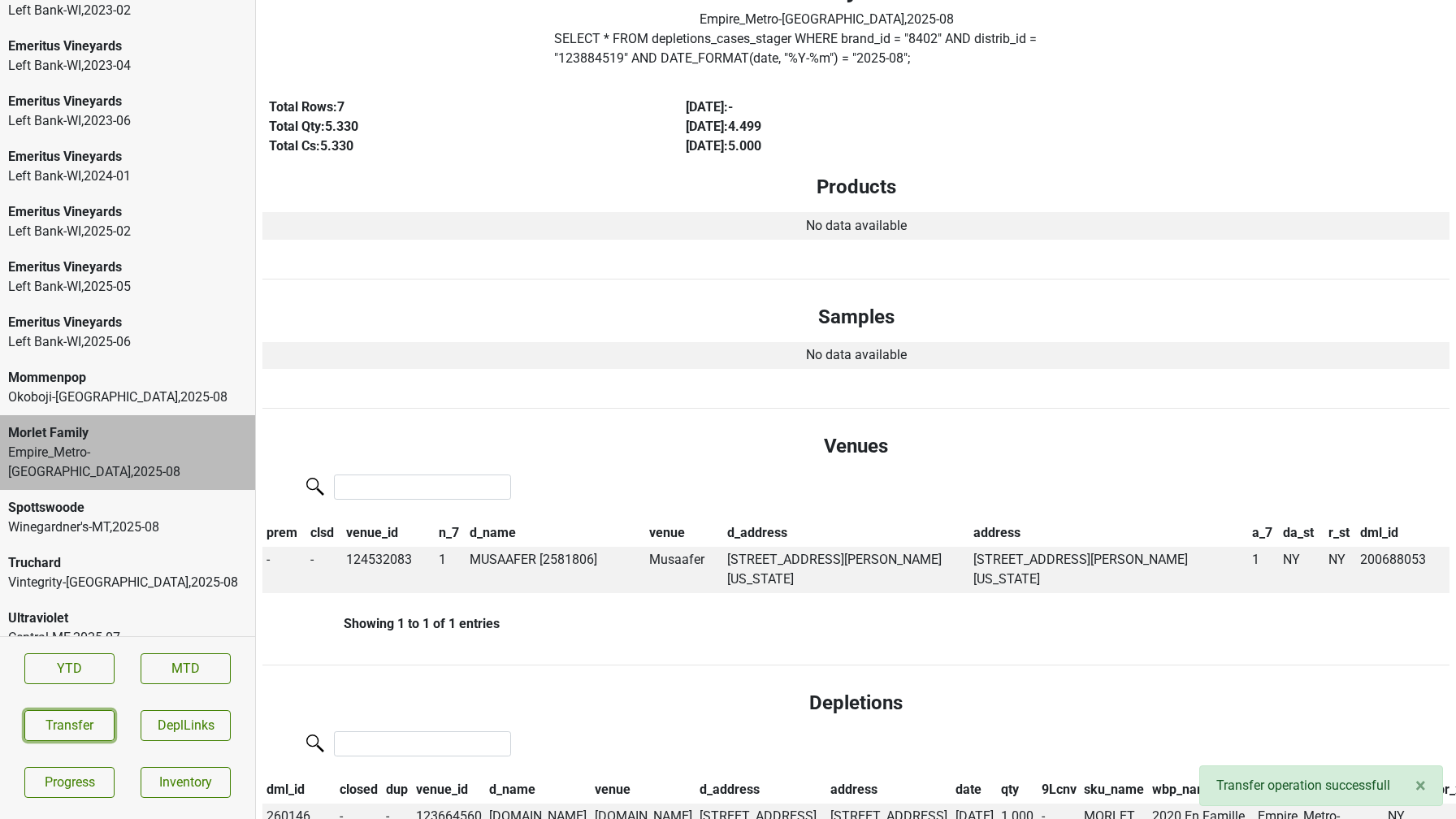
scroll to position [0, 0]
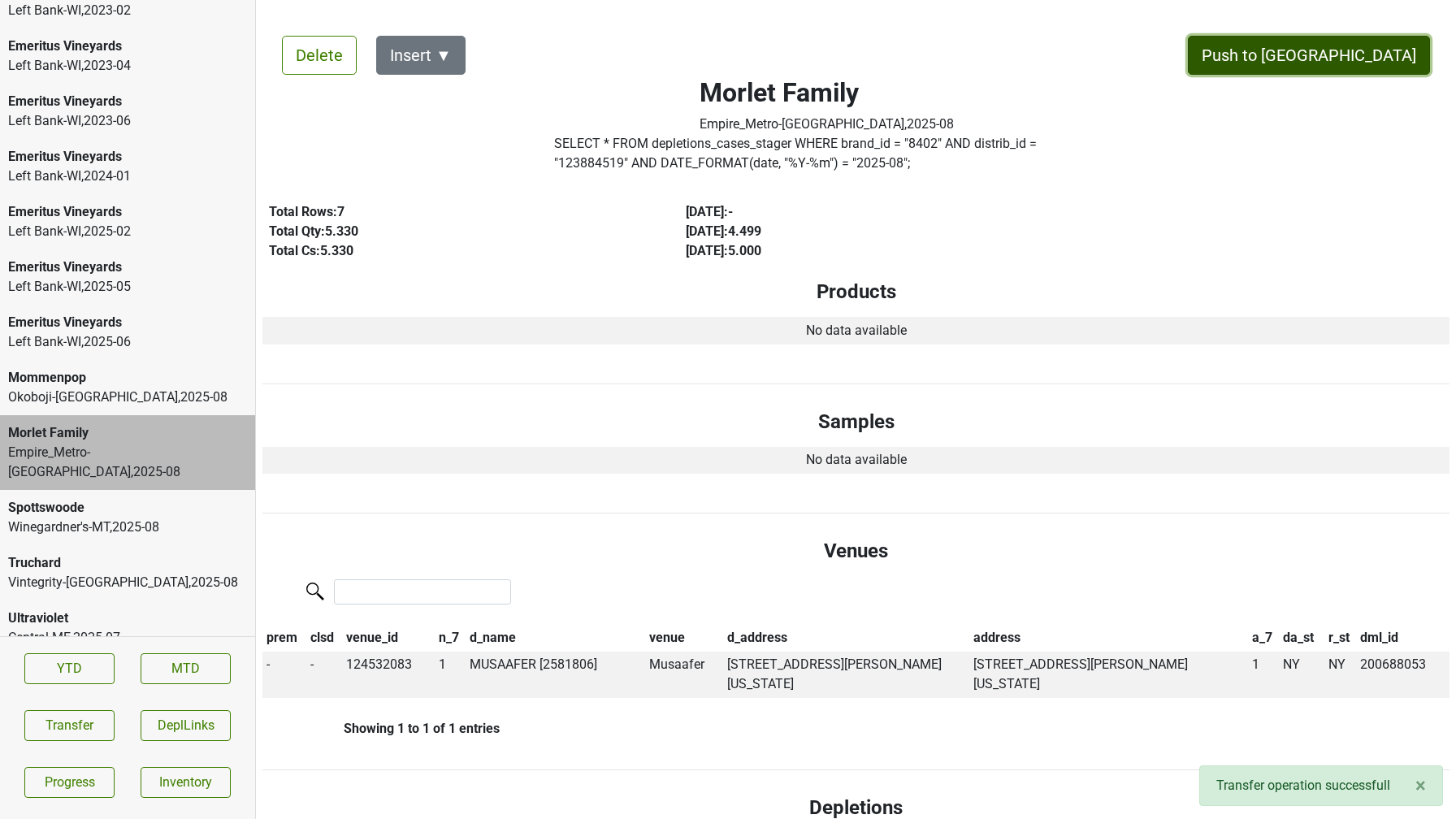
click at [1368, 37] on button "Push to DC" at bounding box center [1309, 55] width 242 height 39
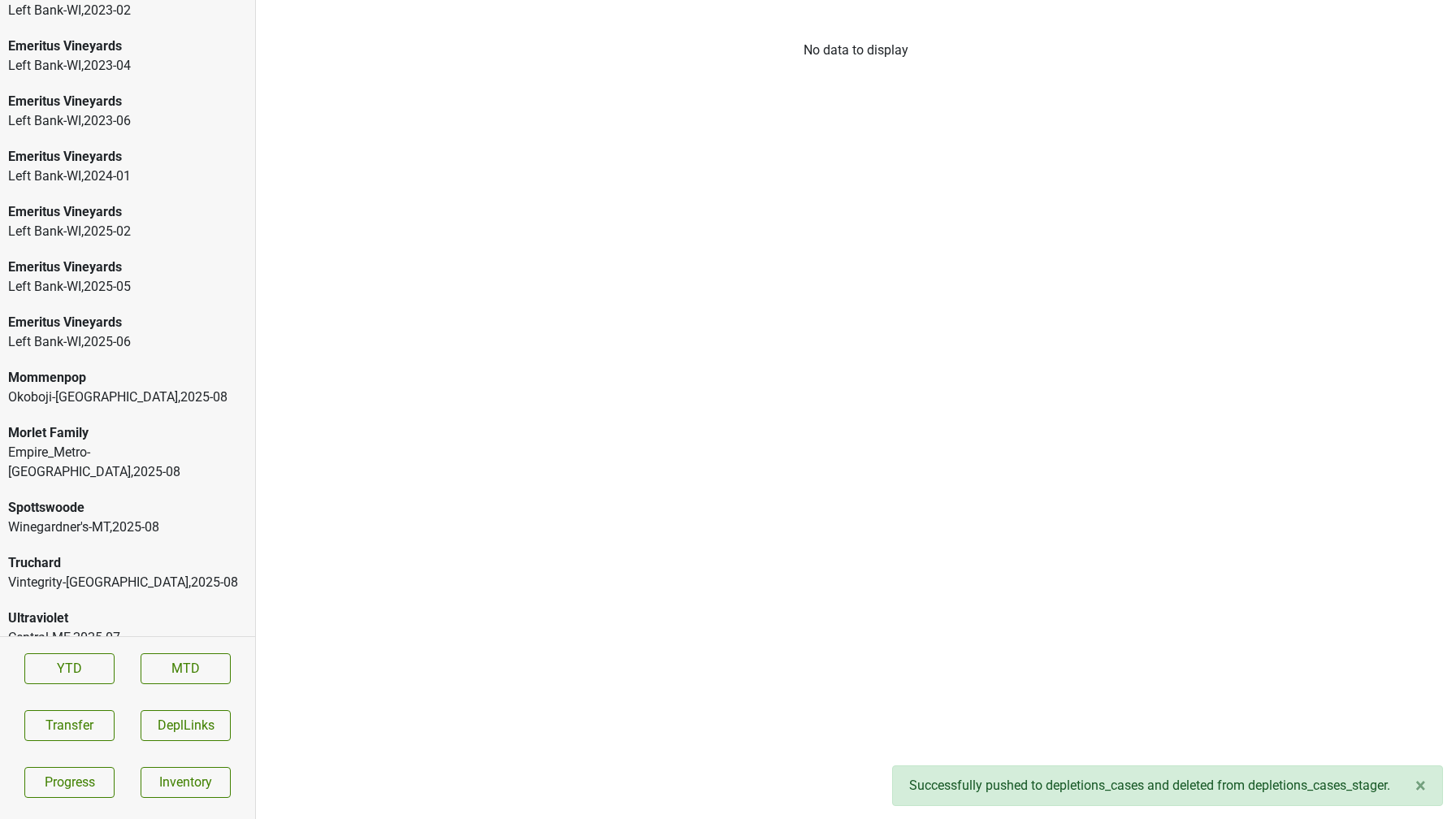
scroll to position [2843, 0]
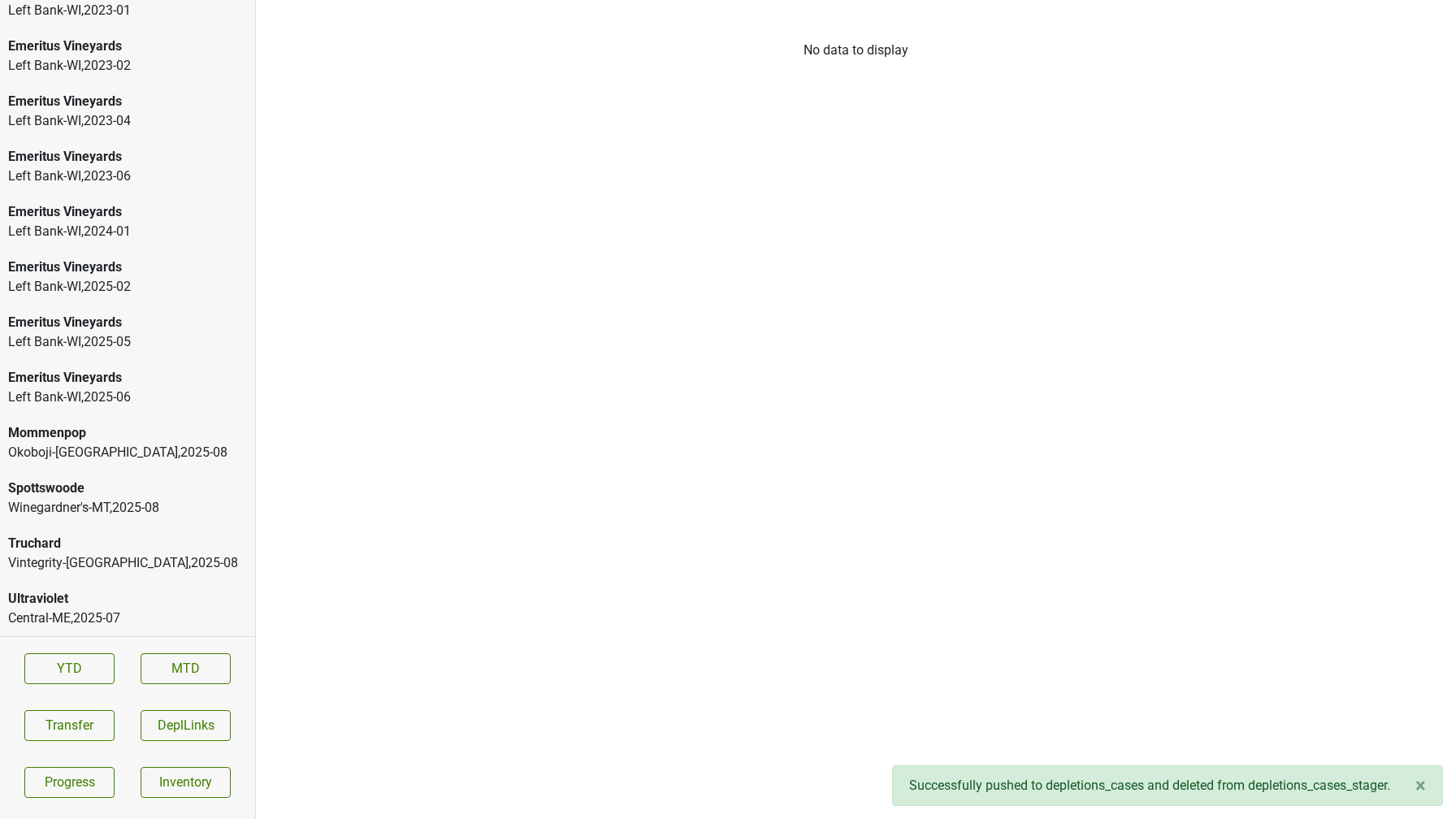
click at [173, 546] on div "Truchard" at bounding box center [127, 543] width 239 height 19
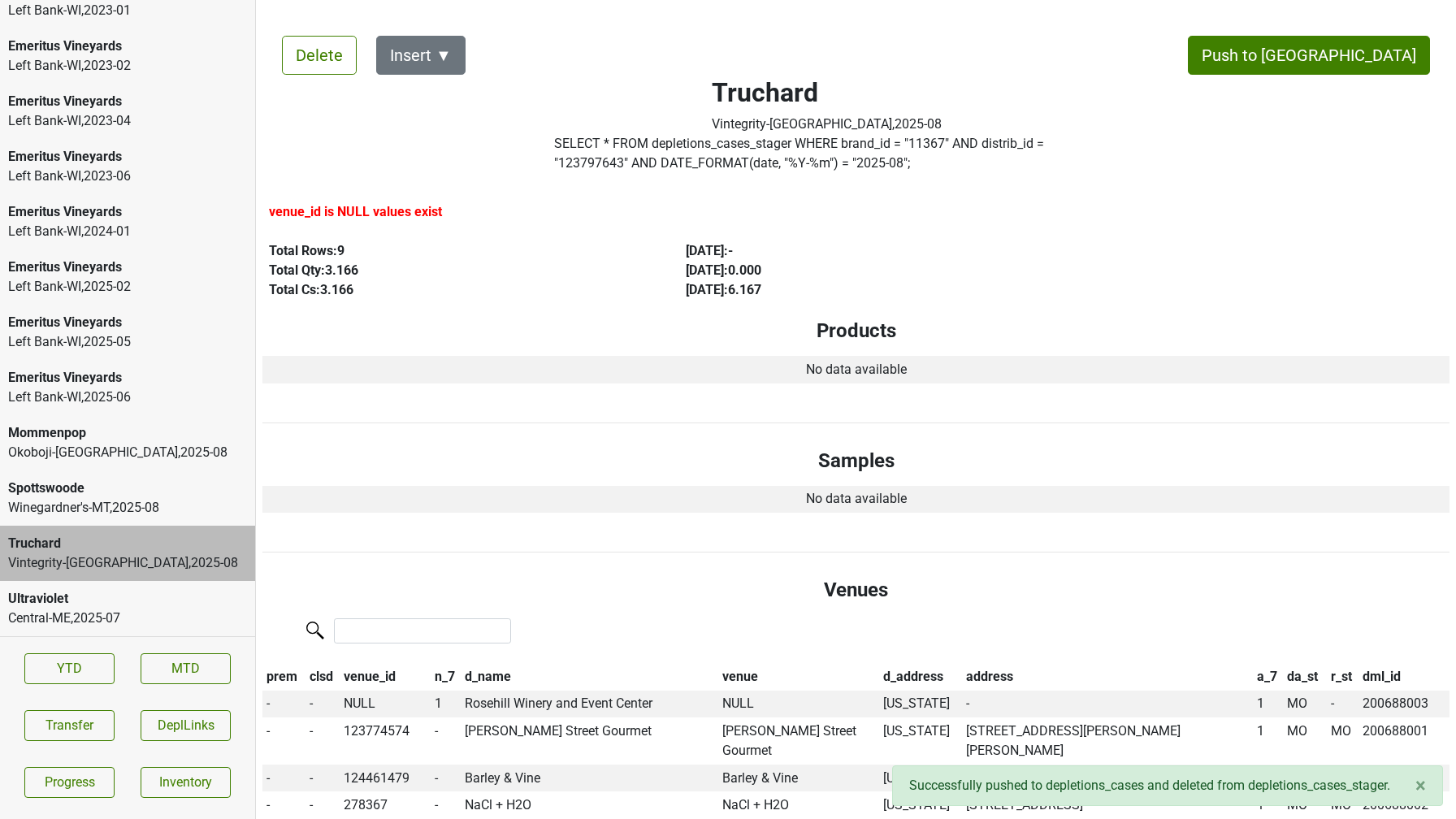
click at [181, 483] on div "Spottswoode" at bounding box center [127, 488] width 239 height 19
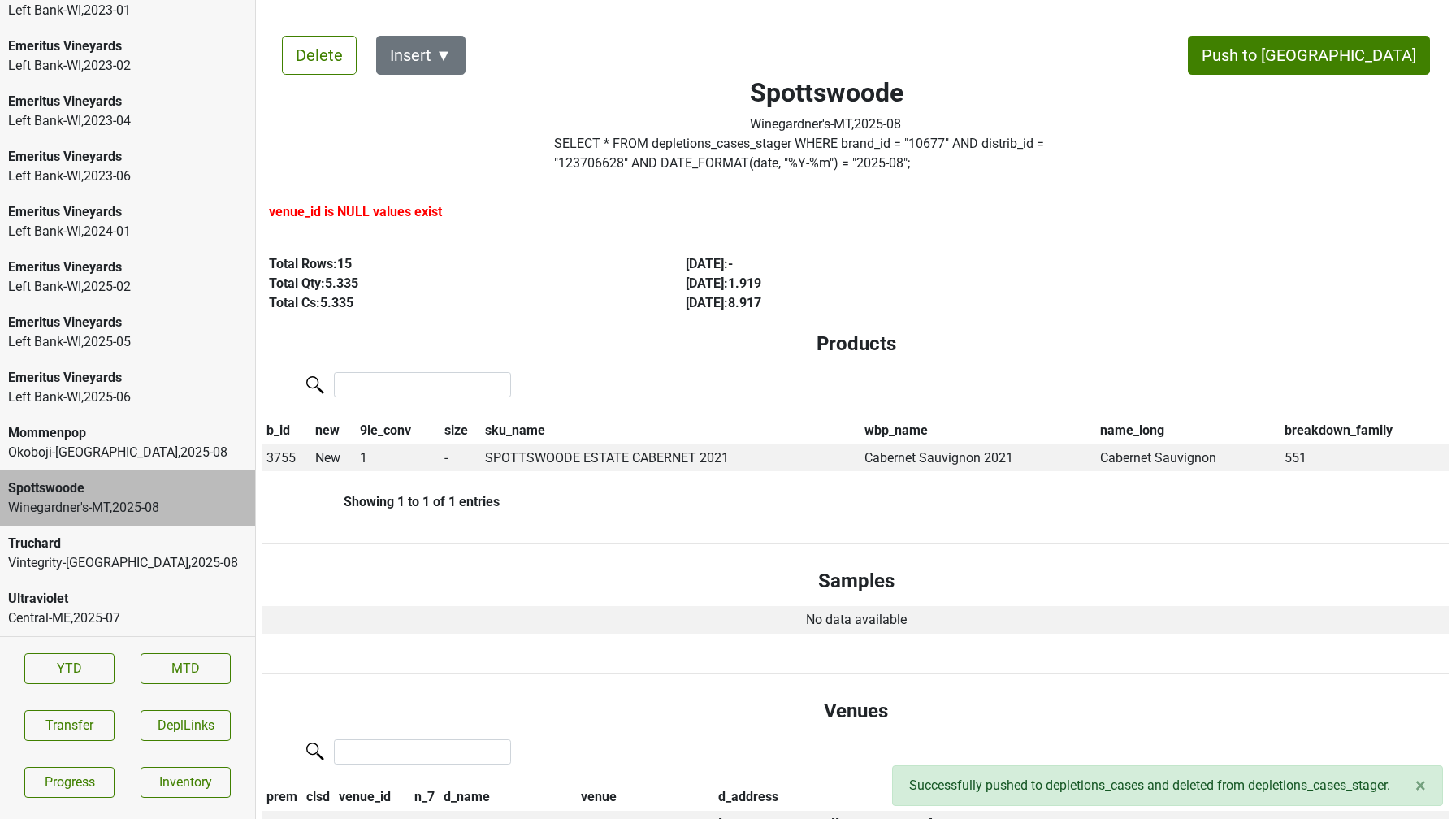
click at [179, 606] on div "Ultraviolet" at bounding box center [127, 599] width 239 height 19
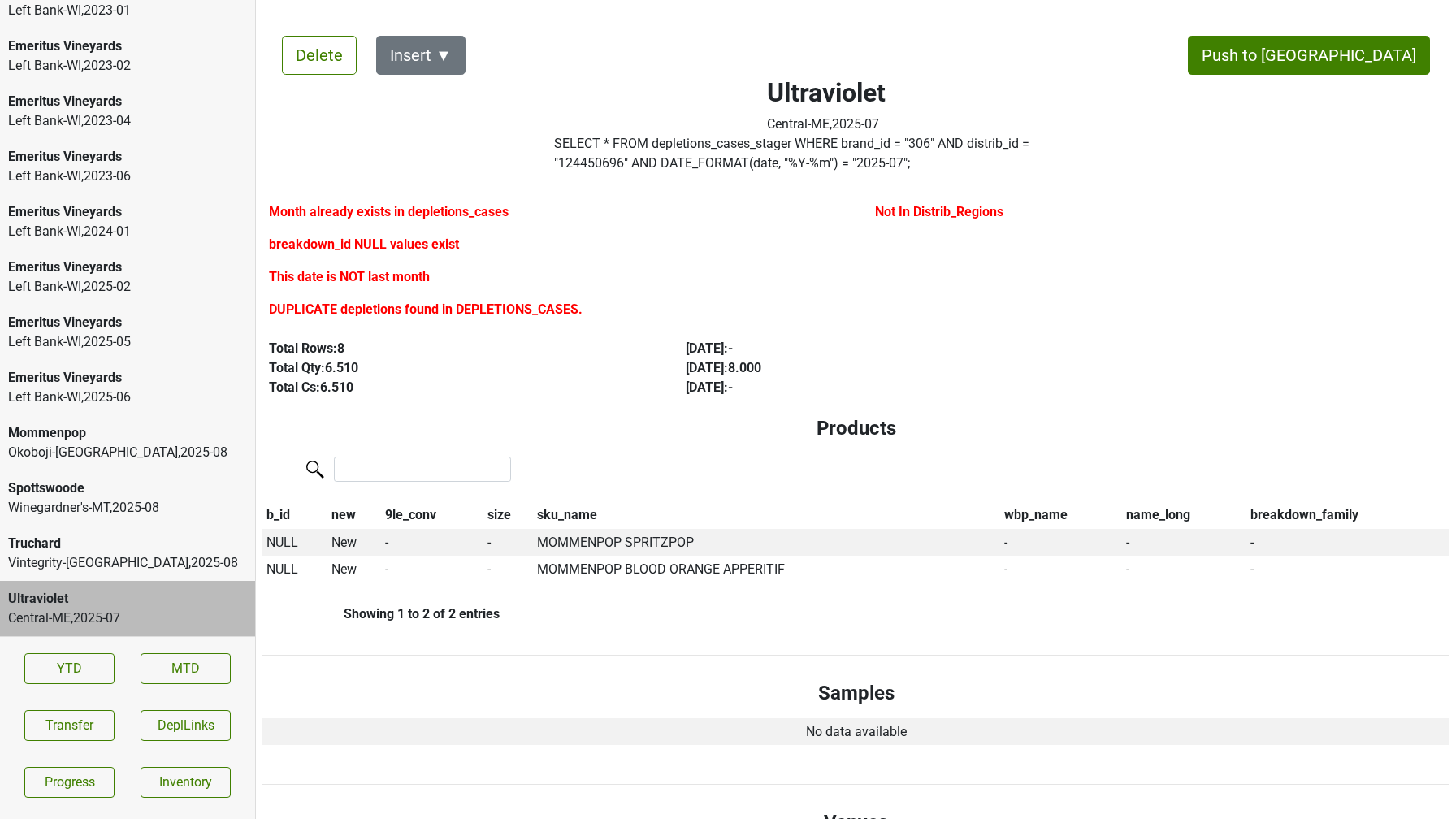
scroll to position [1994, 0]
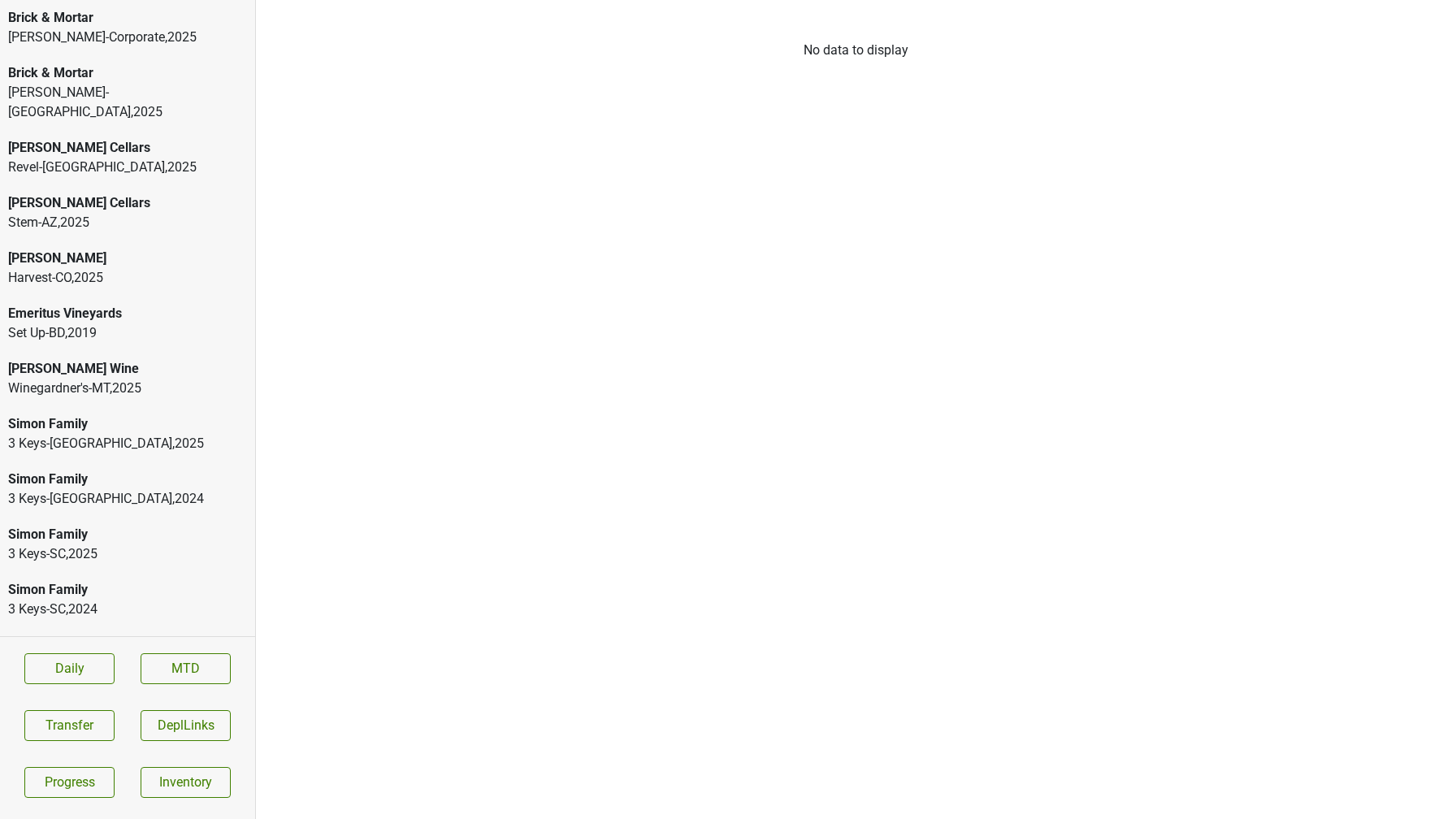
click at [126, 359] on div "[PERSON_NAME] Wine" at bounding box center [127, 368] width 239 height 19
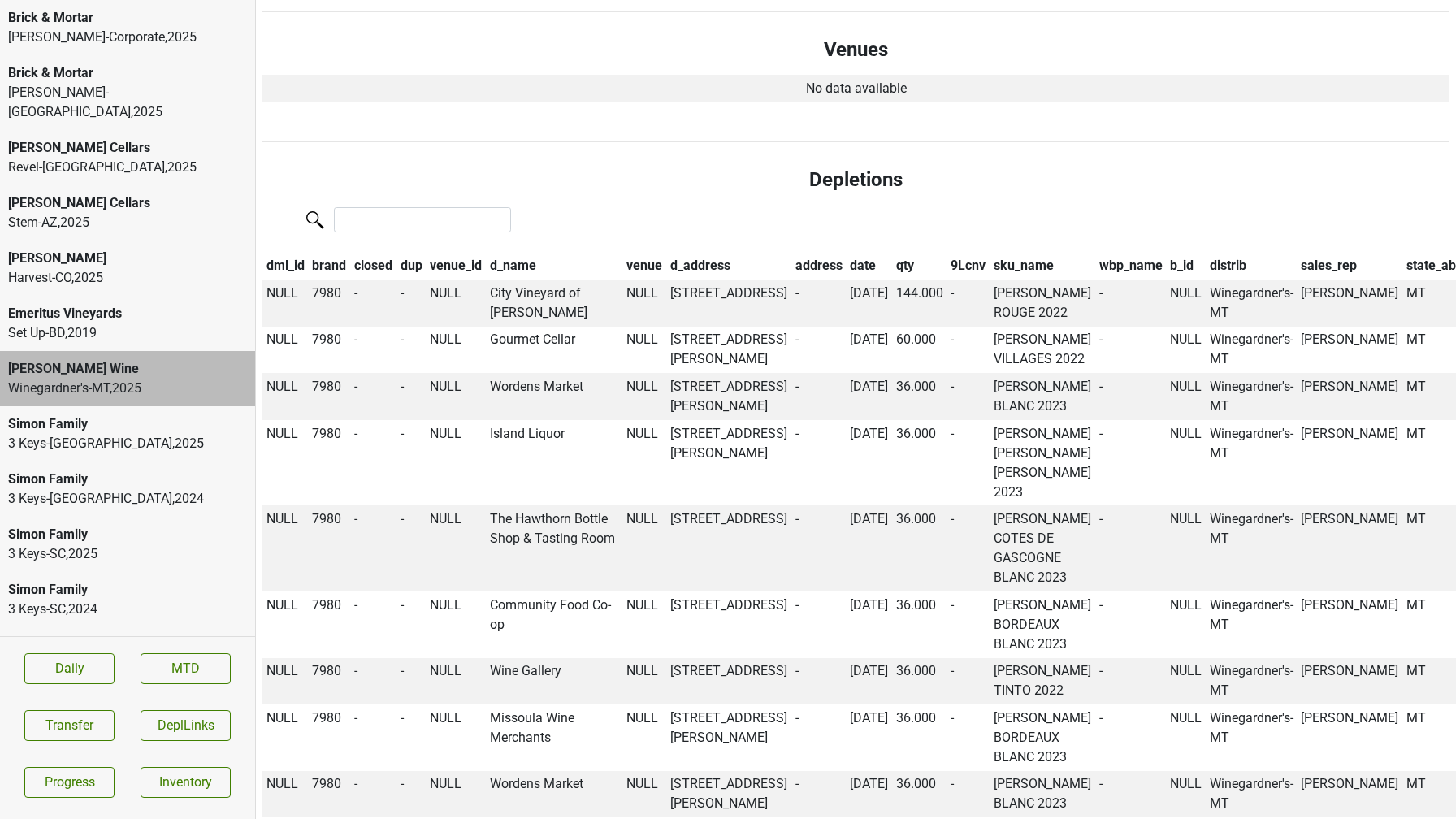
scroll to position [1798, 0]
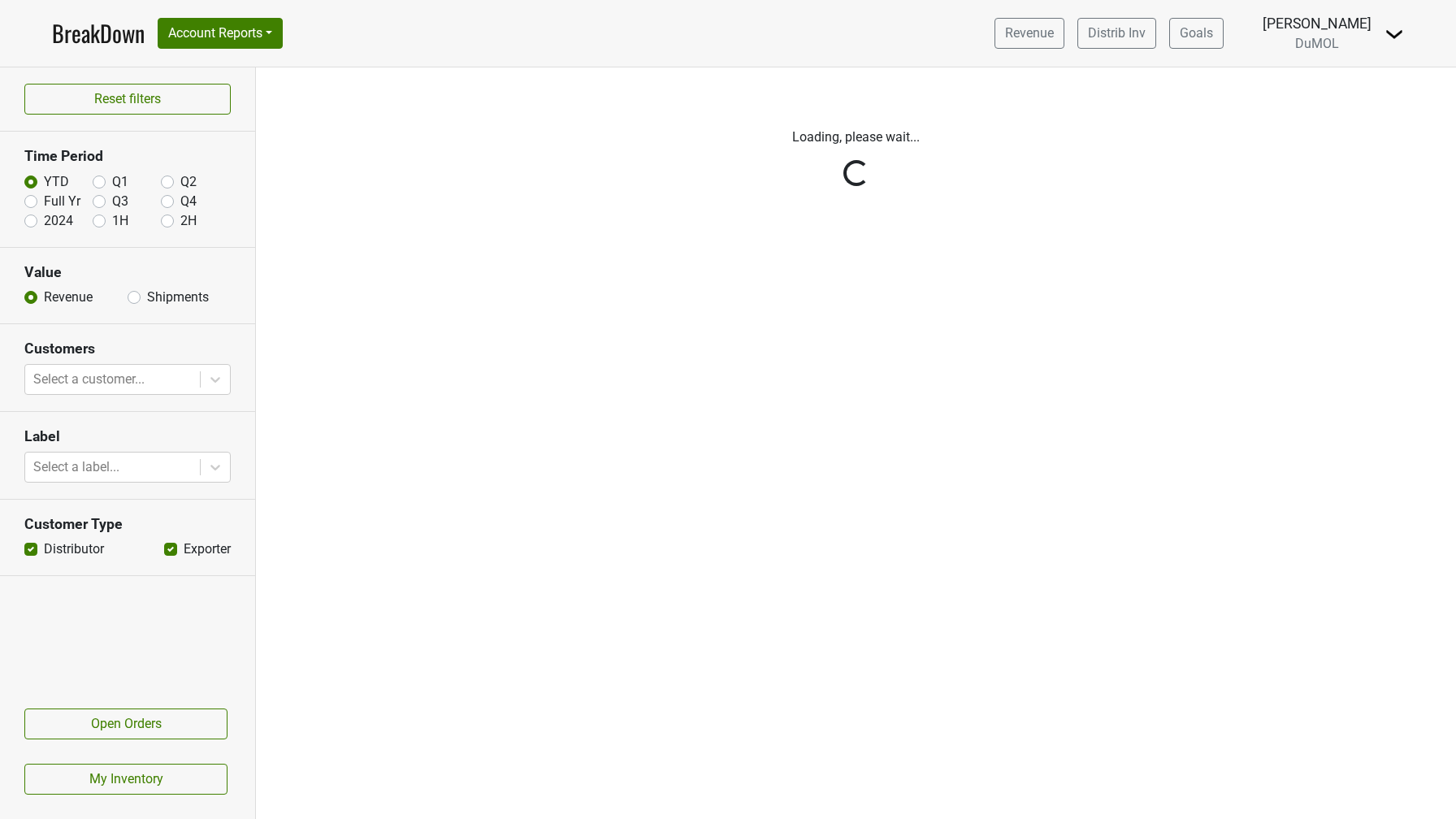
click at [1395, 41] on img at bounding box center [1394, 33] width 19 height 19
click at [1336, 115] on link "Logout" at bounding box center [1339, 118] width 128 height 26
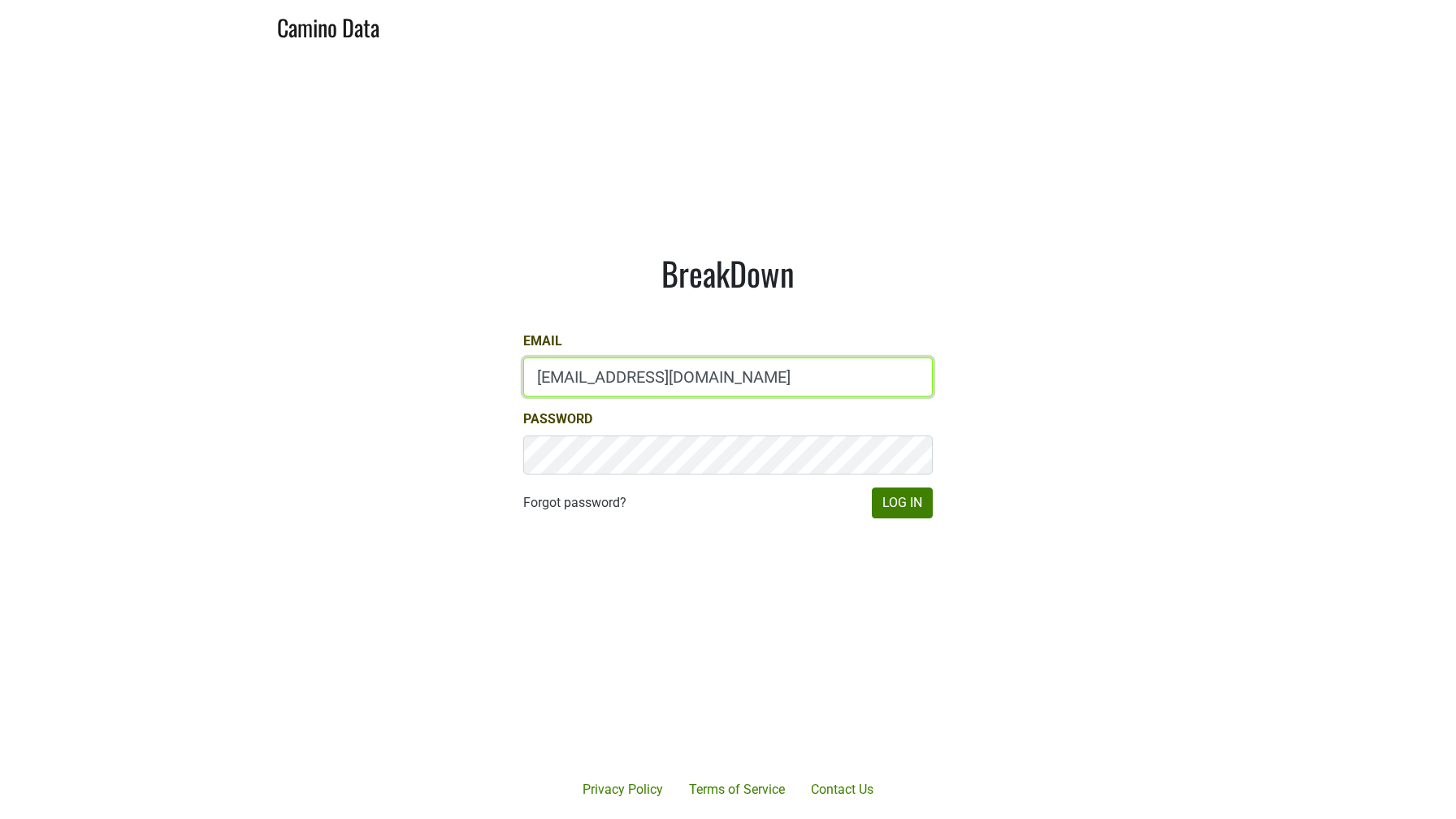
click at [648, 371] on input "[EMAIL_ADDRESS][DOMAIN_NAME]" at bounding box center [728, 377] width 410 height 39
type input "[EMAIL_ADDRESS][DOMAIN_NAME]"
click at [885, 494] on button "Log In" at bounding box center [902, 502] width 61 height 30
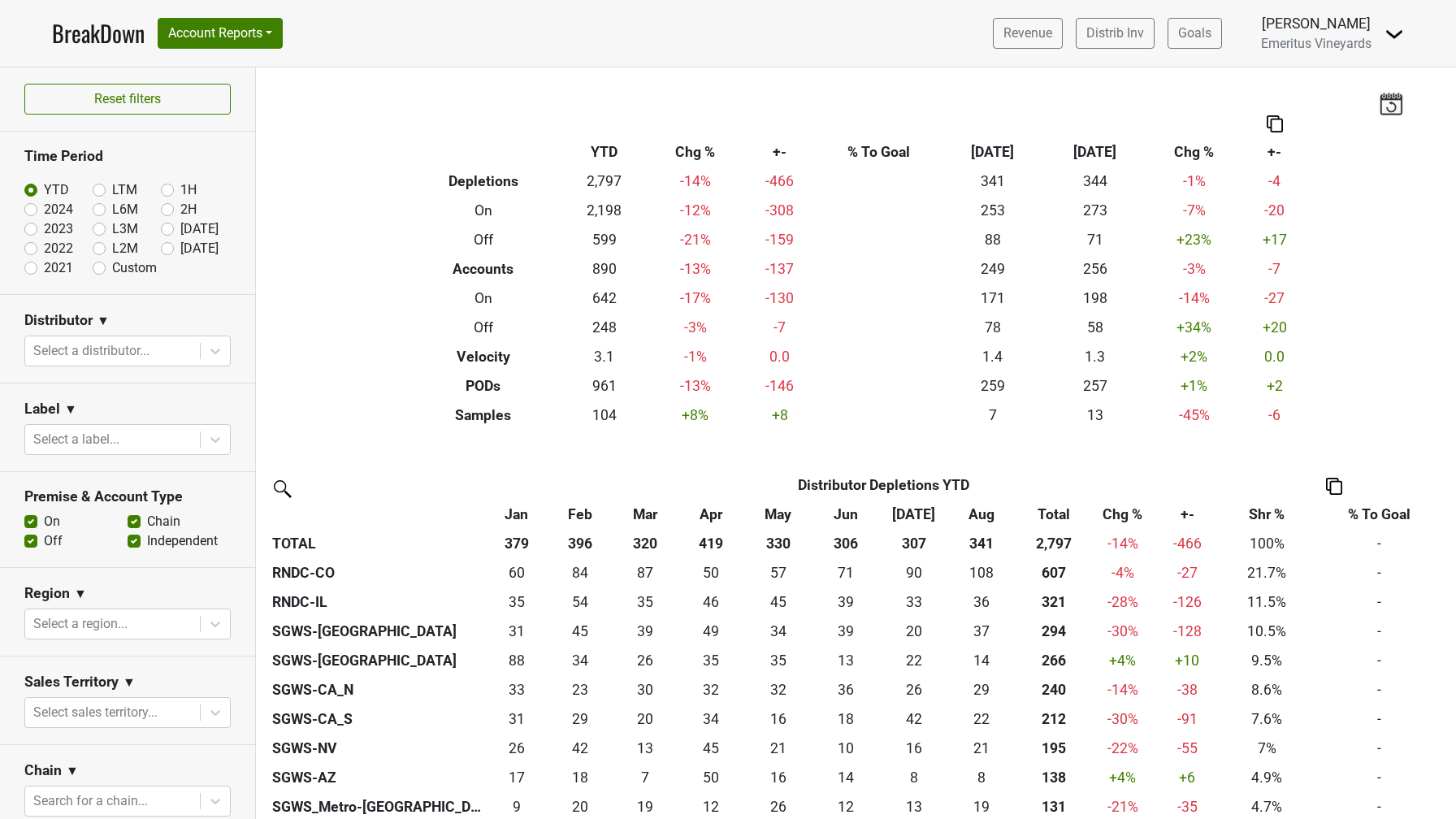
click at [1393, 108] on img at bounding box center [1391, 103] width 24 height 23
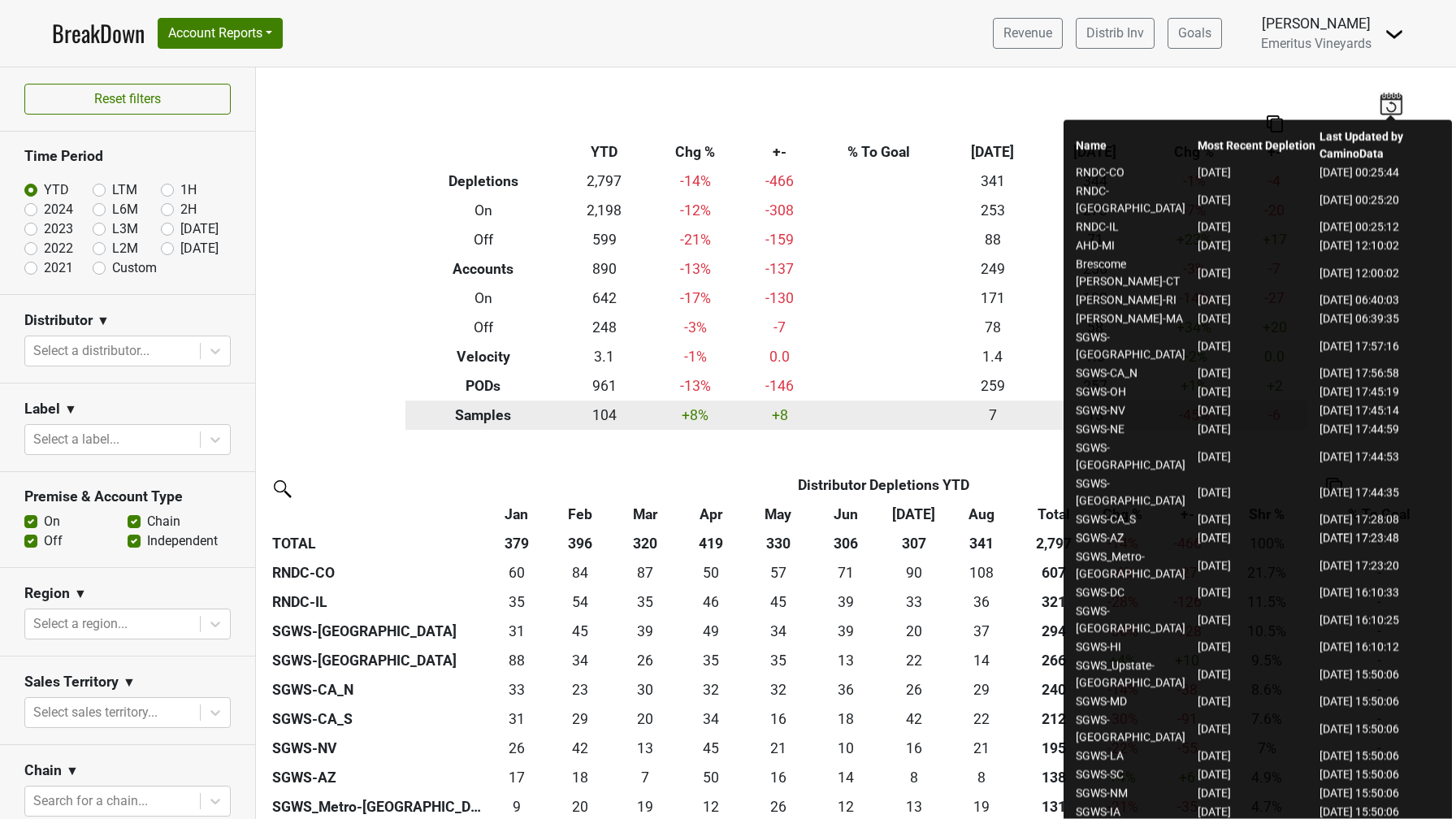
click at [455, 405] on th "Samples" at bounding box center [483, 415] width 156 height 30
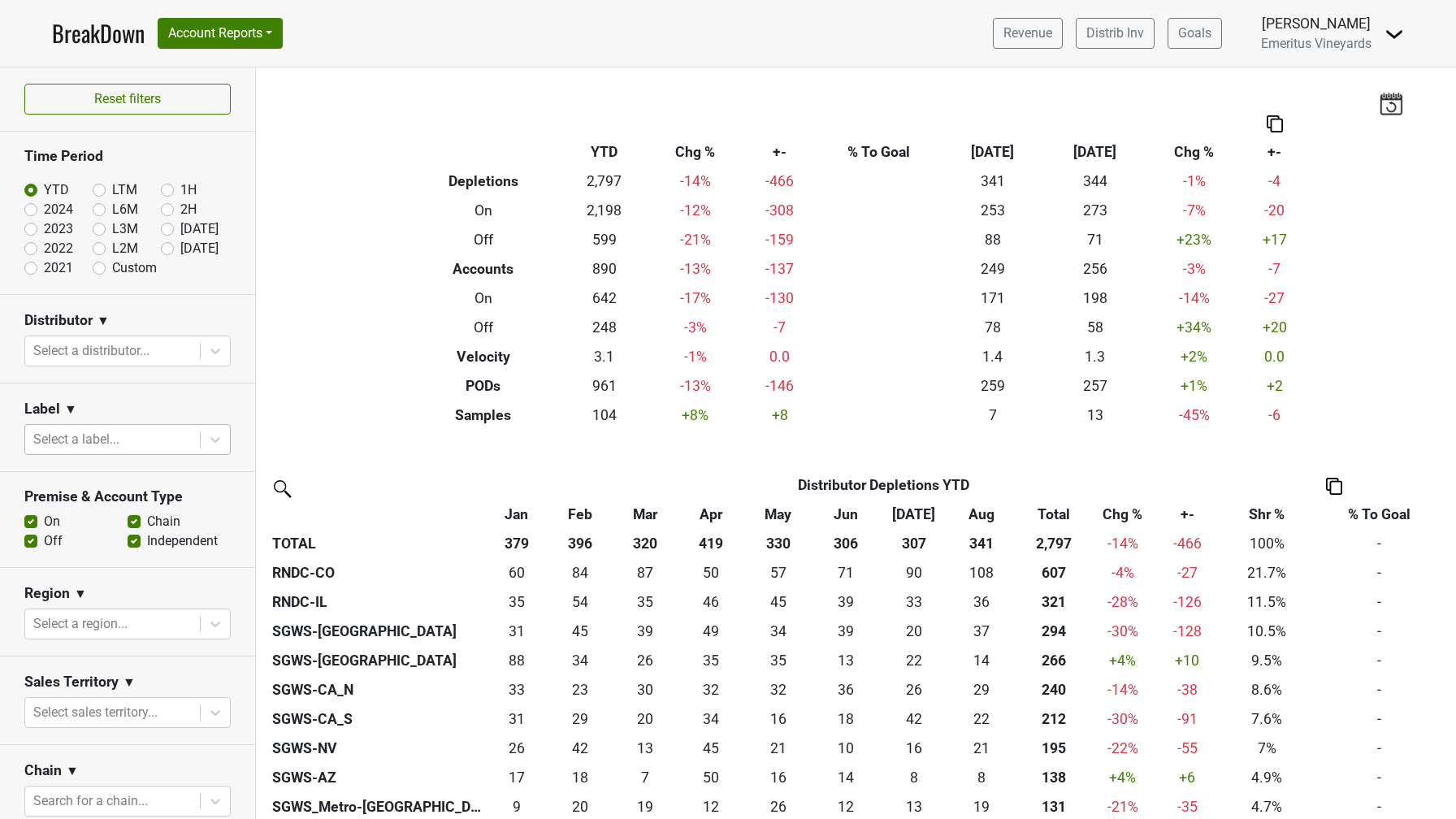
scroll to position [5, 0]
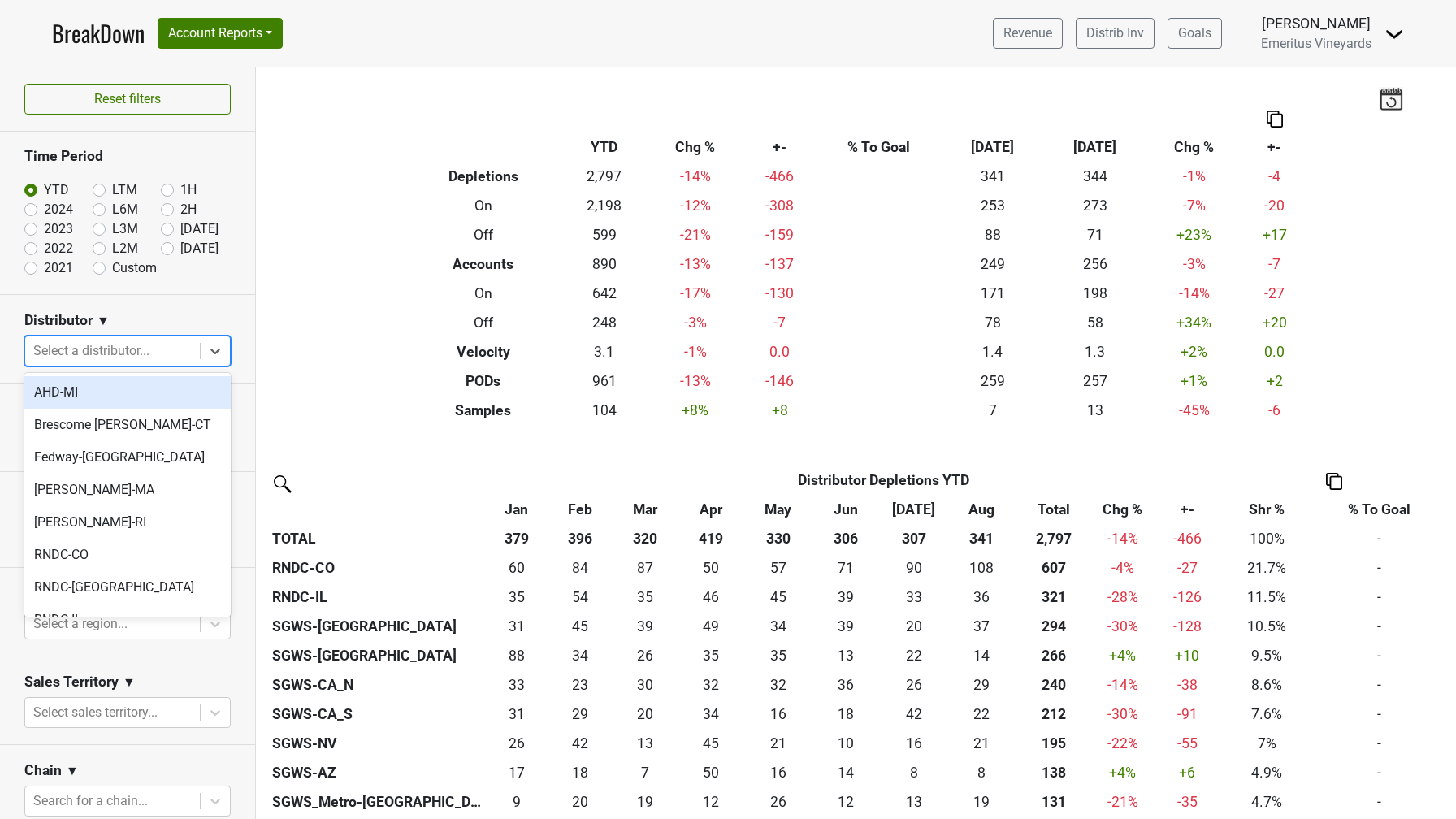
click at [124, 346] on div at bounding box center [113, 350] width 159 height 23
type input "nv"
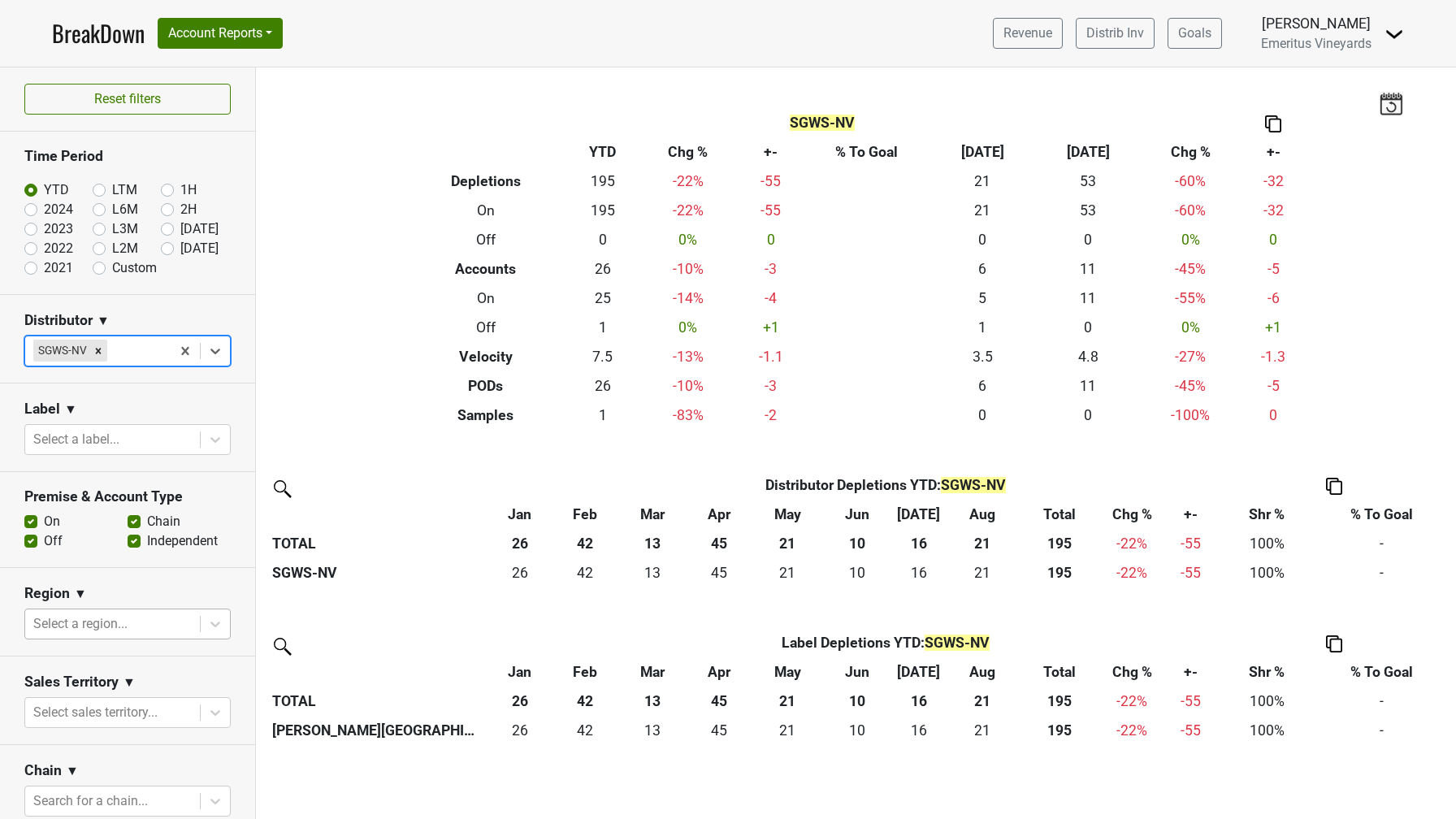
scroll to position [350, 0]
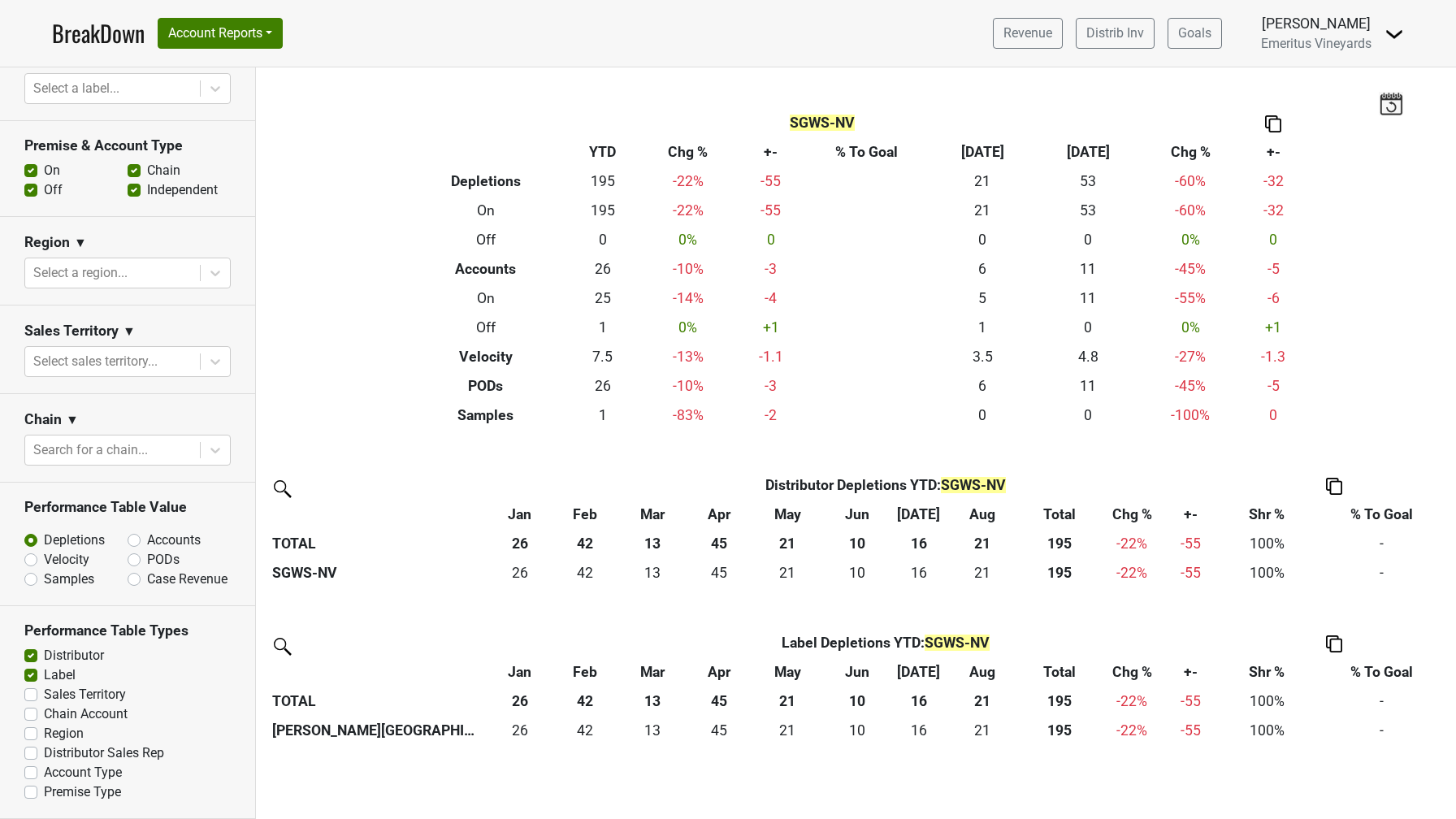
click at [66, 735] on label "Region" at bounding box center [64, 733] width 40 height 19
click at [38, 735] on input "Region" at bounding box center [30, 732] width 13 height 17
checkbox input "true"
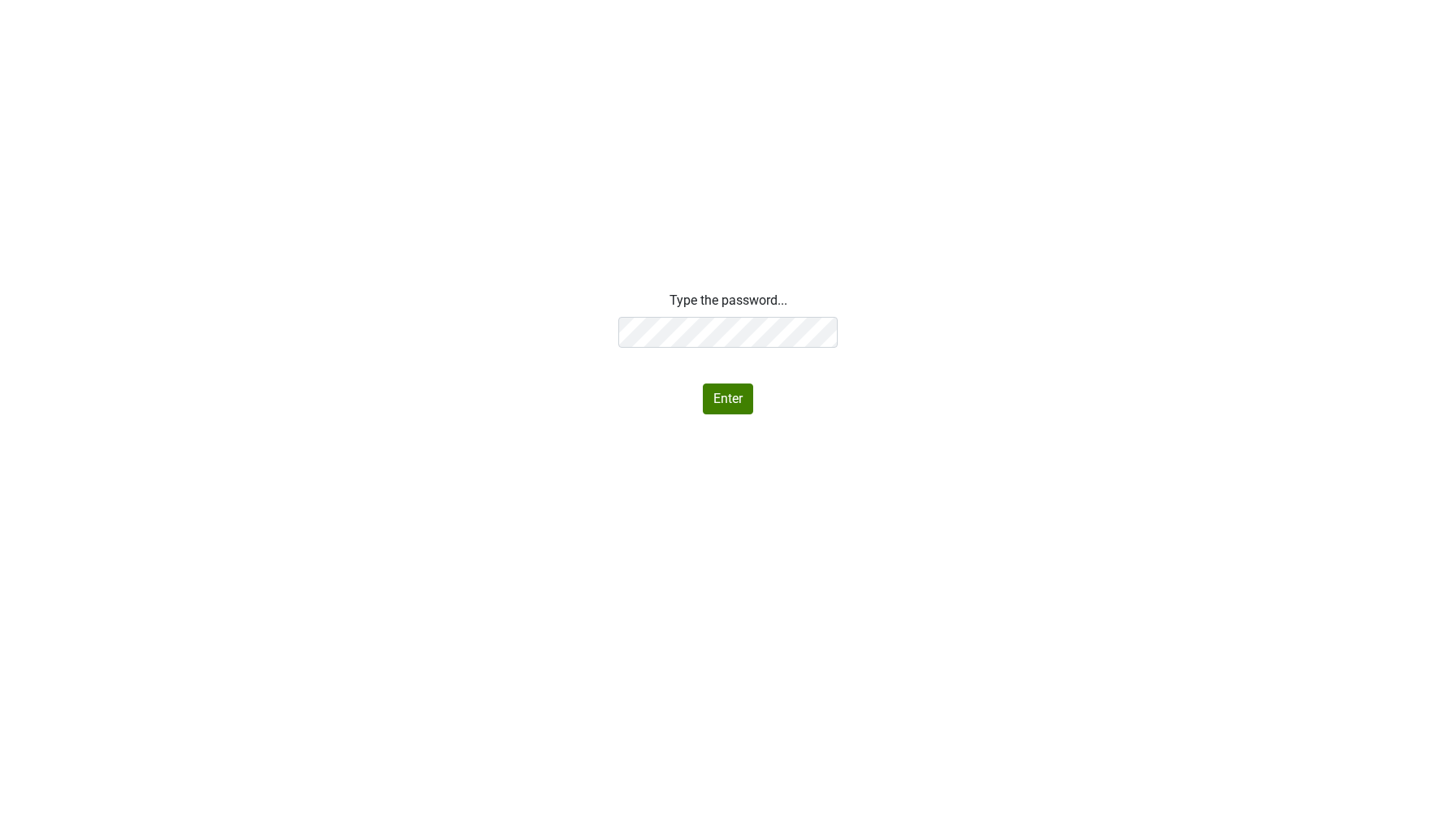
click at [519, 315] on div "Type the password... Enter" at bounding box center [728, 352] width 1456 height 124
